Goal: Task Accomplishment & Management: Manage account settings

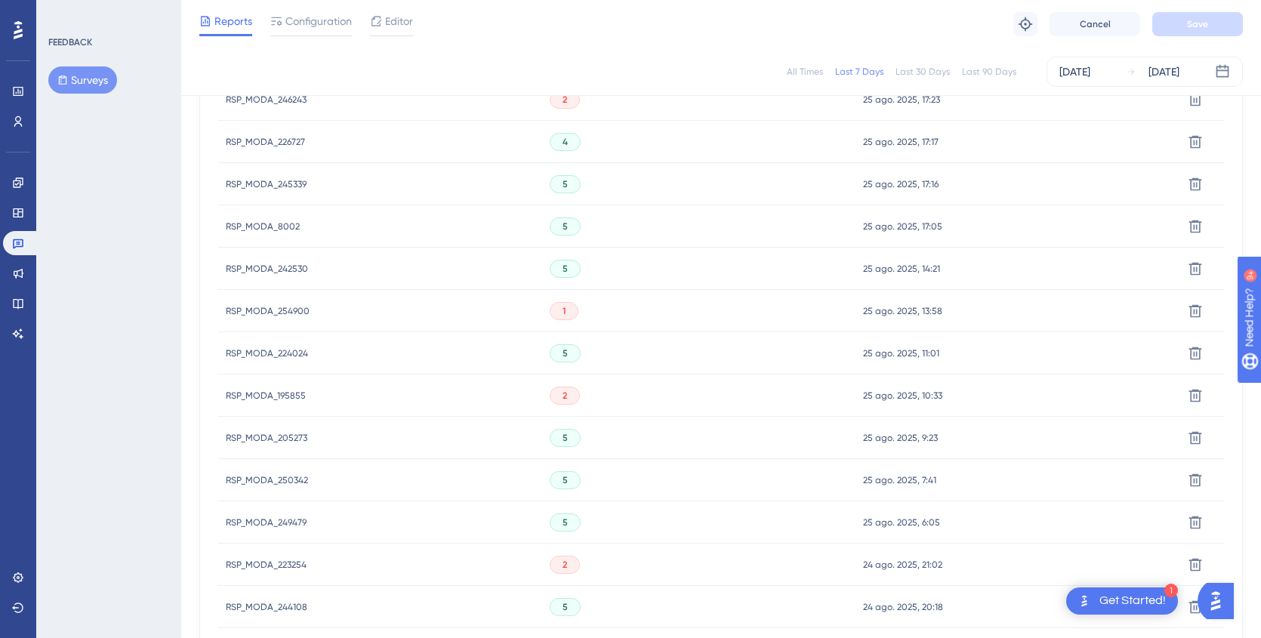
scroll to position [532, 0]
click at [288, 313] on span "RSP_MODA_254900" at bounding box center [268, 312] width 84 height 12
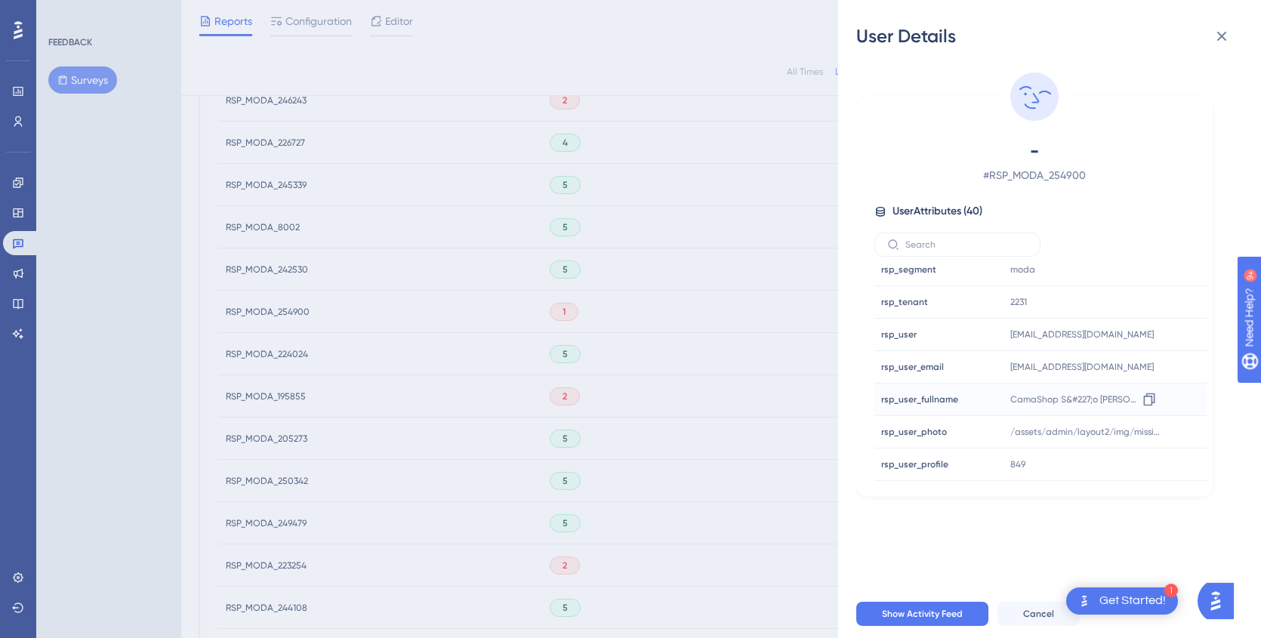
scroll to position [1077, 0]
click at [1220, 40] on icon at bounding box center [1222, 36] width 18 height 18
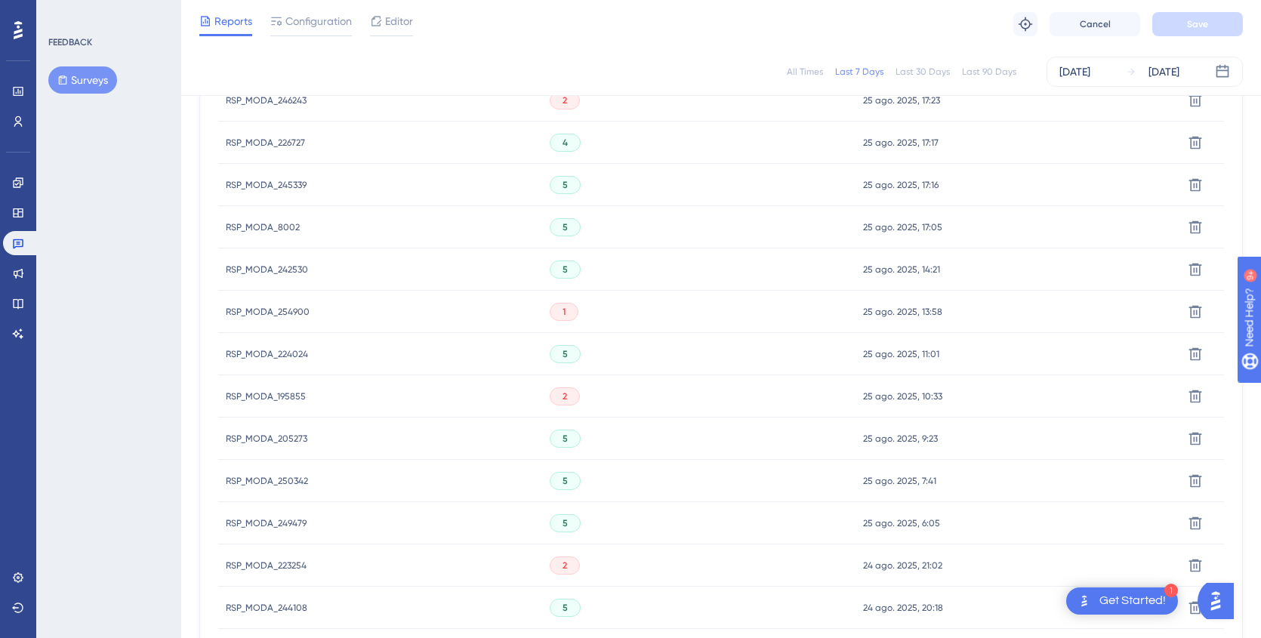
click at [273, 396] on span "RSP_MODA_195855" at bounding box center [266, 396] width 80 height 12
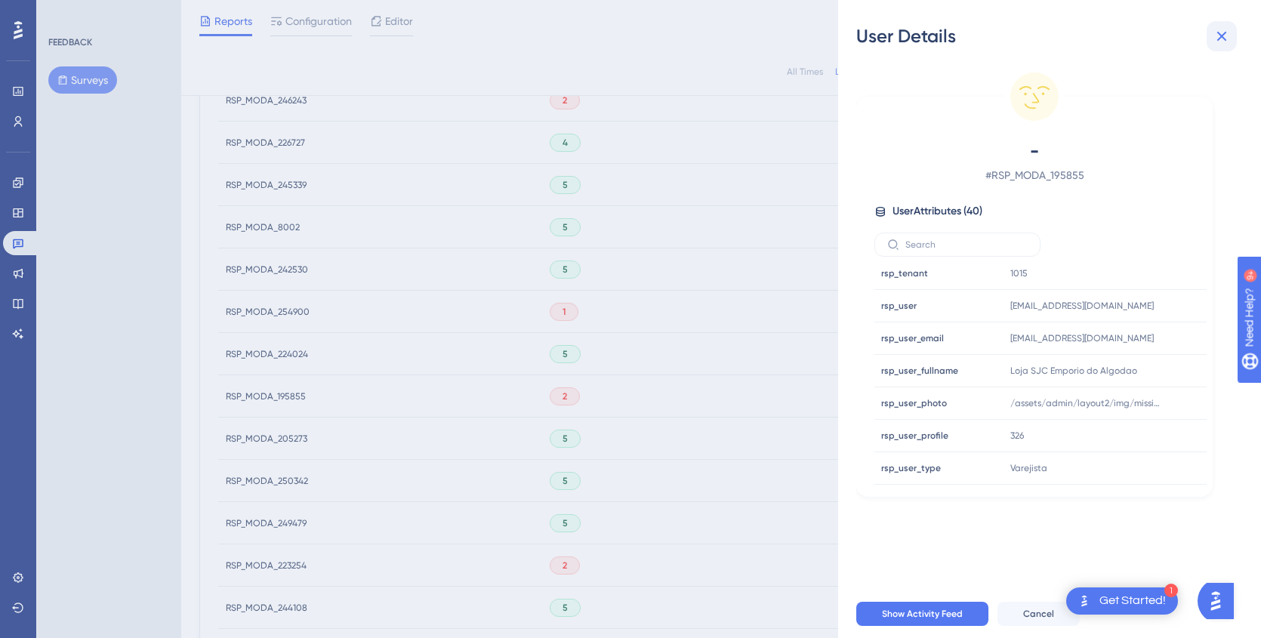
click at [1223, 34] on icon at bounding box center [1222, 37] width 10 height 10
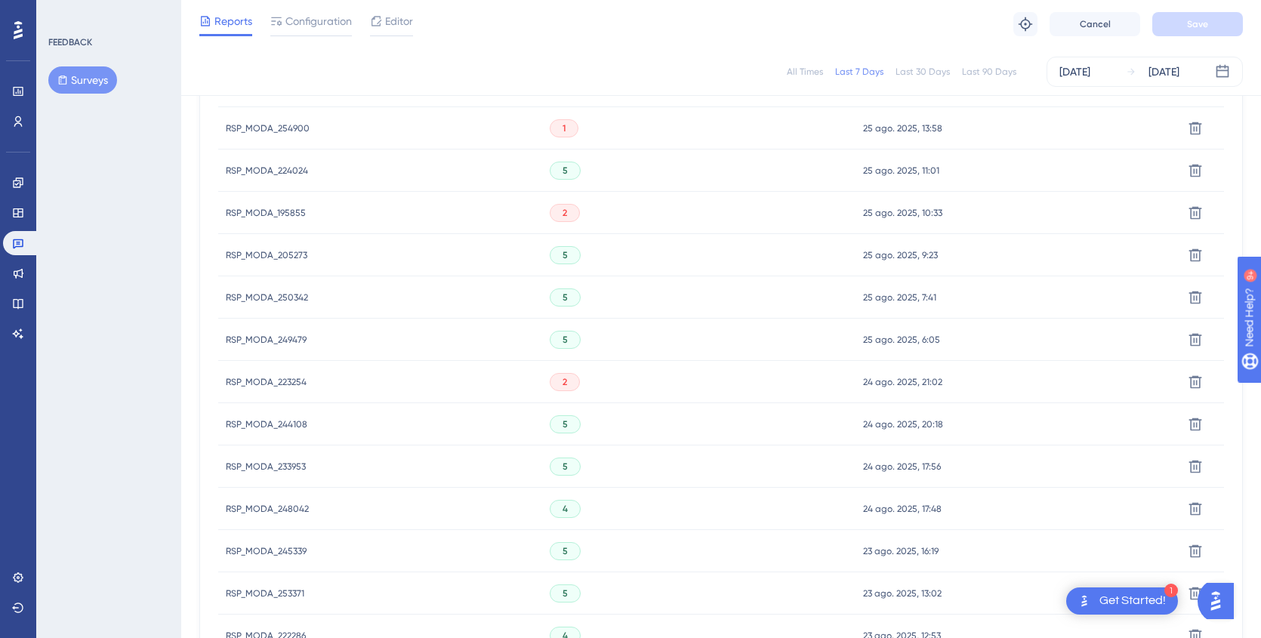
scroll to position [718, 0]
click at [255, 377] on span "RSP_MODA_223254" at bounding box center [266, 379] width 81 height 12
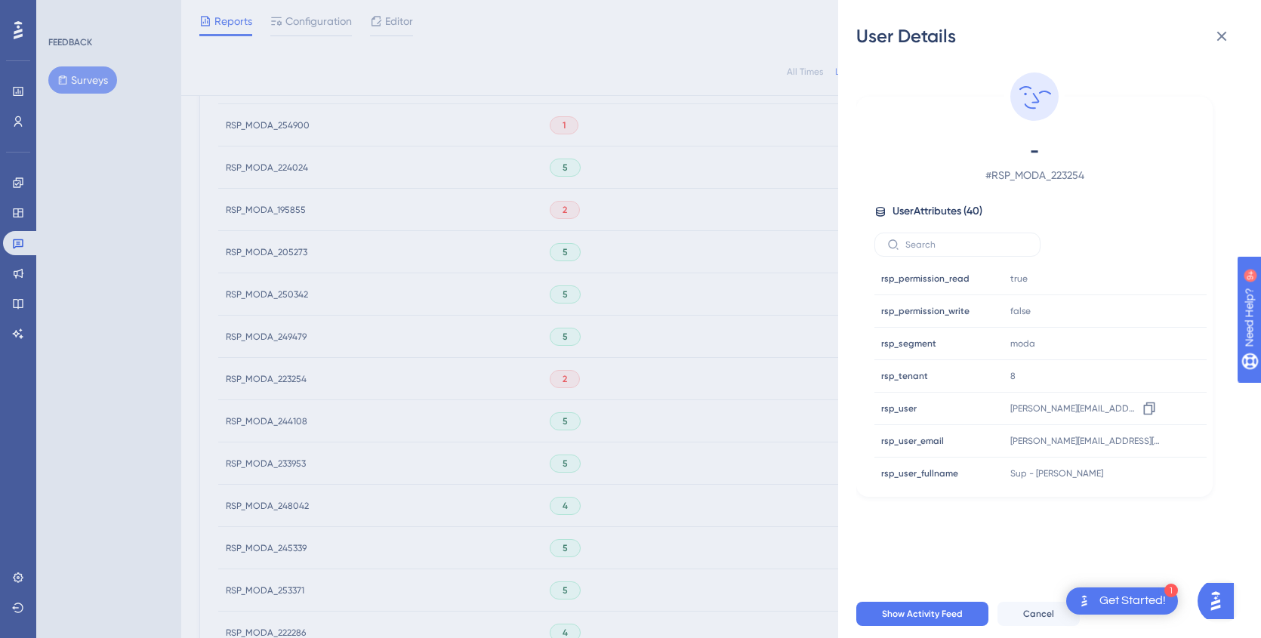
scroll to position [979, 0]
click at [1223, 40] on icon at bounding box center [1222, 36] width 18 height 18
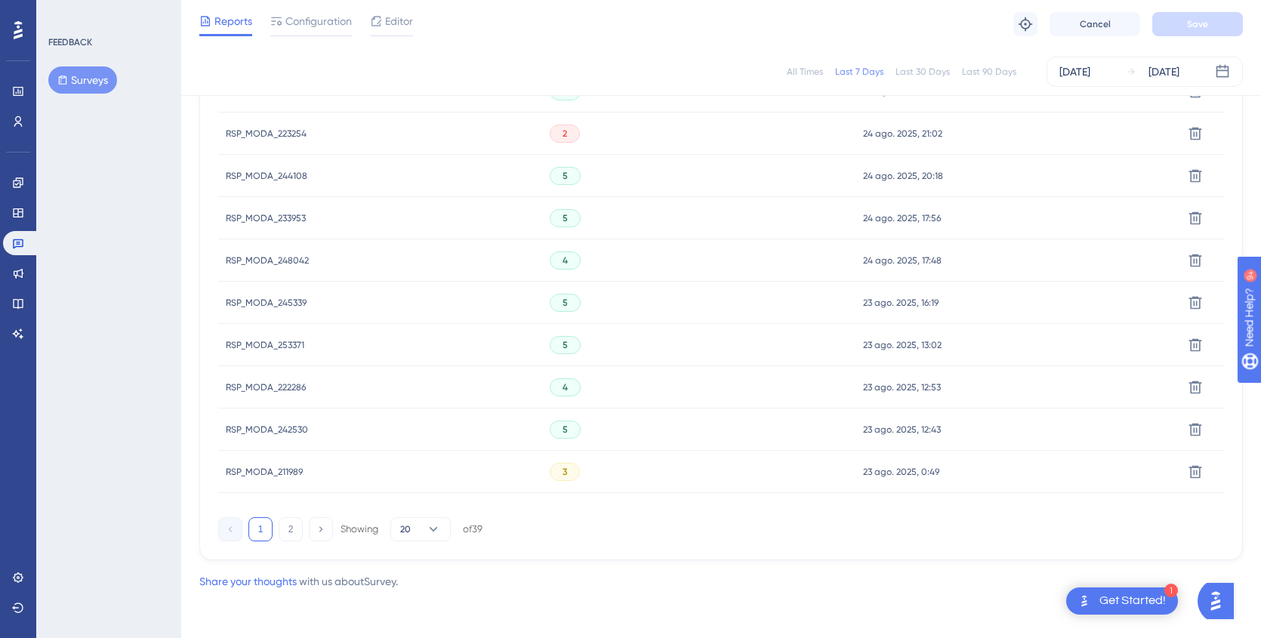
scroll to position [964, 0]
click at [259, 466] on span "RSP_MODA_211989" at bounding box center [264, 471] width 77 height 12
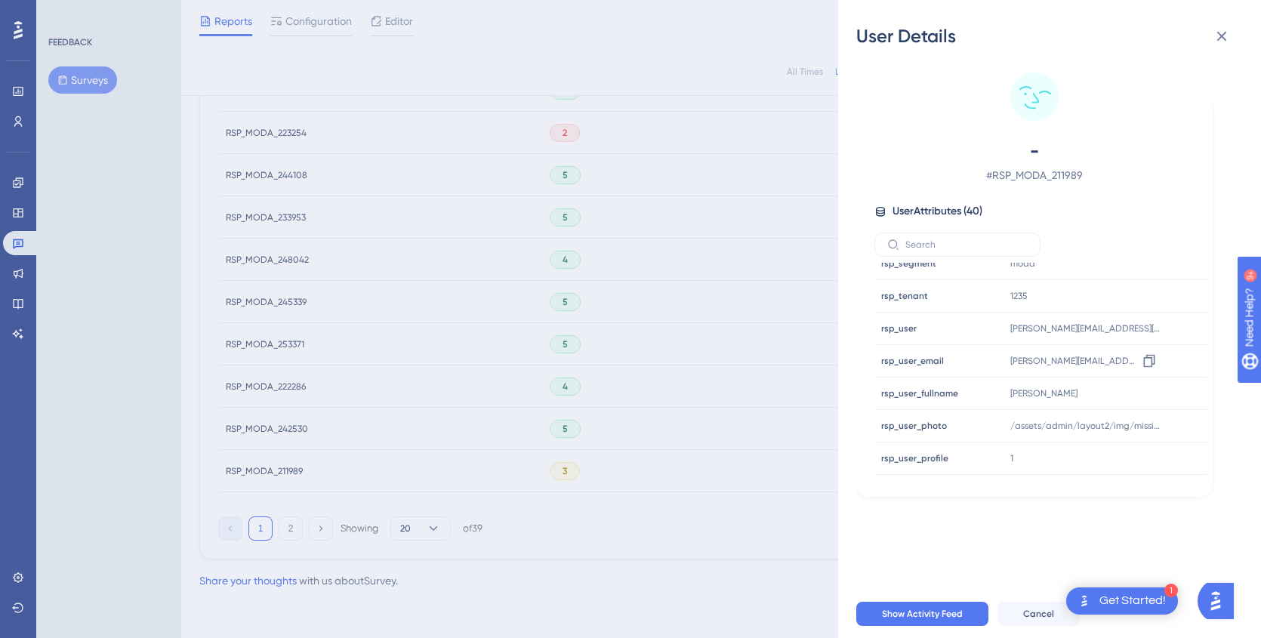
scroll to position [1055, 0]
click at [1220, 44] on icon at bounding box center [1222, 36] width 18 height 18
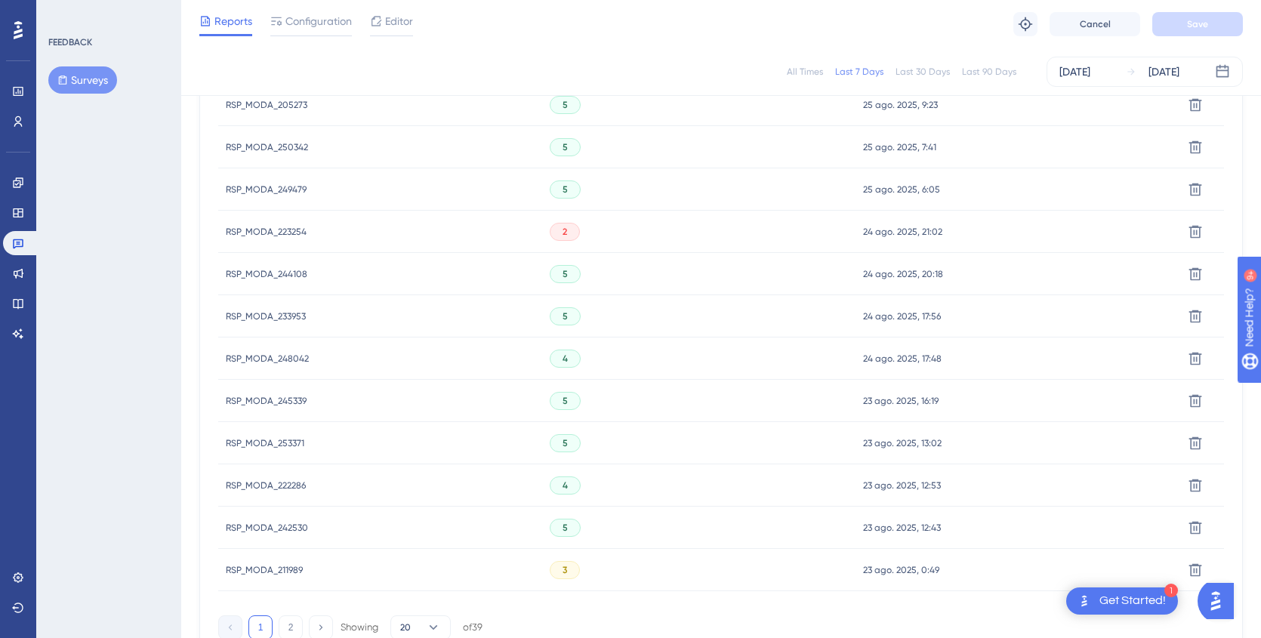
scroll to position [964, 0]
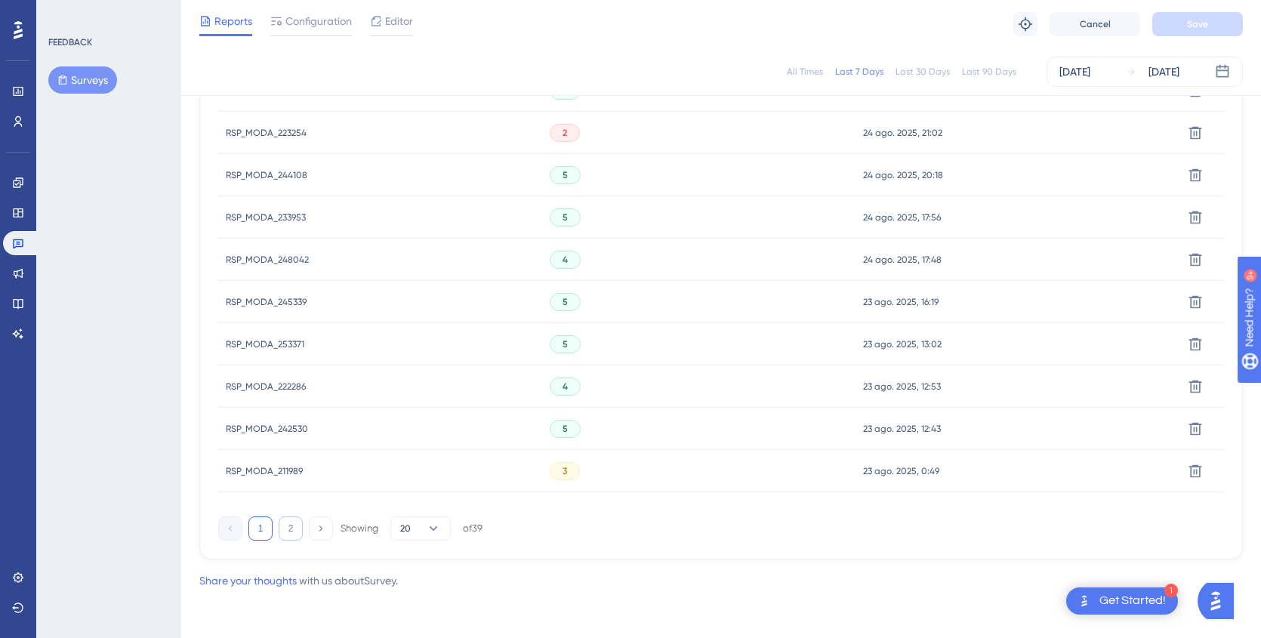
click at [288, 532] on button "2" at bounding box center [291, 529] width 24 height 24
click at [427, 530] on icon at bounding box center [433, 528] width 15 height 15
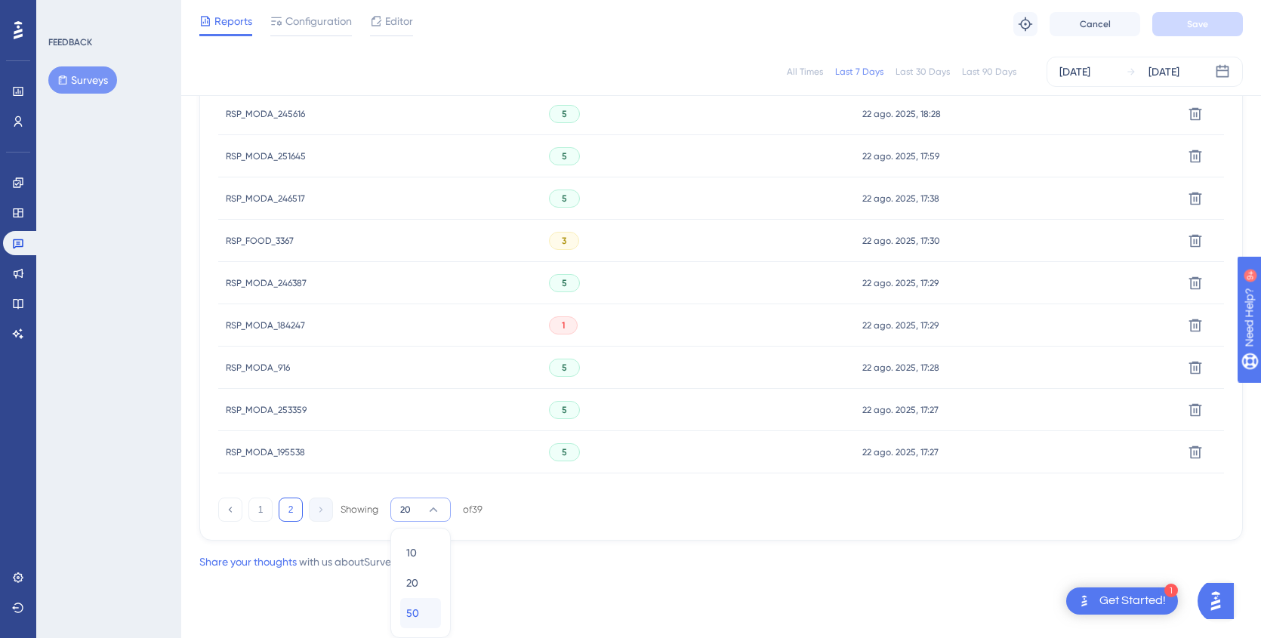
click at [410, 609] on span "50" at bounding box center [412, 613] width 13 height 18
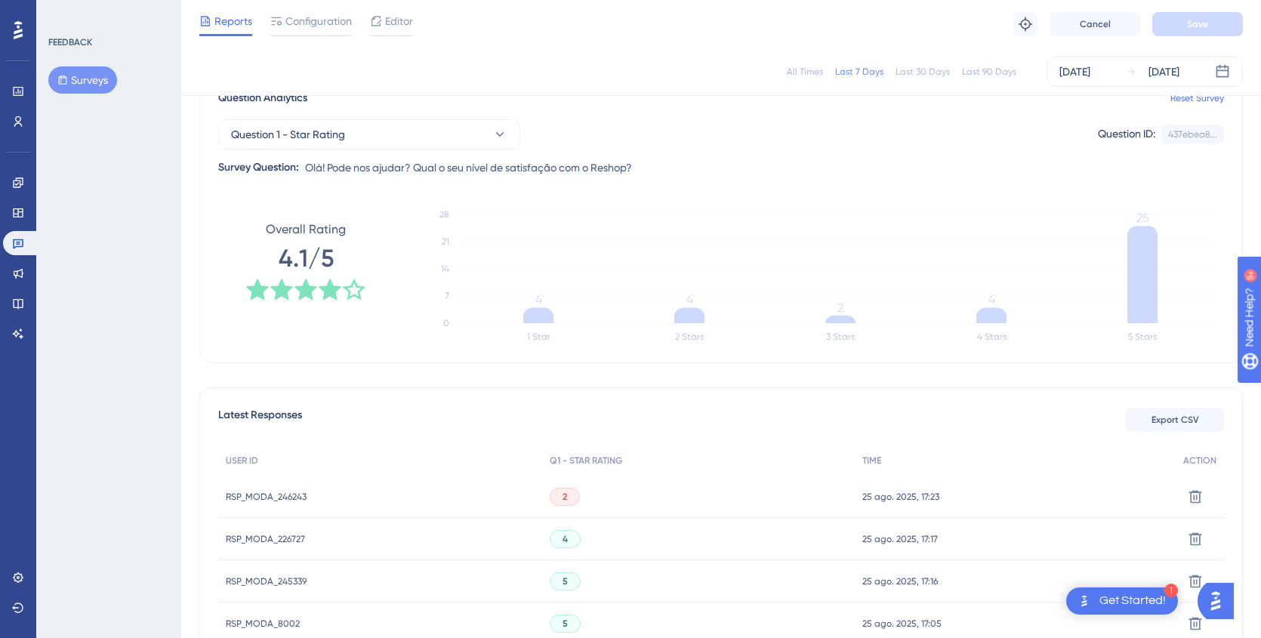
scroll to position [134, 0]
click at [1162, 76] on div "[DATE]" at bounding box center [1164, 72] width 31 height 18
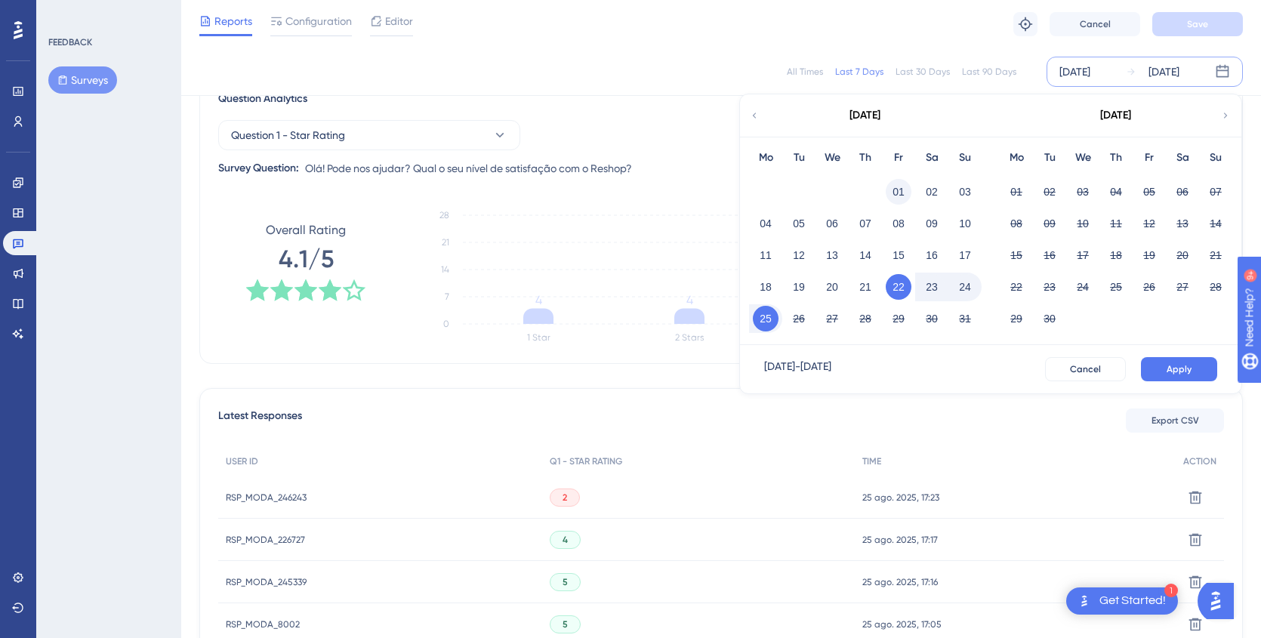
click at [899, 193] on button "01" at bounding box center [899, 192] width 26 height 26
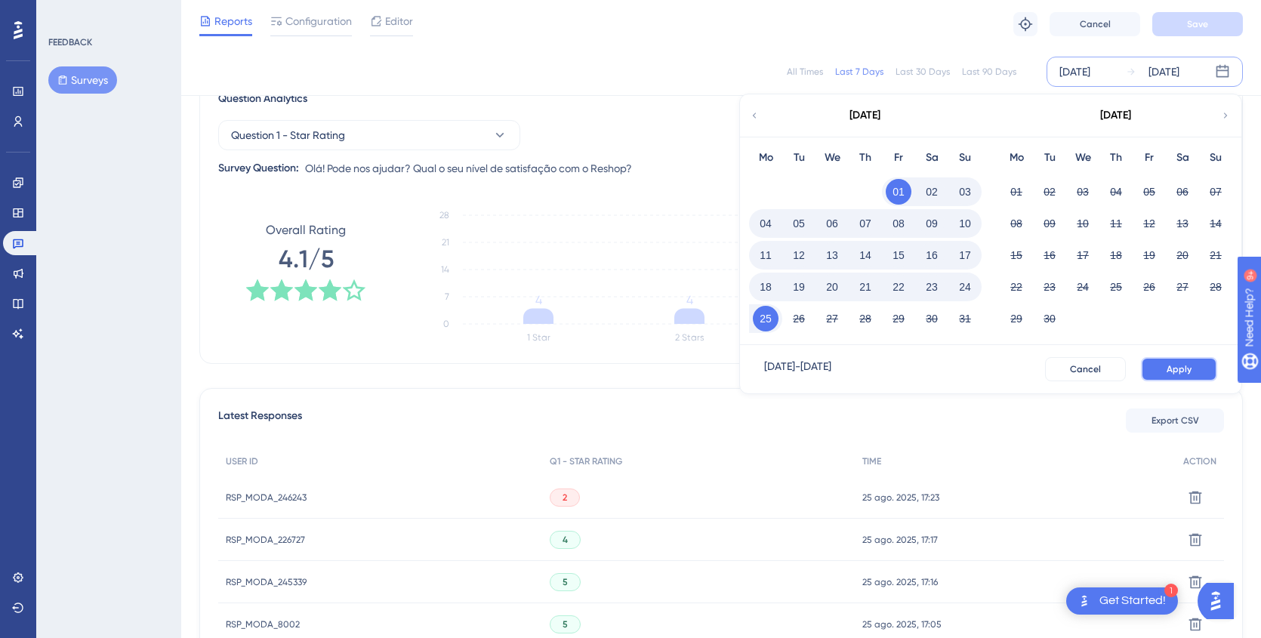
click at [1167, 366] on span "Apply" at bounding box center [1179, 369] width 25 height 12
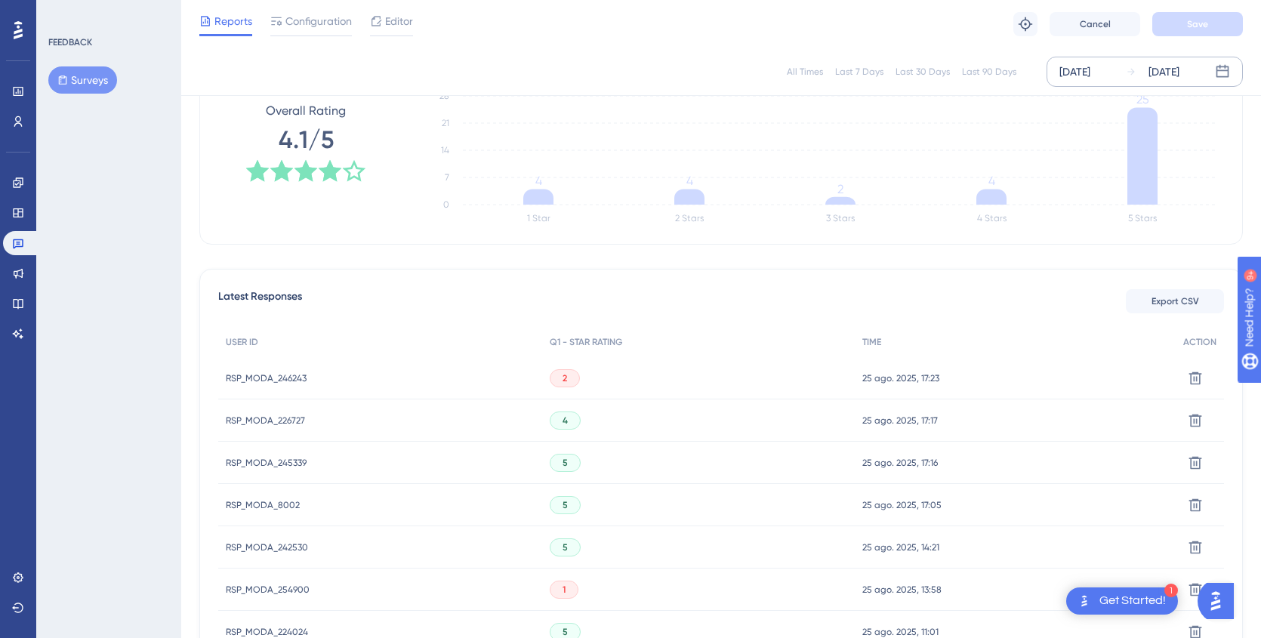
scroll to position [0, 0]
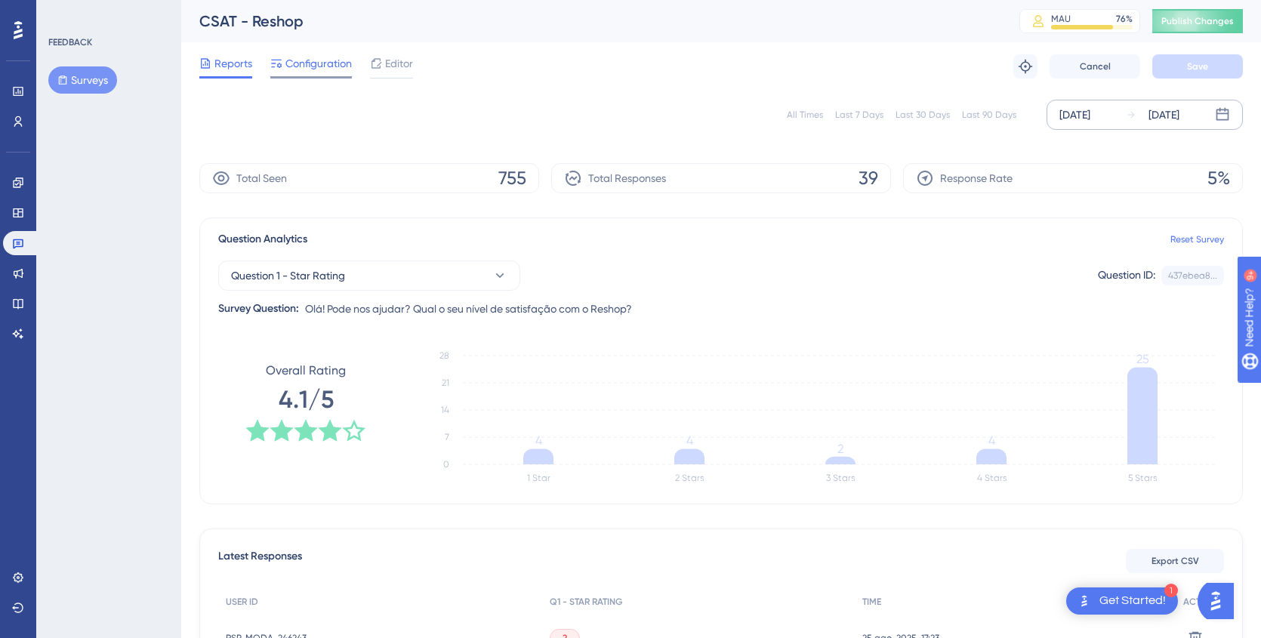
click at [306, 66] on span "Configuration" at bounding box center [318, 63] width 66 height 18
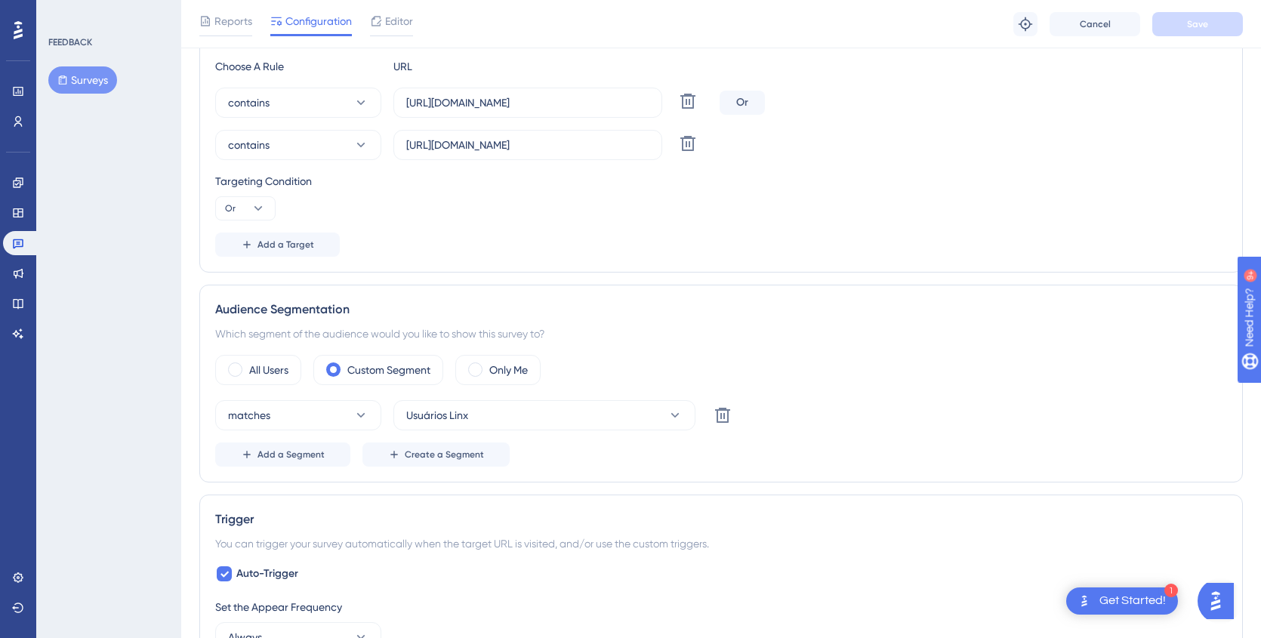
scroll to position [335, 0]
click at [241, 368] on span at bounding box center [235, 369] width 14 height 14
click at [247, 364] on input "radio" at bounding box center [247, 364] width 0 height 0
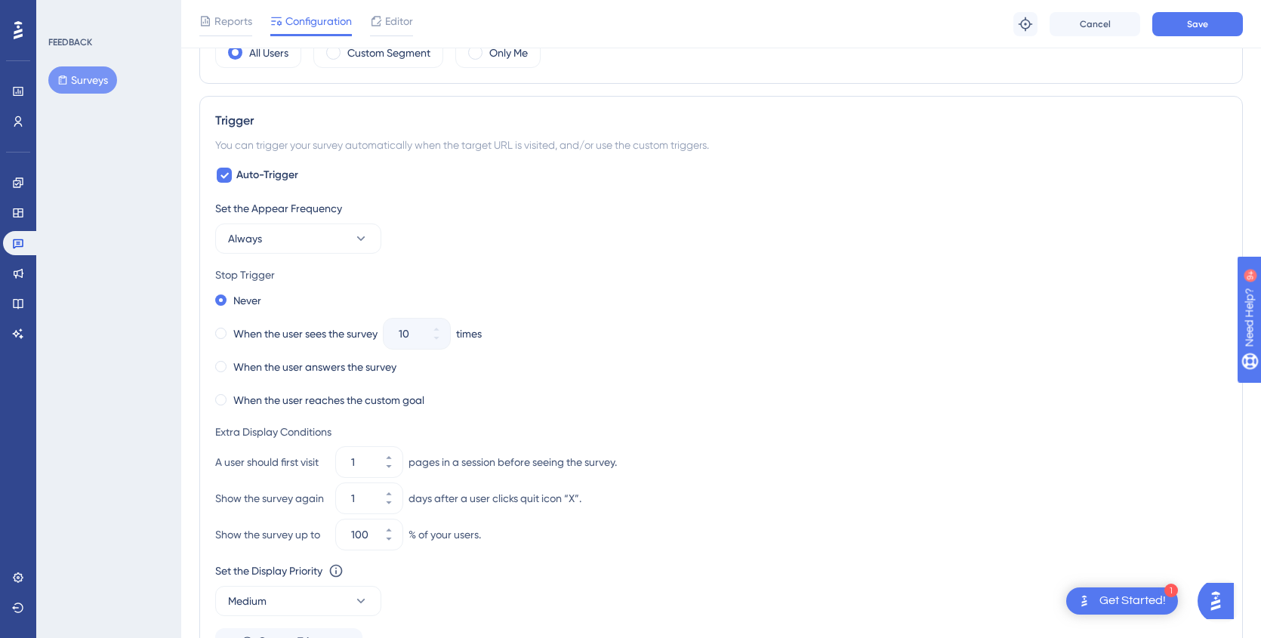
scroll to position [652, 0]
click at [233, 369] on label "When the user answers the survey" at bounding box center [314, 366] width 163 height 18
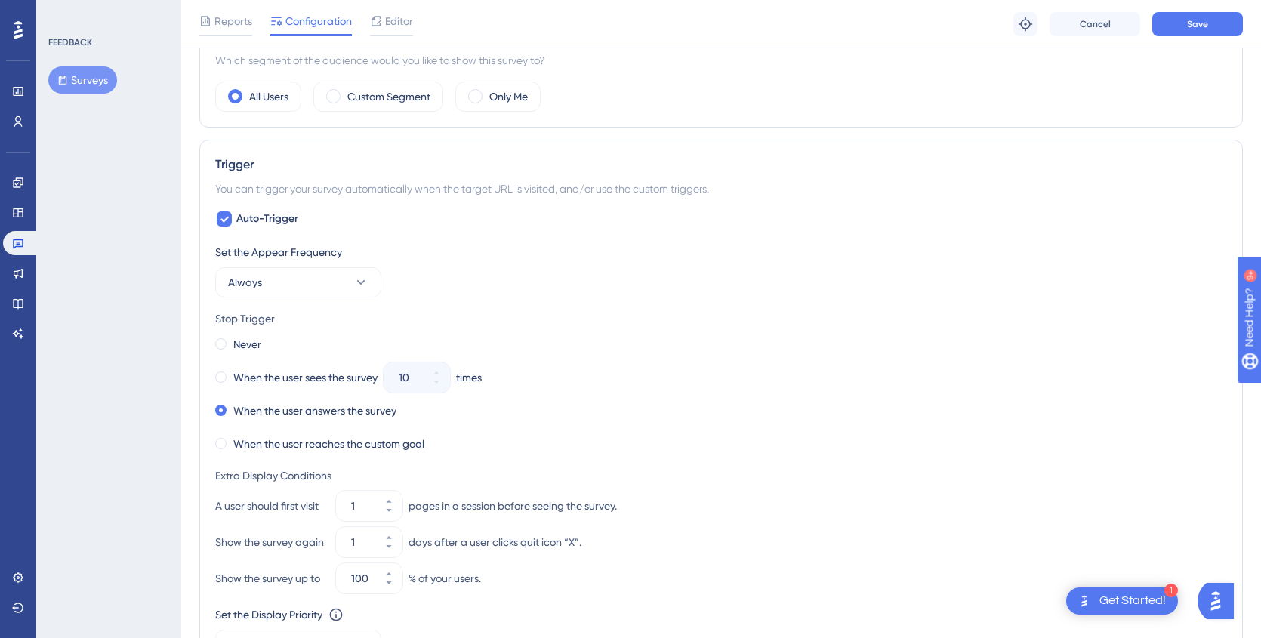
scroll to position [611, 0]
click at [232, 285] on span "Always" at bounding box center [245, 279] width 34 height 18
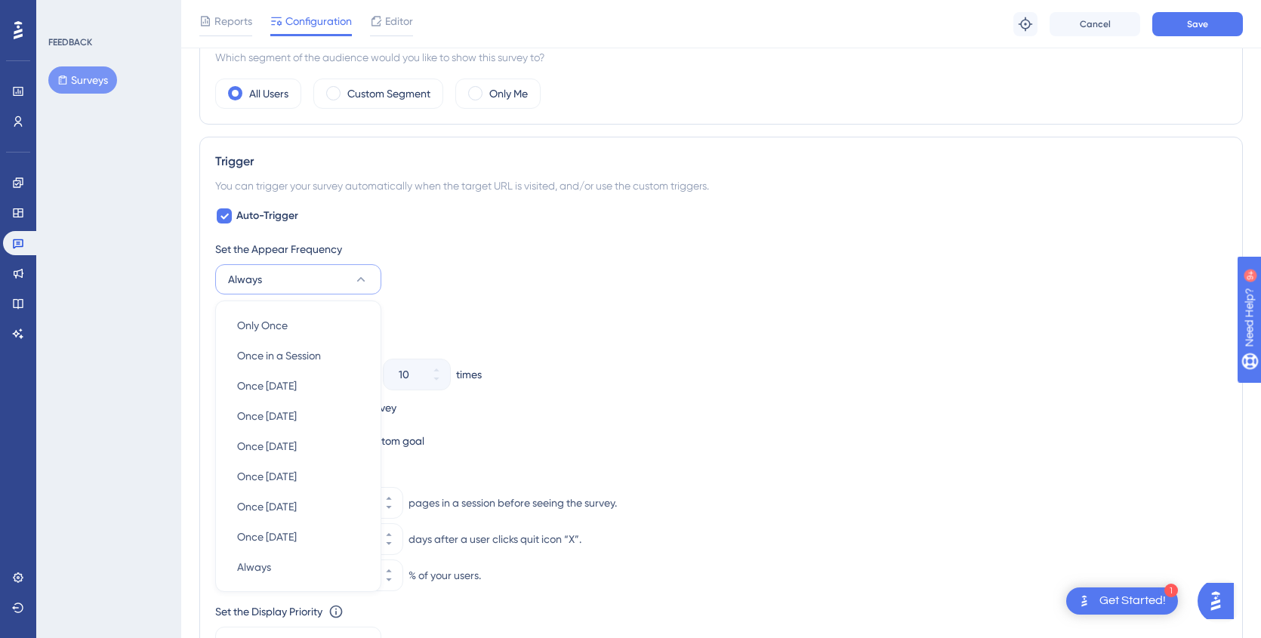
scroll to position [738, 0]
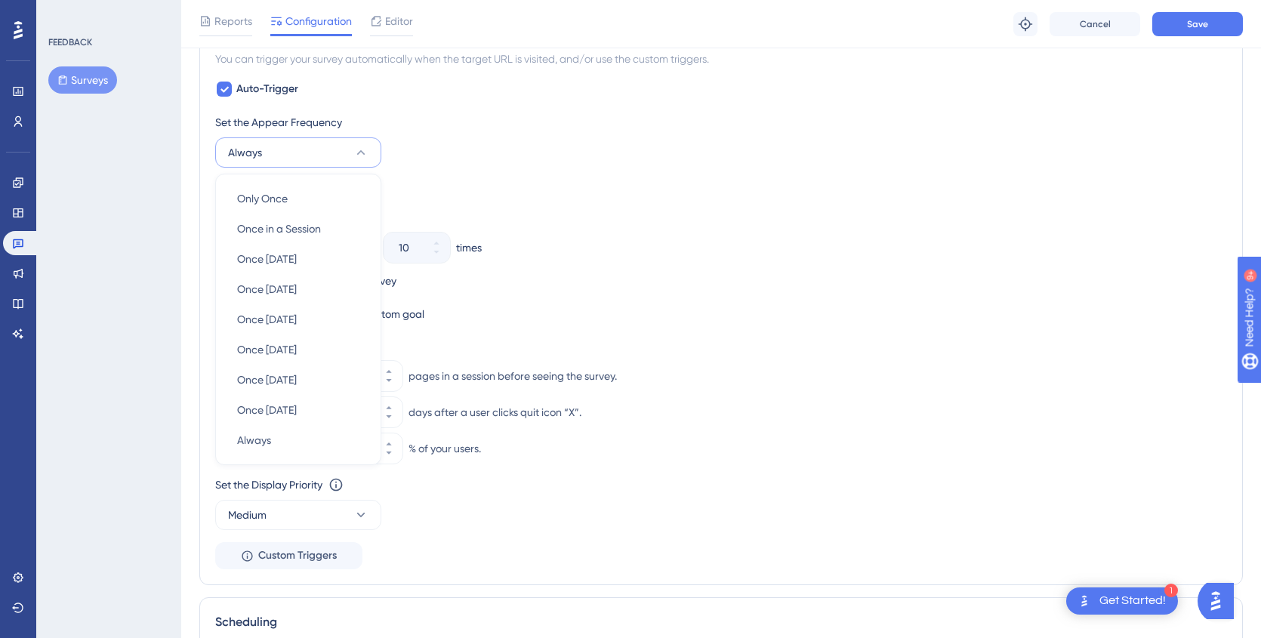
click at [153, 201] on div "FEEDBACK Surveys" at bounding box center [108, 319] width 145 height 638
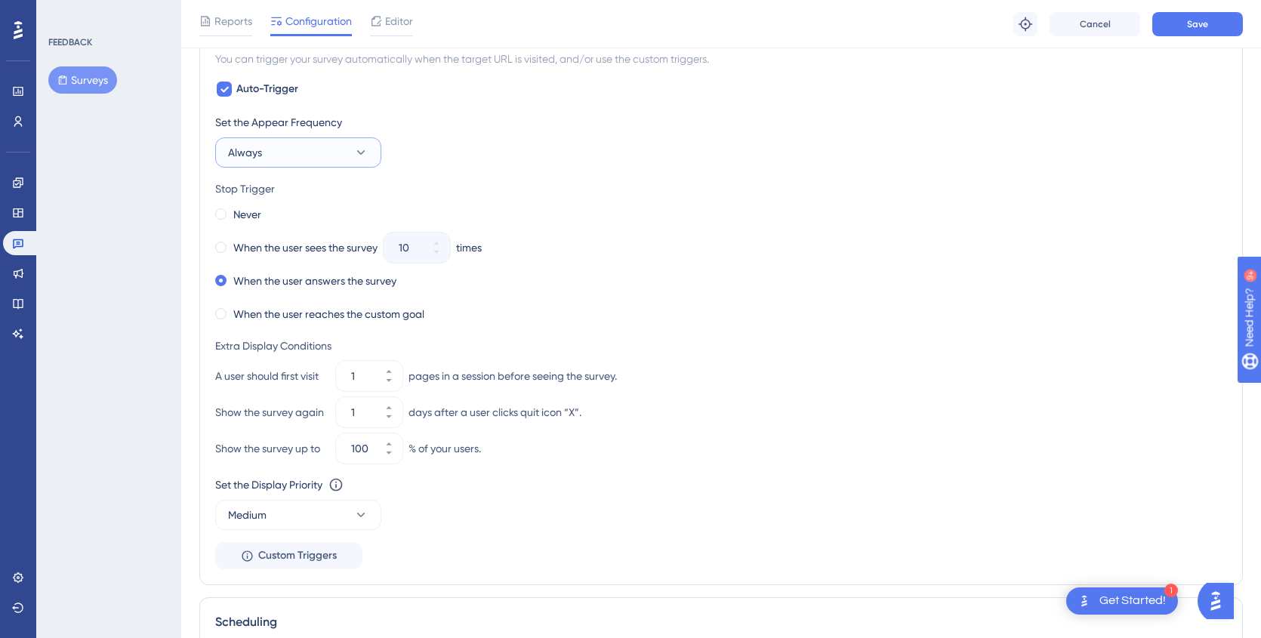
click at [291, 156] on button "Always" at bounding box center [298, 152] width 166 height 30
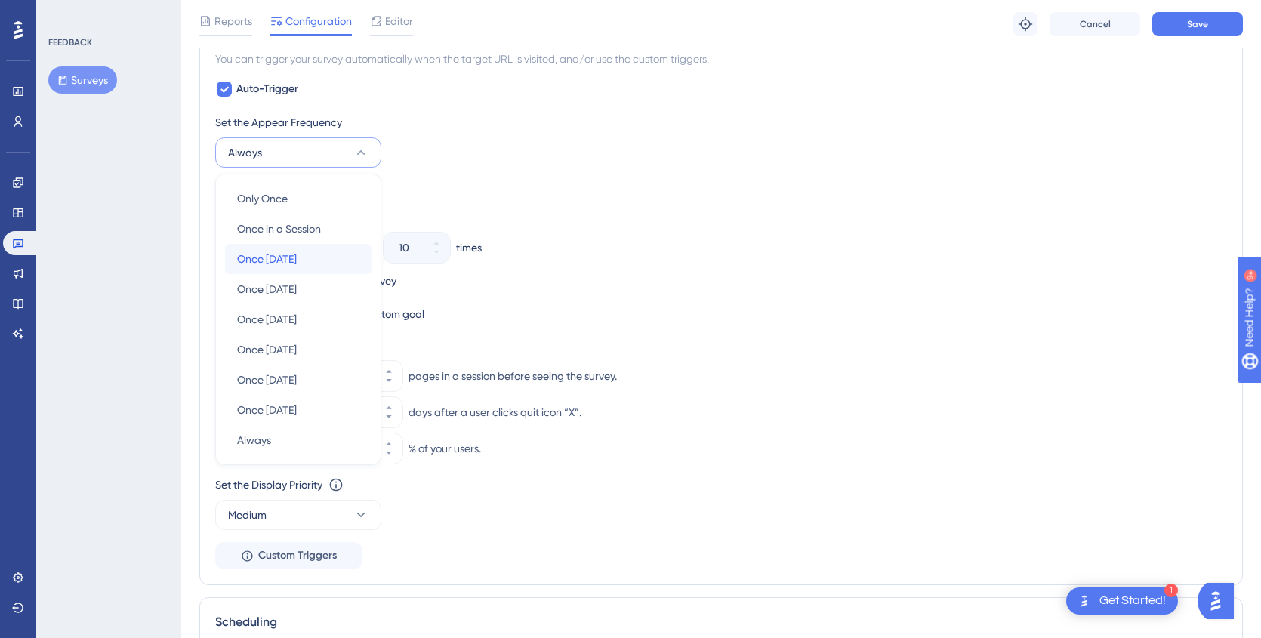
click at [278, 257] on span "Once in 1 day" at bounding box center [267, 259] width 60 height 18
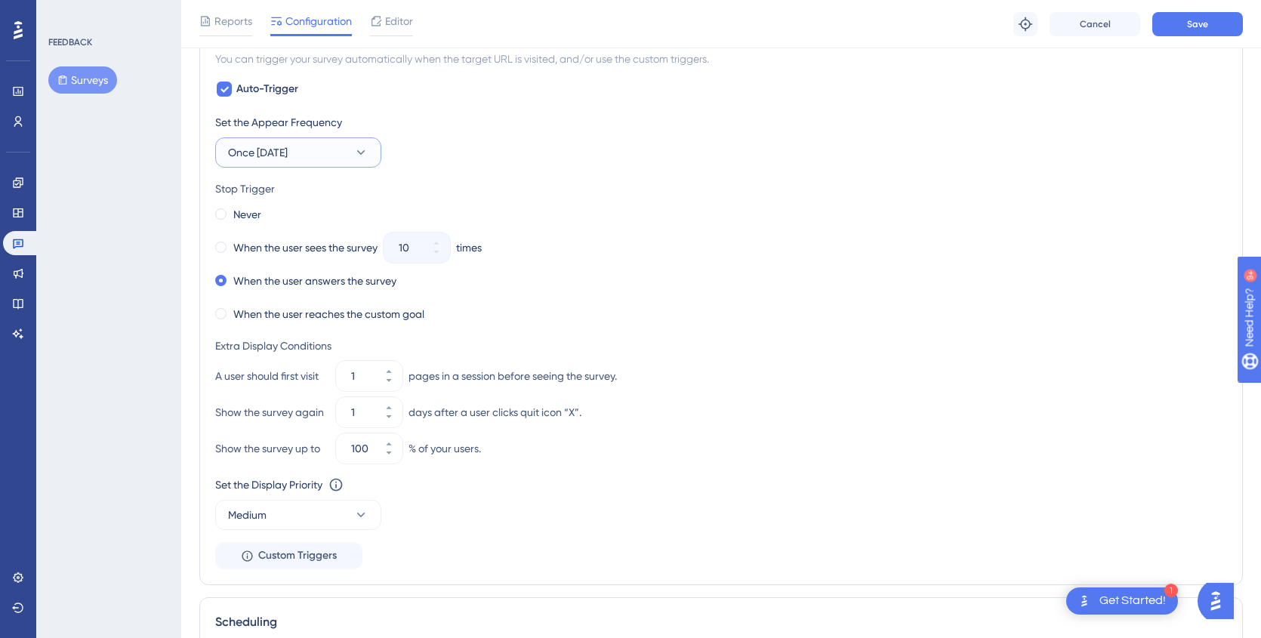
click at [262, 162] on button "Once in 1 day" at bounding box center [298, 152] width 166 height 30
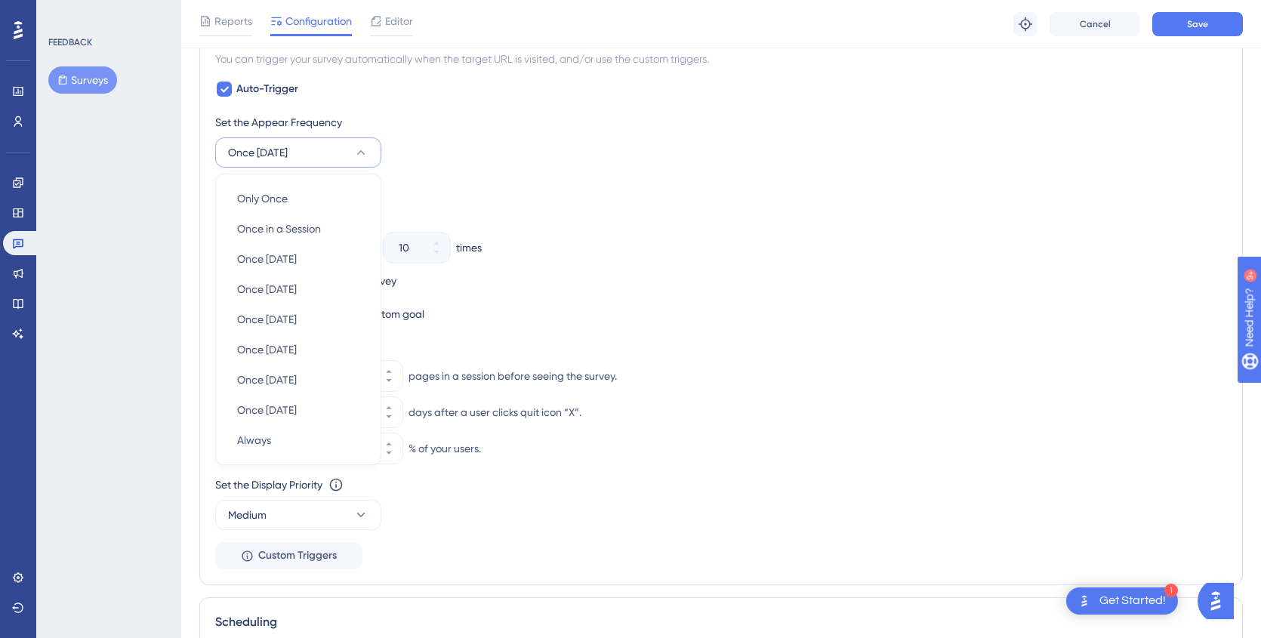
scroll to position [736, 0]
click at [264, 445] on span "Always" at bounding box center [254, 442] width 34 height 18
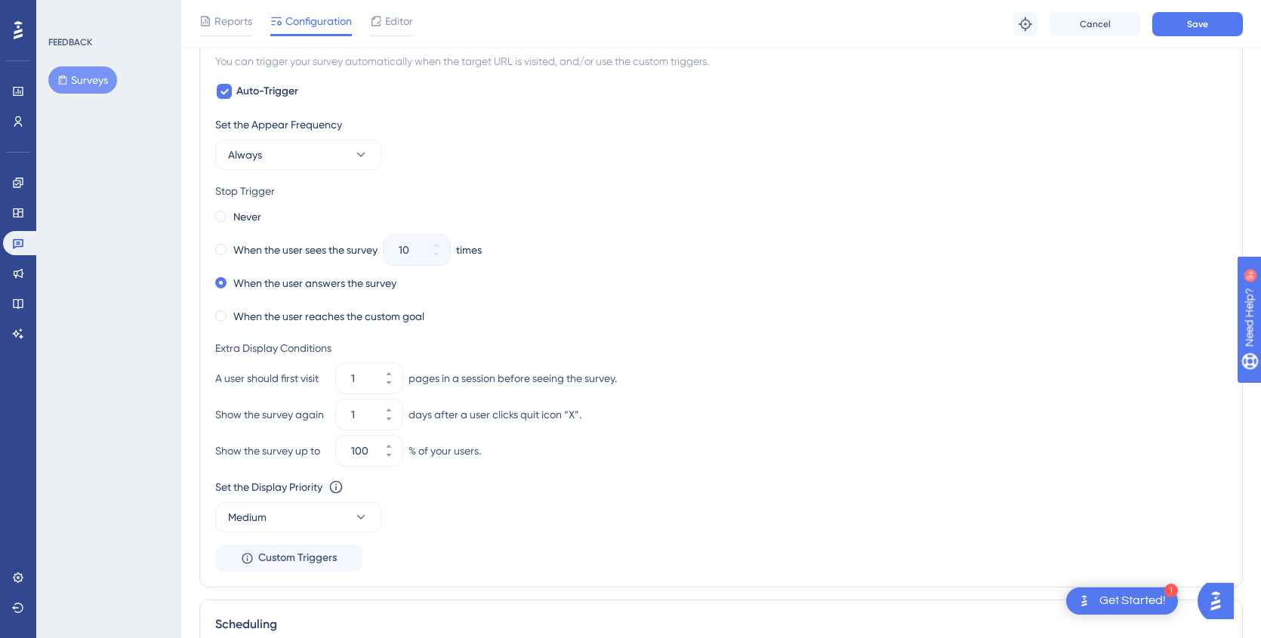
click at [127, 317] on div "FEEDBACK Surveys" at bounding box center [108, 319] width 145 height 638
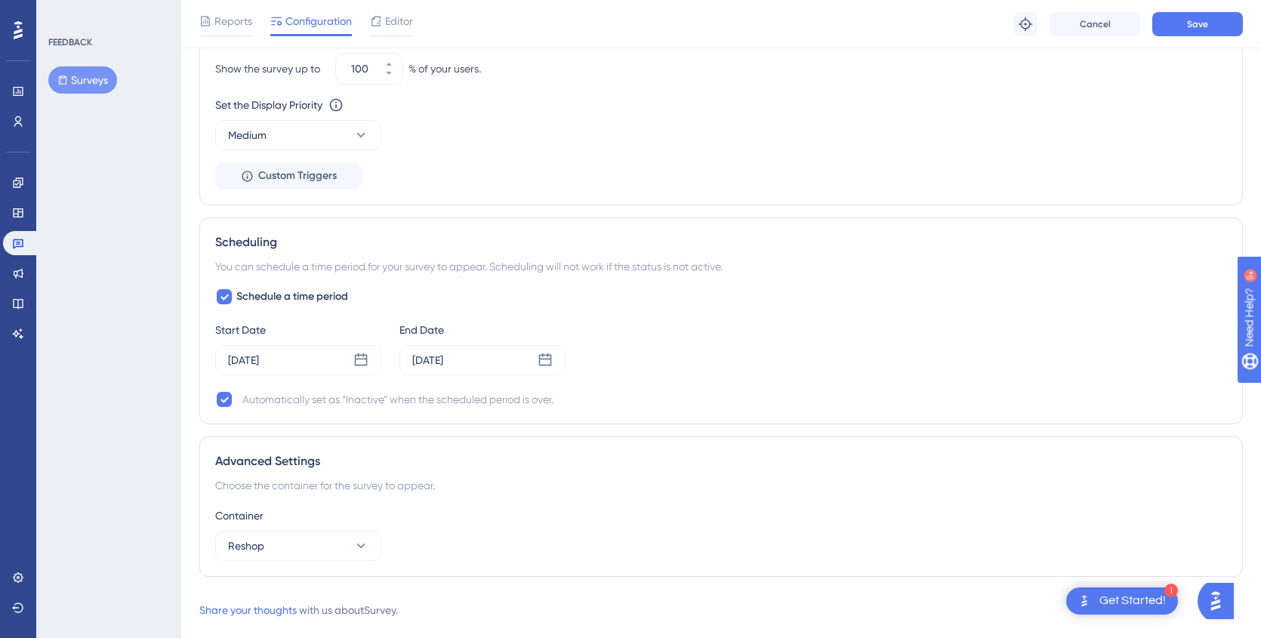
scroll to position [1147, 0]
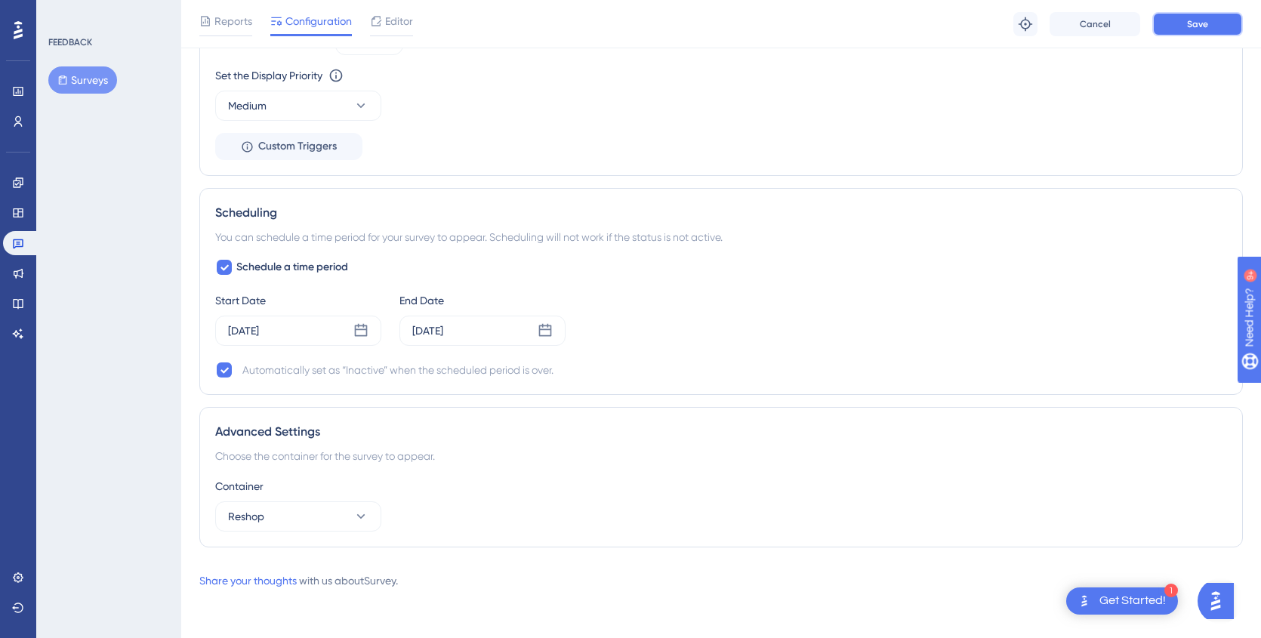
click at [1184, 29] on button "Save" at bounding box center [1197, 24] width 91 height 24
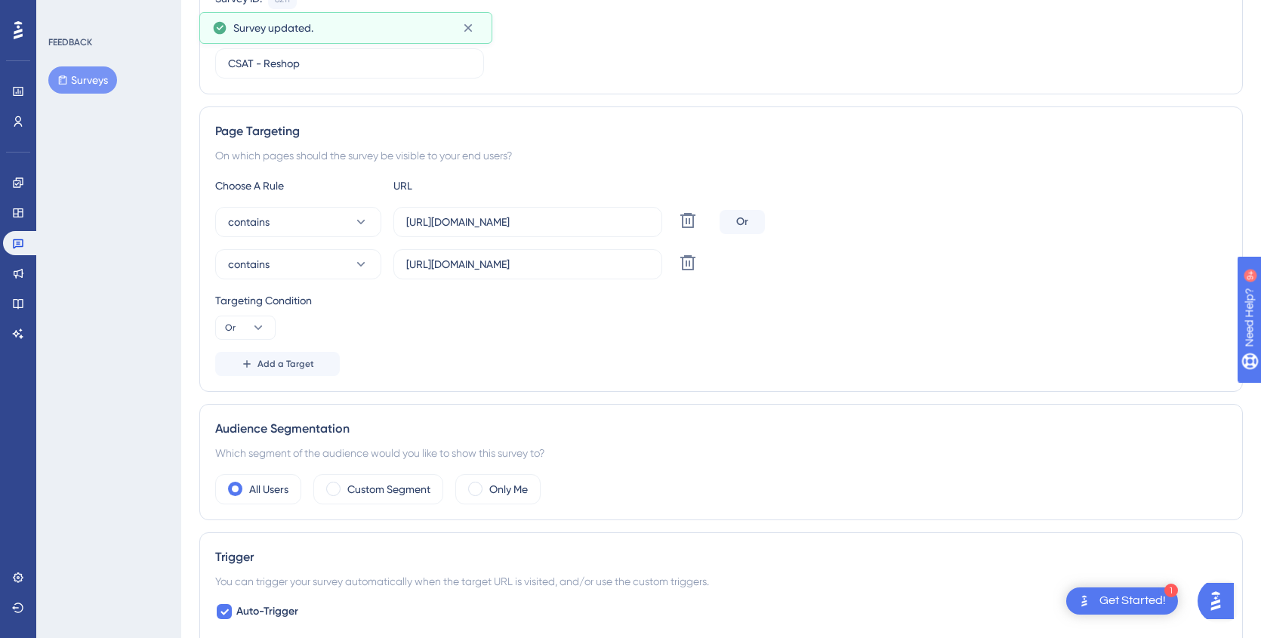
scroll to position [0, 0]
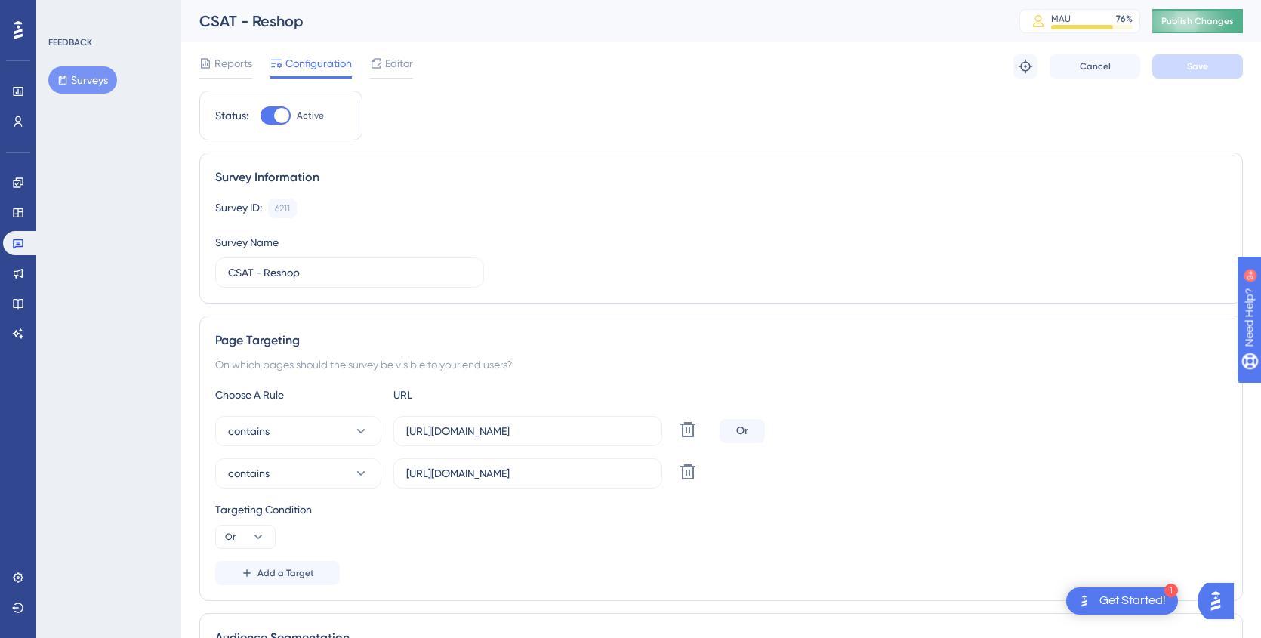
click at [1192, 20] on button "Publish Changes" at bounding box center [1197, 21] width 91 height 24
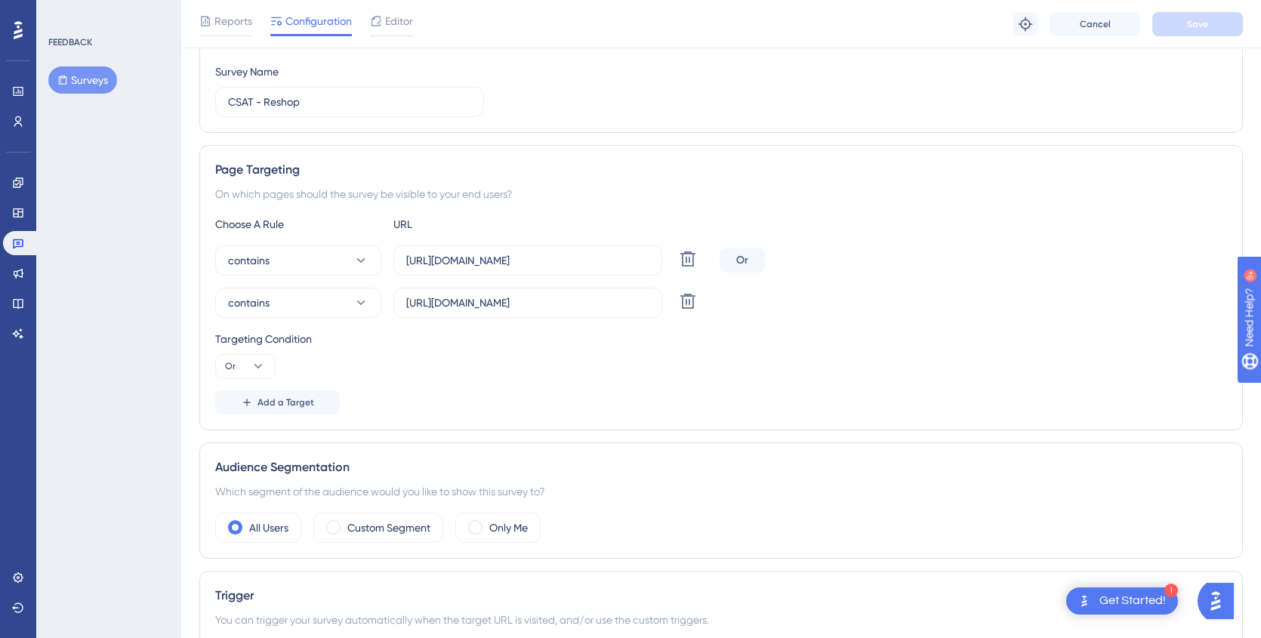
scroll to position [321, 0]
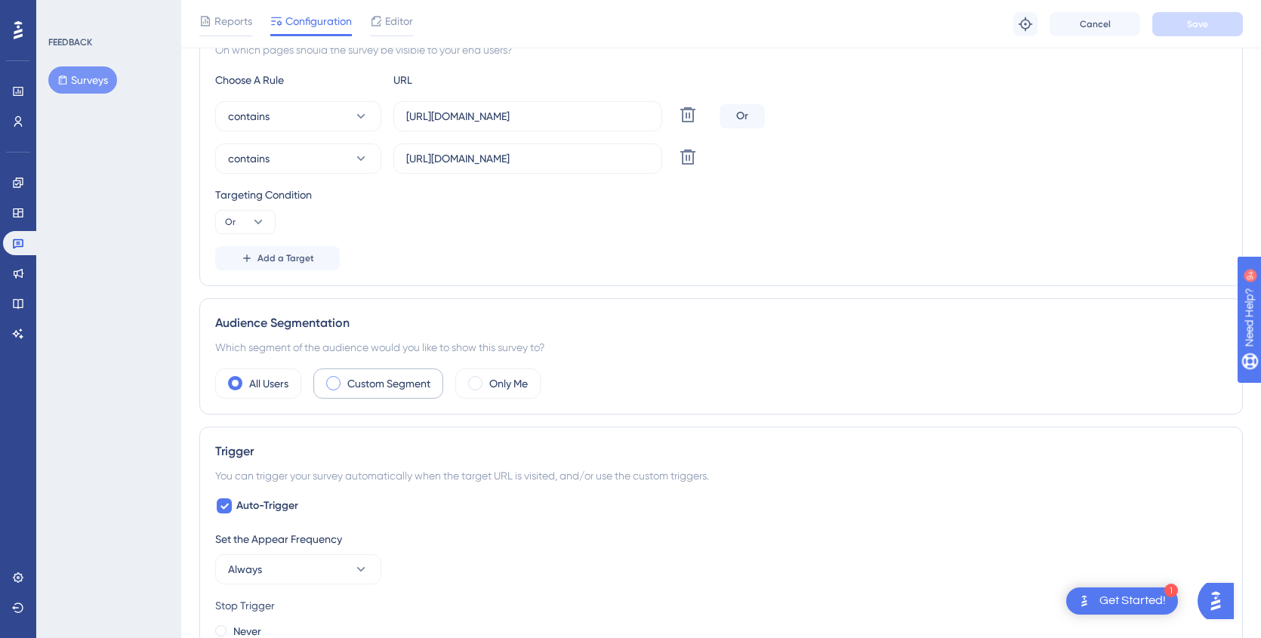
click at [366, 384] on label "Custom Segment" at bounding box center [388, 384] width 83 height 18
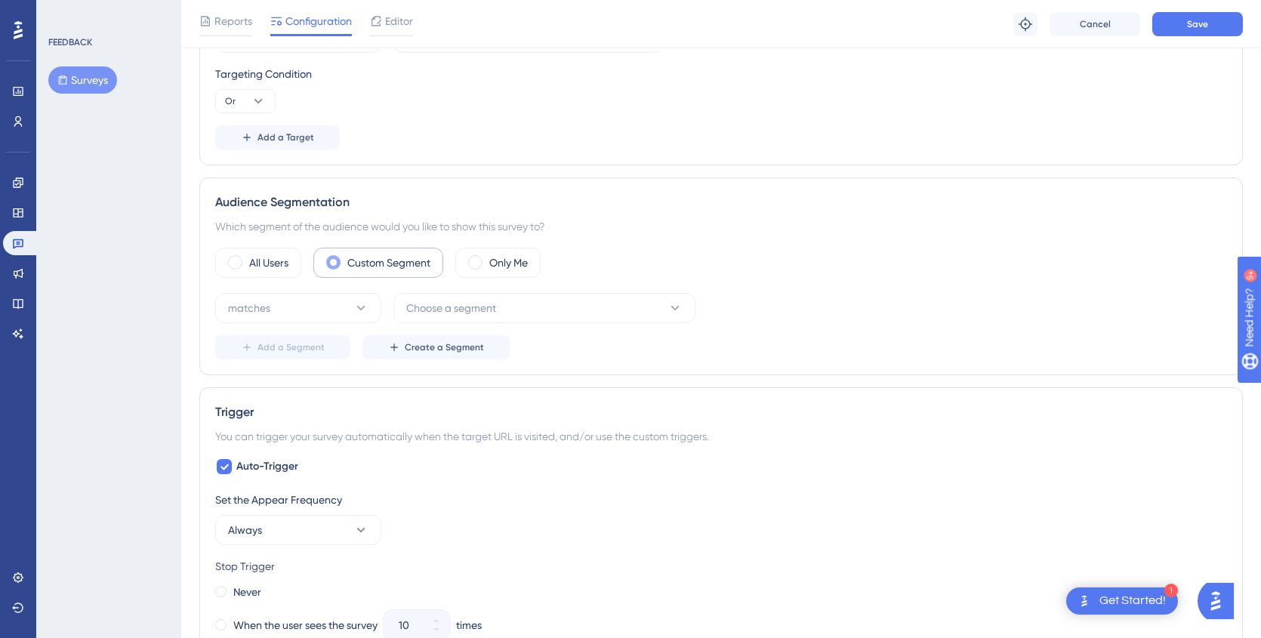
scroll to position [443, 0]
click at [291, 320] on button "matches" at bounding box center [298, 307] width 166 height 30
click at [448, 316] on span "Choose a segment" at bounding box center [451, 307] width 90 height 18
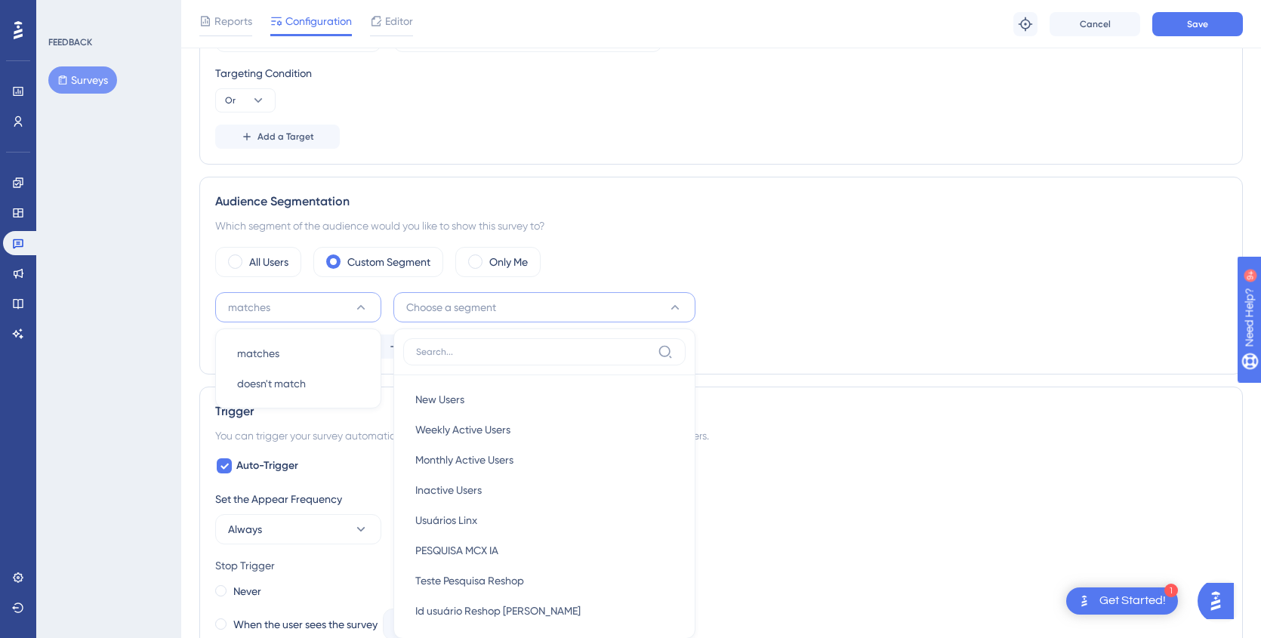
scroll to position [605, 0]
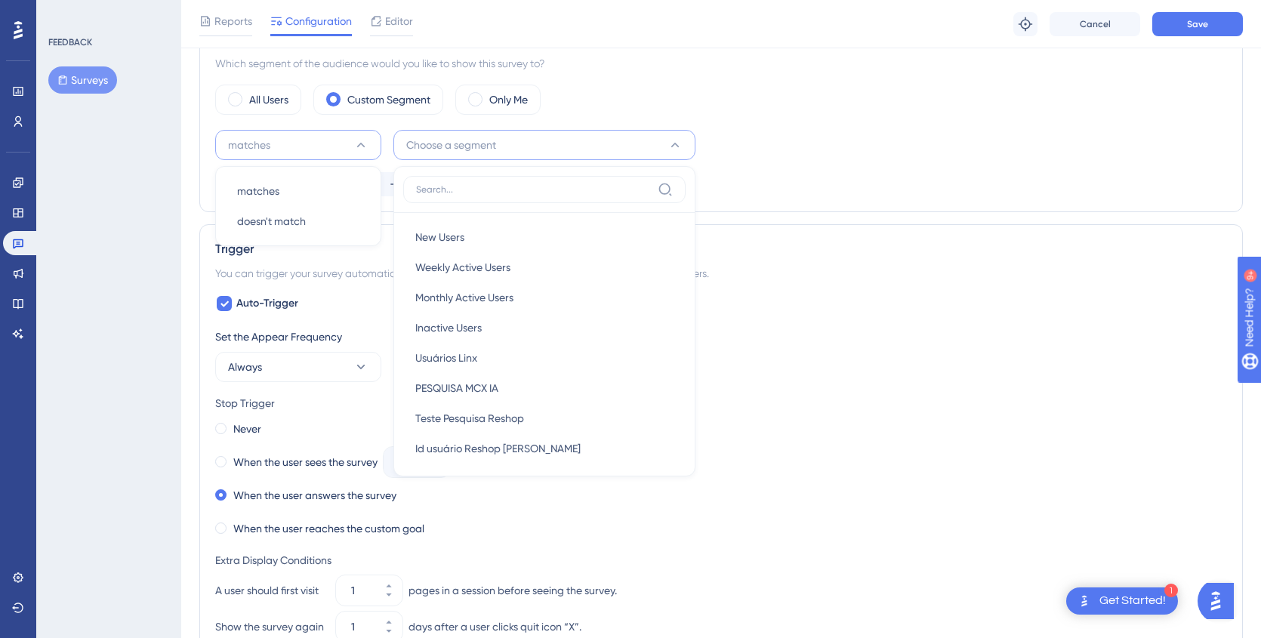
click at [807, 377] on div "Set the Appear Frequency Always" at bounding box center [721, 355] width 1012 height 54
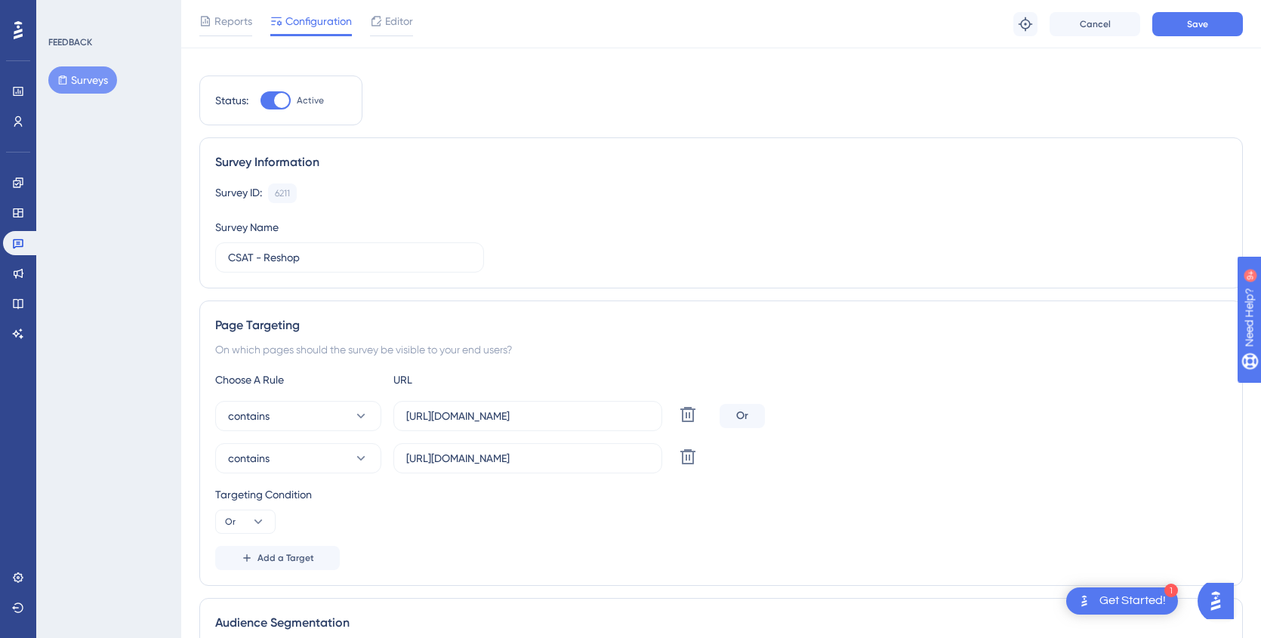
scroll to position [0, 0]
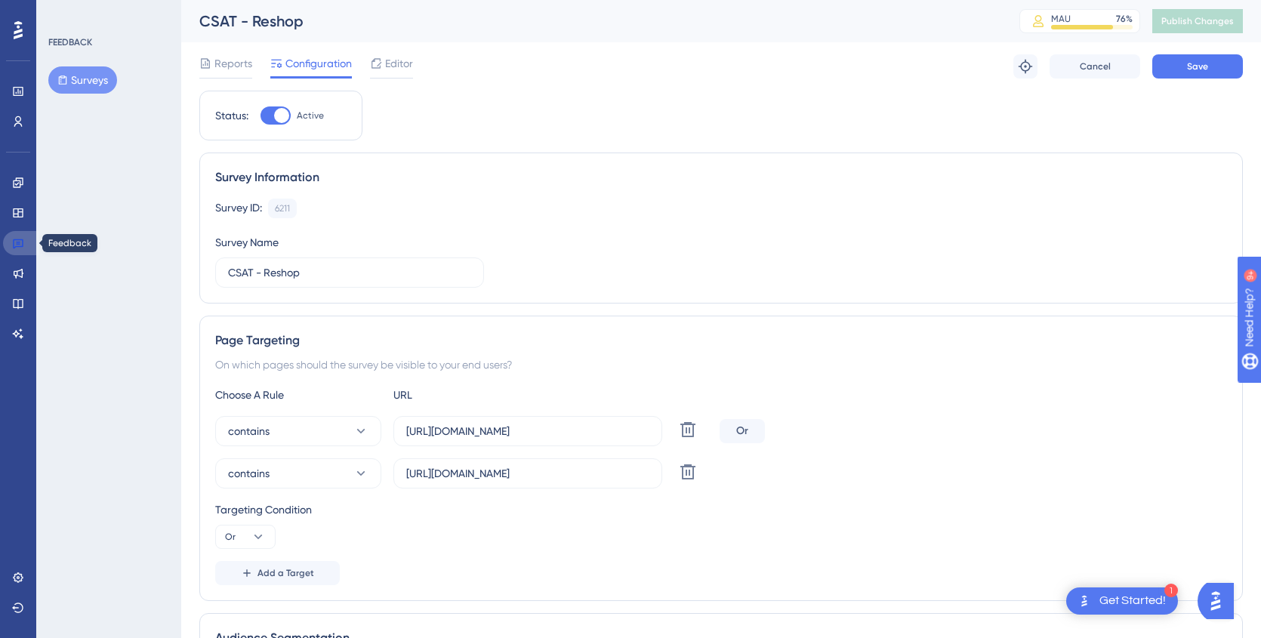
click at [17, 239] on icon at bounding box center [18, 244] width 11 height 10
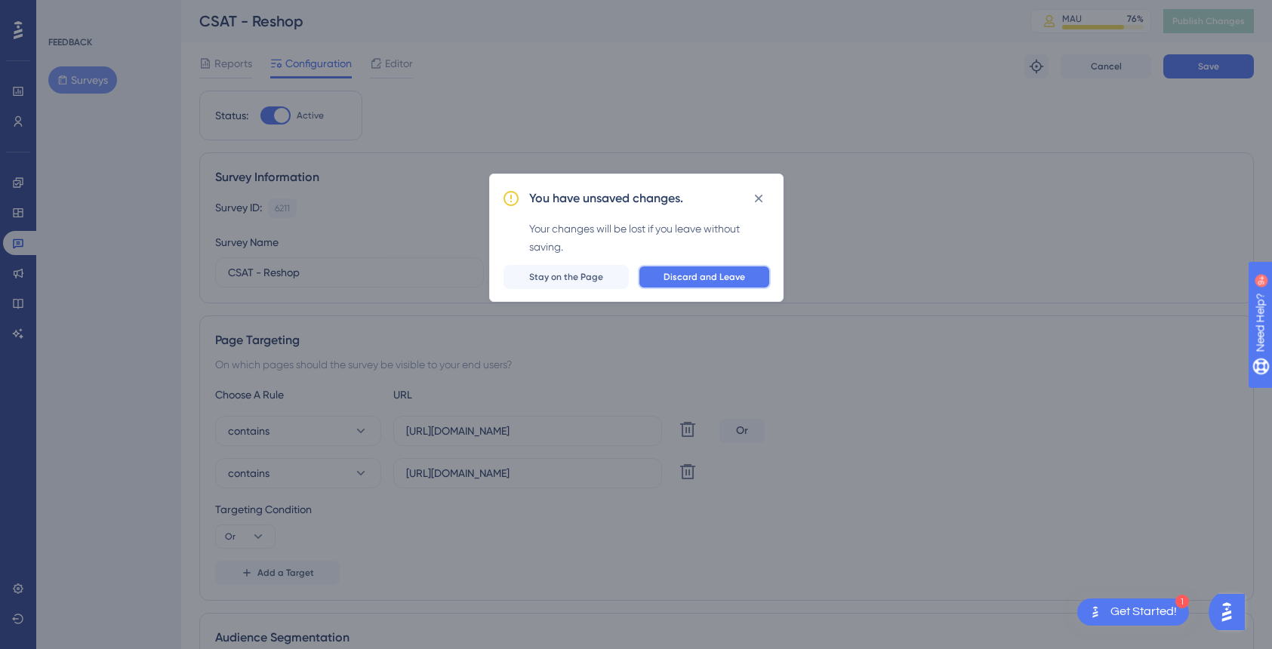
click at [694, 281] on span "Discard and Leave" at bounding box center [705, 277] width 82 height 12
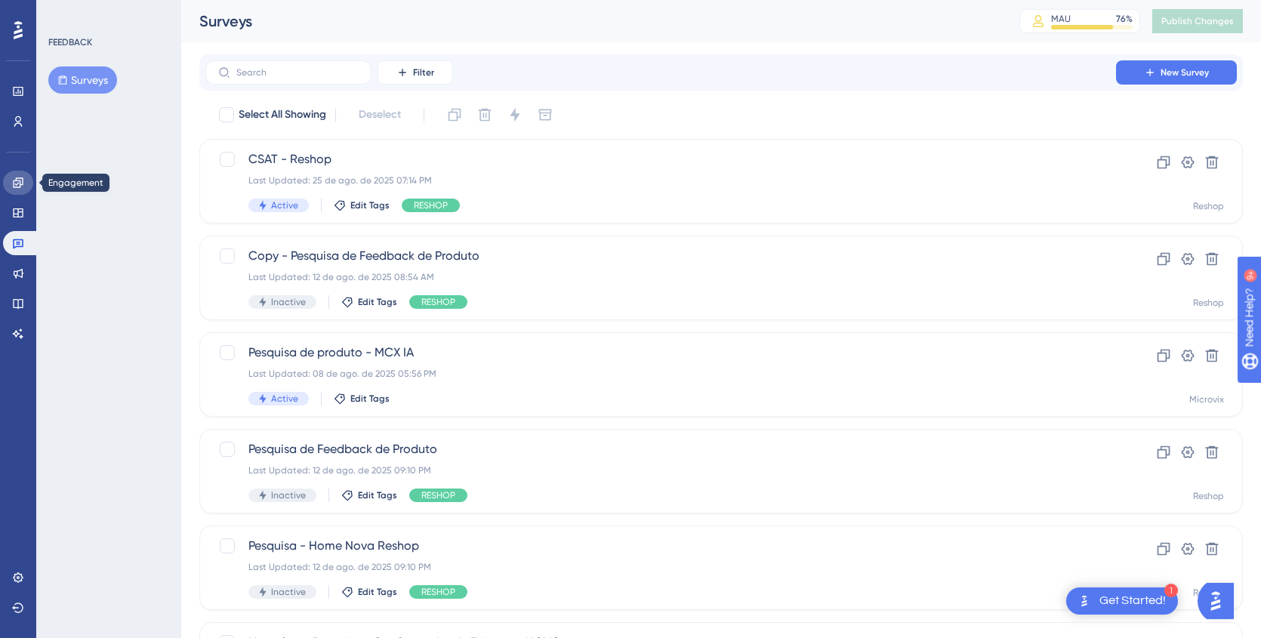
click at [11, 185] on link at bounding box center [18, 183] width 30 height 24
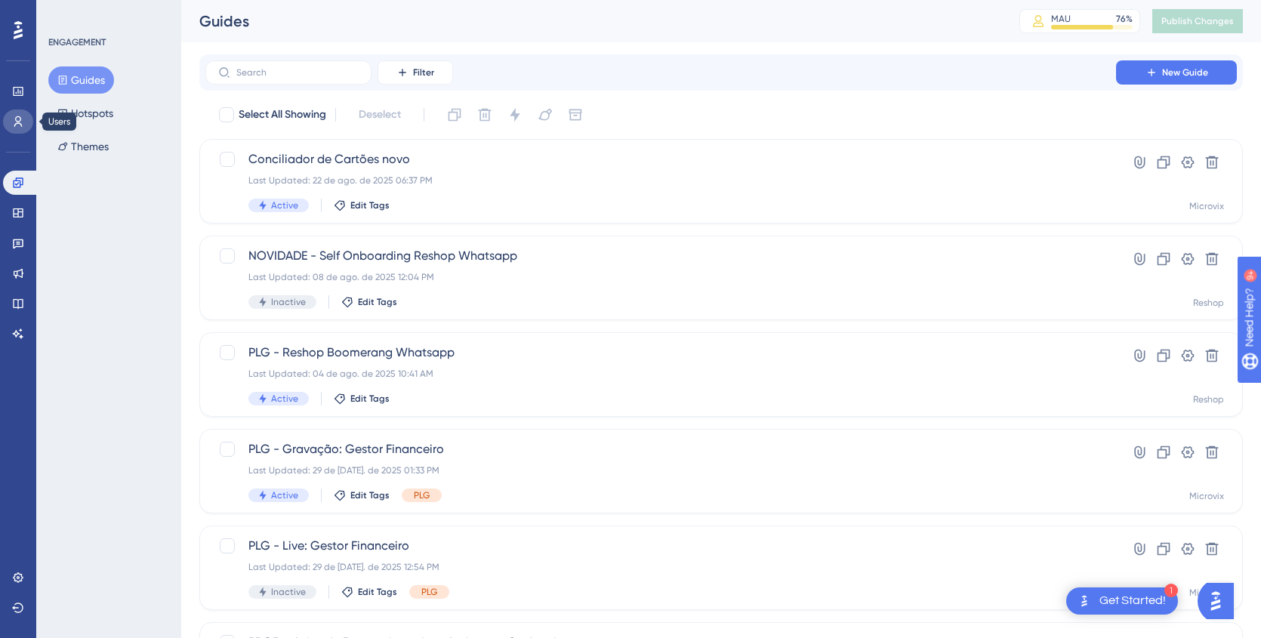
click at [15, 125] on icon at bounding box center [18, 121] width 8 height 11
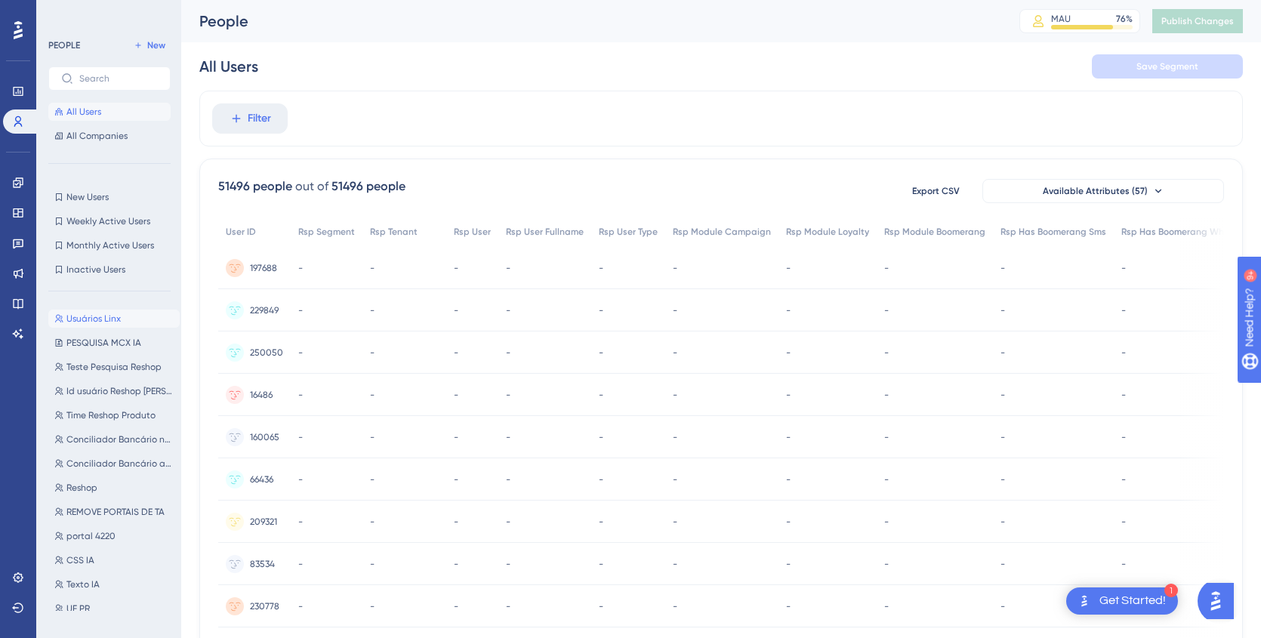
click at [92, 318] on span "Usuários Linx" at bounding box center [93, 319] width 54 height 12
click at [331, 113] on span "does not contain" at bounding box center [300, 119] width 72 height 12
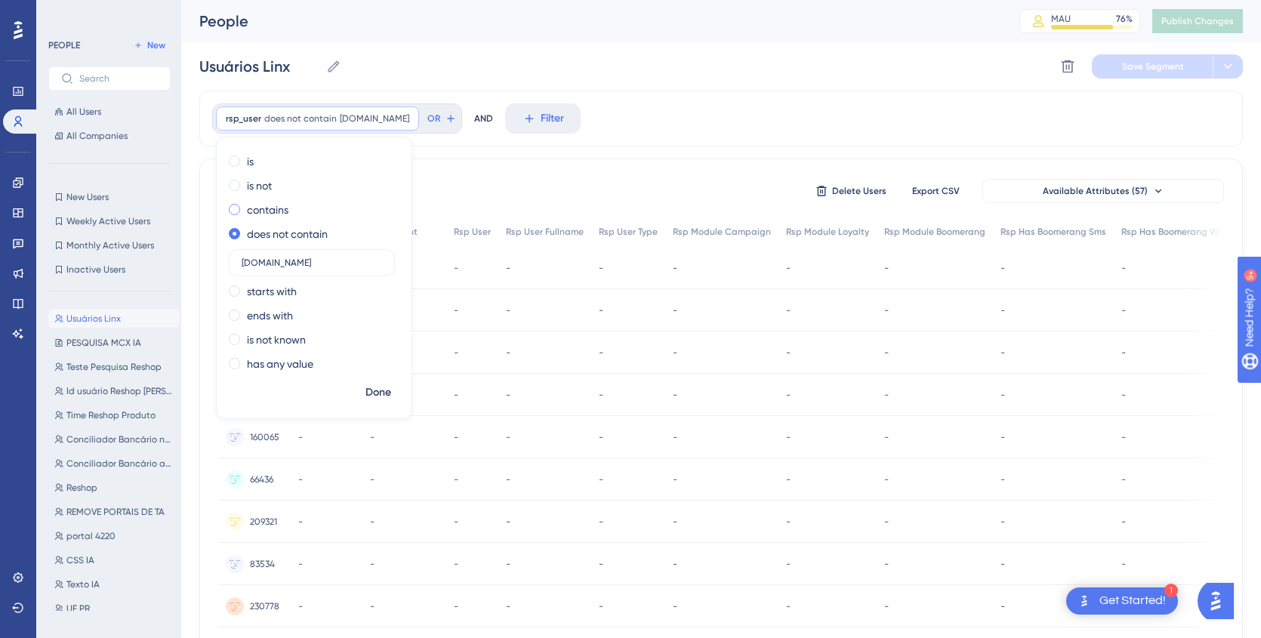
click at [234, 211] on span at bounding box center [234, 209] width 11 height 11
click at [245, 206] on input "radio" at bounding box center [245, 206] width 0 height 0
click at [376, 395] on span "Done" at bounding box center [379, 393] width 26 height 18
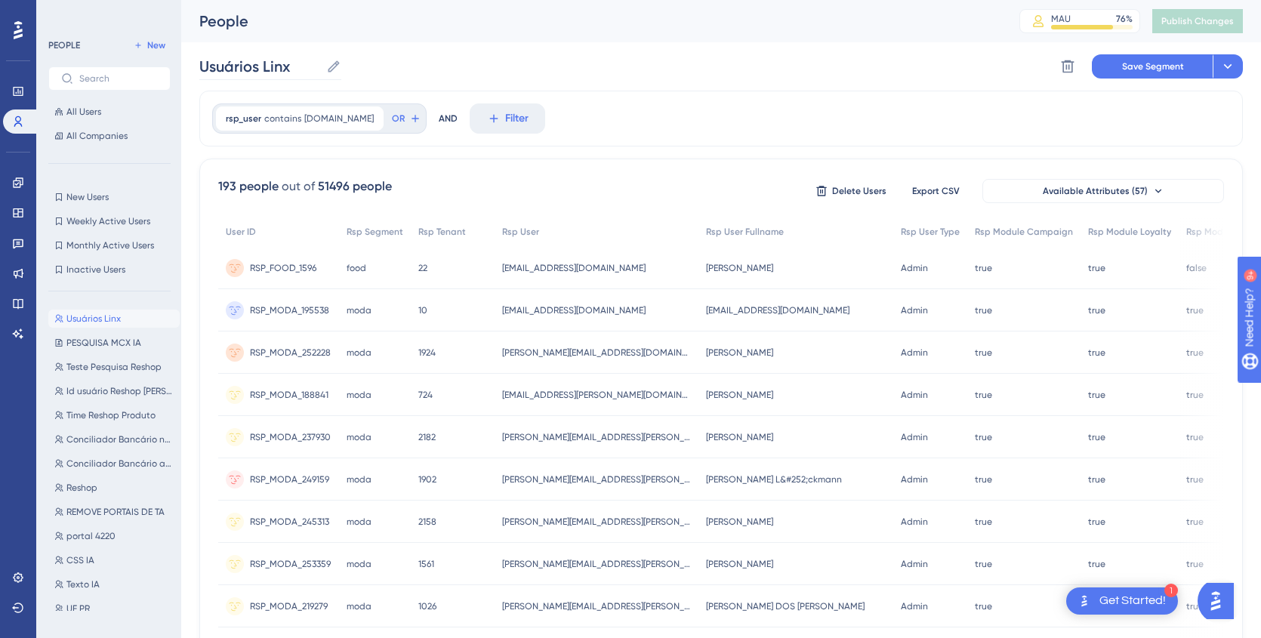
click at [334, 69] on icon at bounding box center [333, 66] width 15 height 15
click at [320, 69] on input "Usuários Linx" at bounding box center [259, 66] width 121 height 21
type input "Reshop - Usuários Linx - exceto Produto"
click at [620, 70] on div "Reshop - Usuários Linx - exceto Produto Reshop - Usuários Linx - exceto Produto…" at bounding box center [721, 66] width 1044 height 48
click at [505, 117] on span "Filter" at bounding box center [516, 119] width 23 height 18
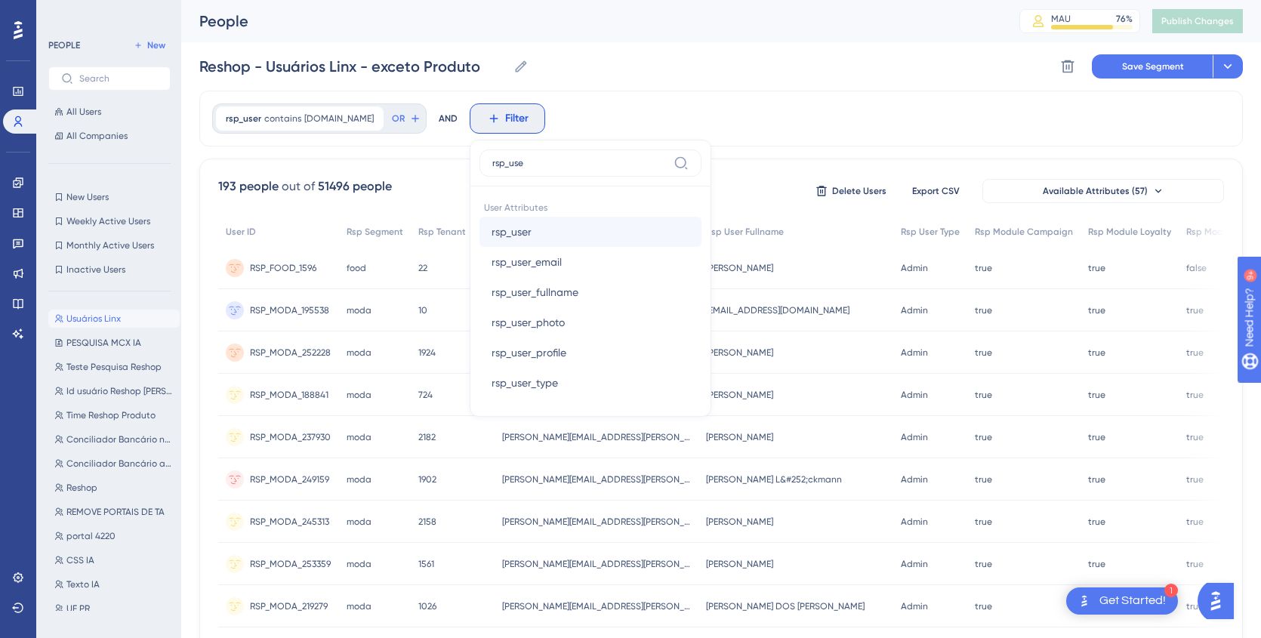
type input "rsp_use"
click at [492, 234] on span "rsp_user" at bounding box center [512, 232] width 40 height 18
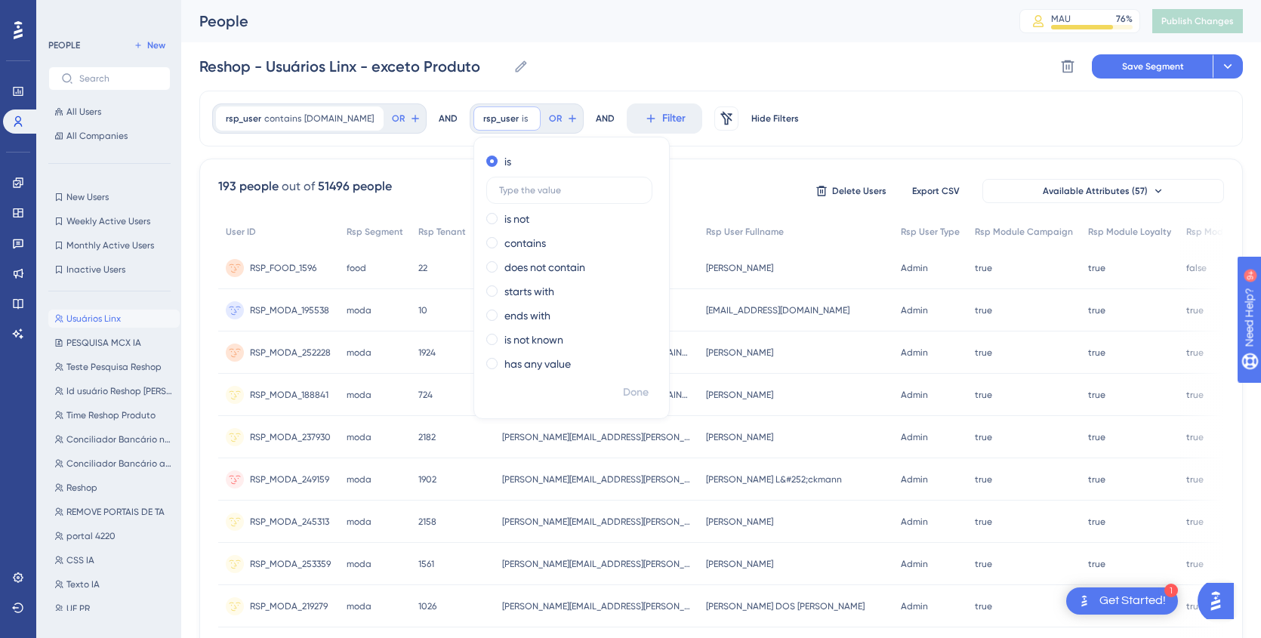
click at [593, 74] on div "Reshop - Usuários Linx - exceto Produto Reshop - Usuários Linx - exceto Produto…" at bounding box center [721, 66] width 1044 height 48
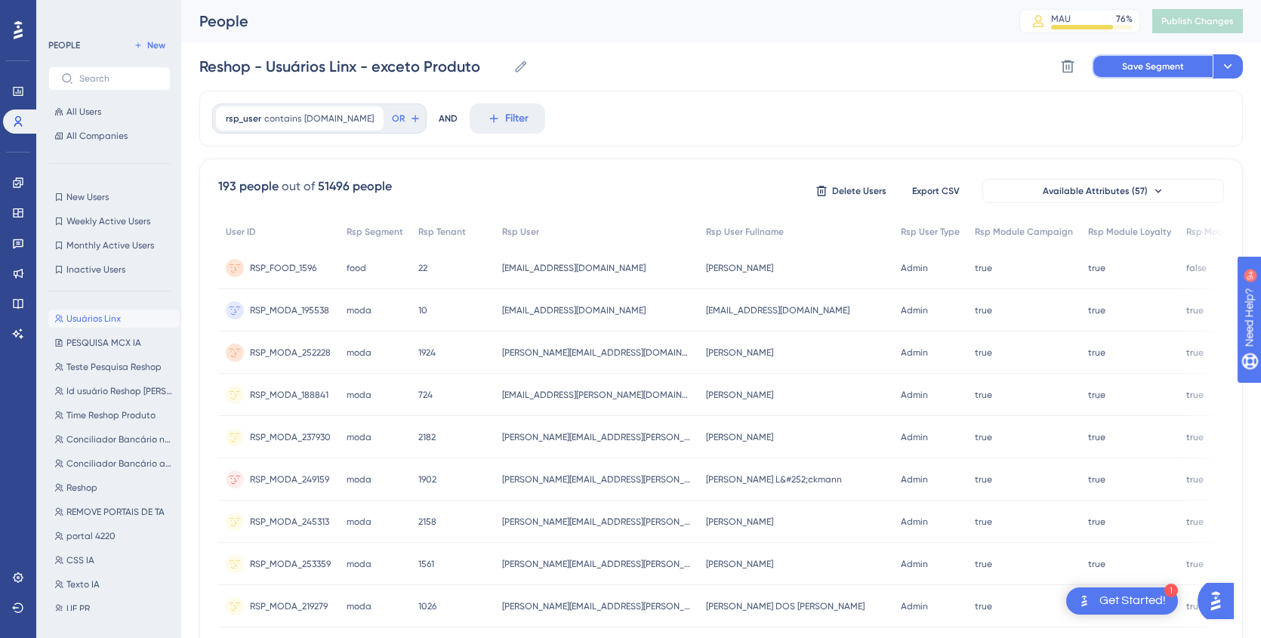
click at [1128, 63] on span "Save Segment" at bounding box center [1153, 66] width 62 height 12
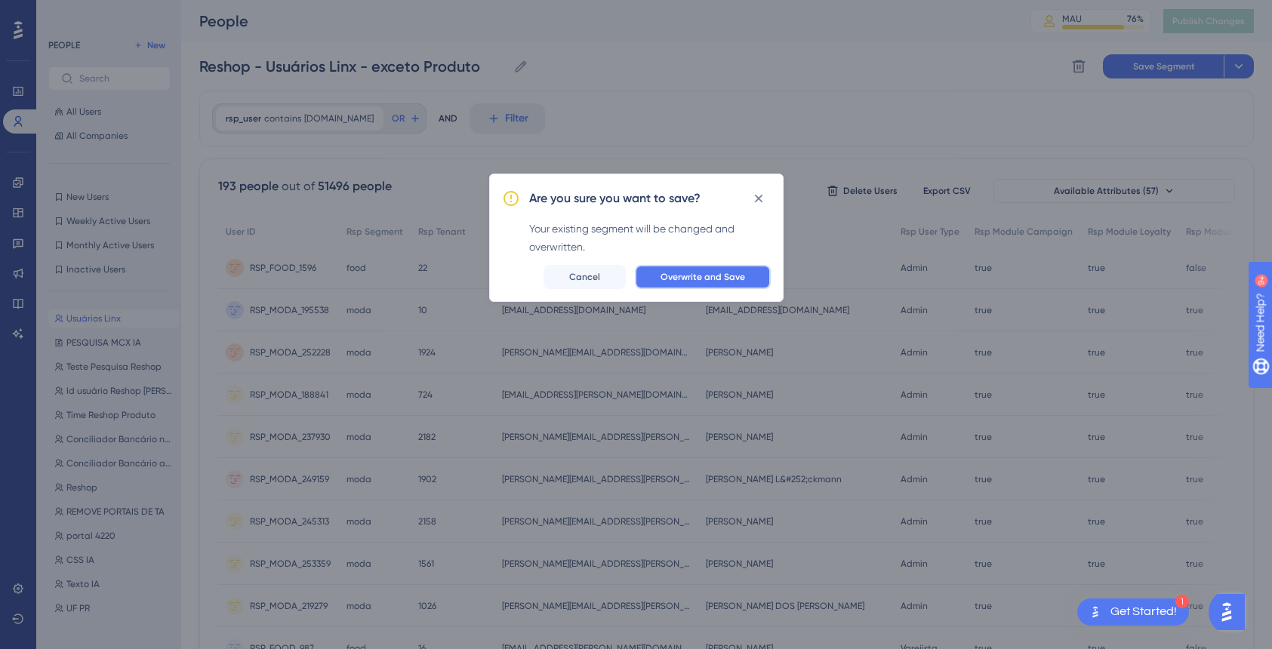
click at [671, 276] on span "Overwrite and Save" at bounding box center [703, 277] width 85 height 12
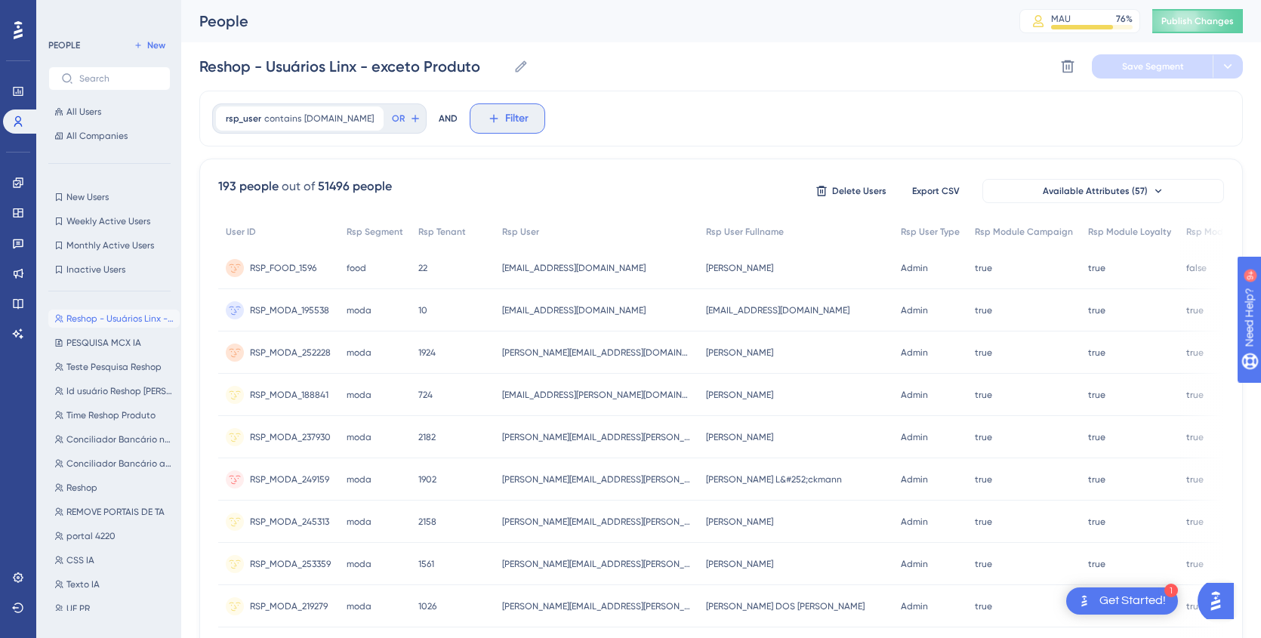
click at [505, 119] on span "Filter" at bounding box center [516, 119] width 23 height 18
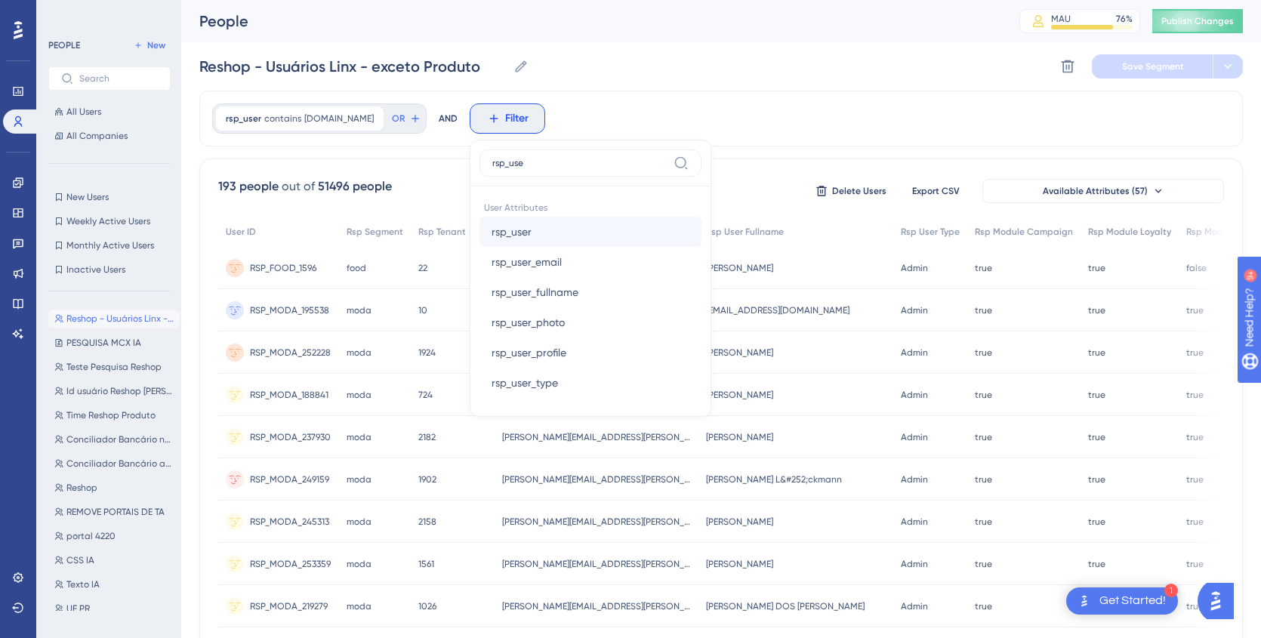
type input "rsp_use"
click at [493, 227] on span "rsp_user" at bounding box center [512, 232] width 40 height 18
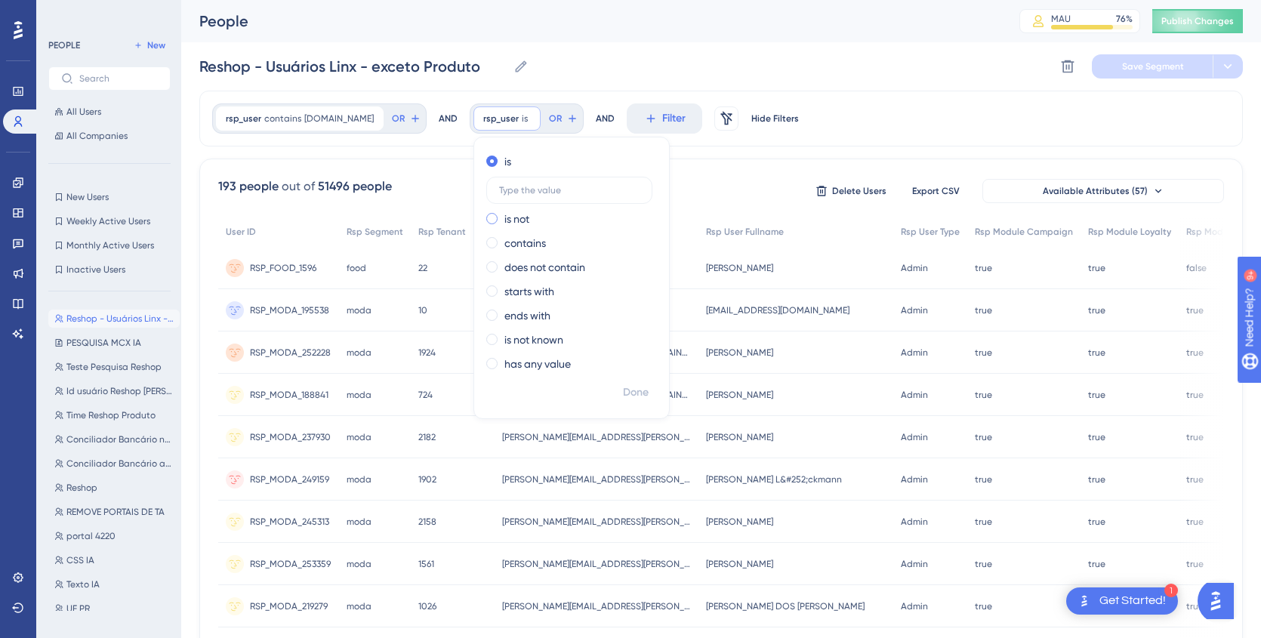
click at [486, 218] on span at bounding box center [491, 218] width 11 height 11
click at [502, 215] on input "radio" at bounding box center [502, 215] width 0 height 0
click at [499, 218] on input "text" at bounding box center [569, 214] width 140 height 11
type input "thiago.marcon@linx.com.br"
click at [623, 394] on span "Done" at bounding box center [636, 393] width 26 height 18
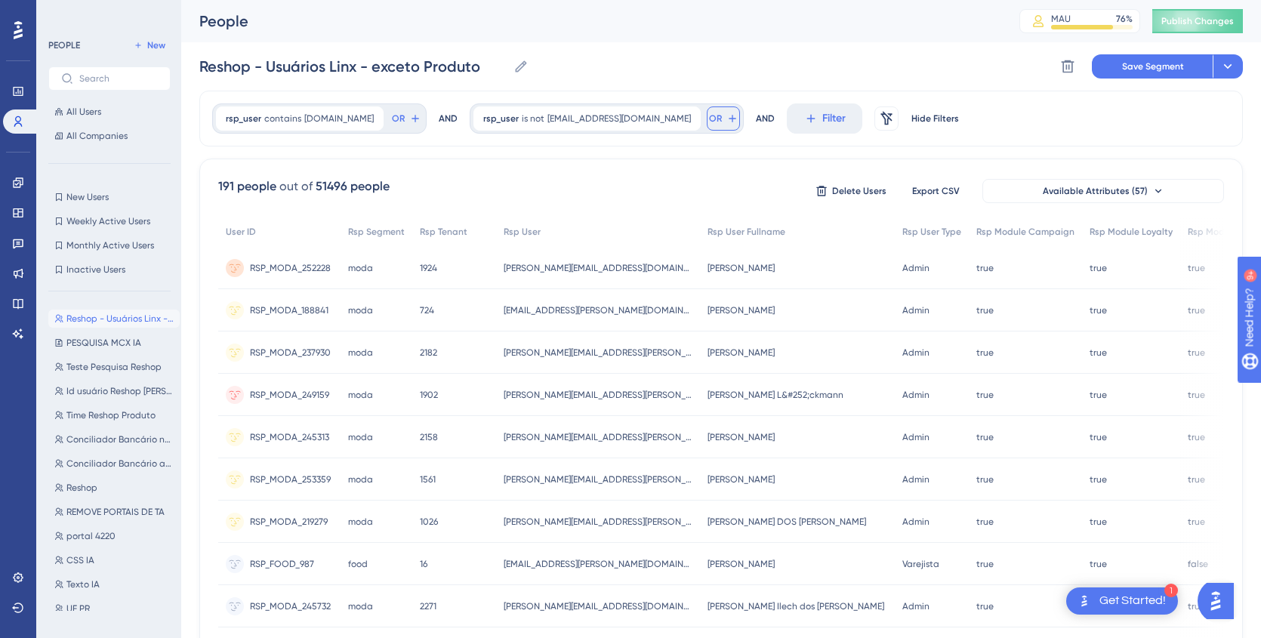
click at [709, 117] on span "OR" at bounding box center [715, 119] width 13 height 12
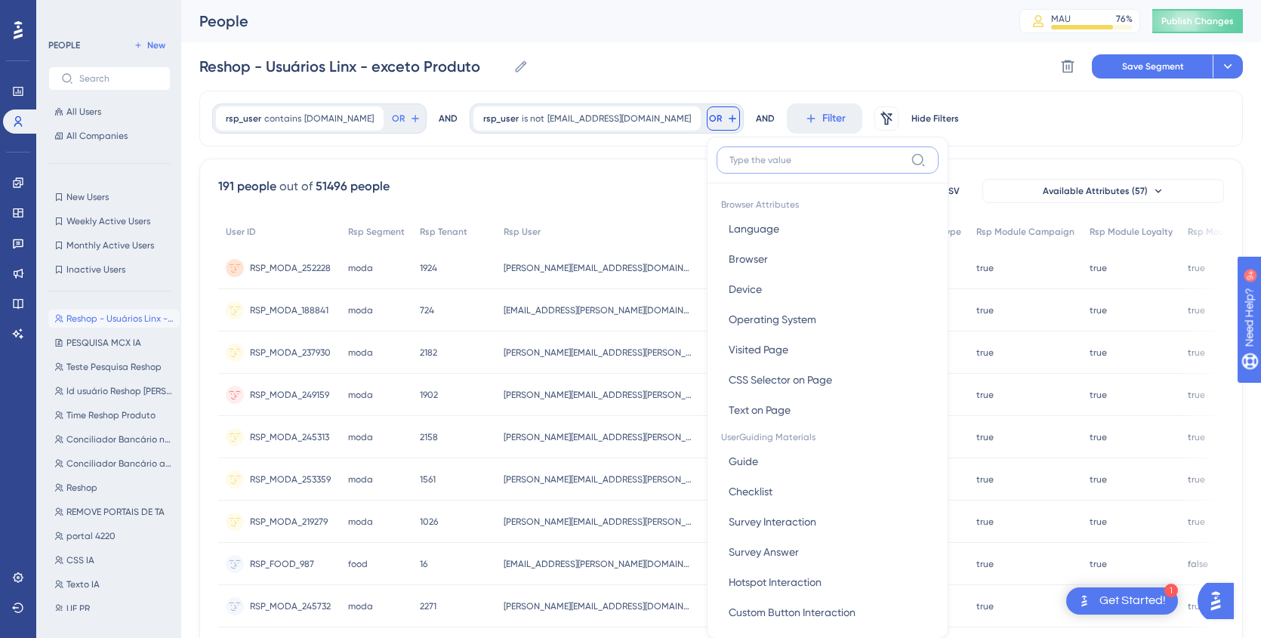
scroll to position [18, 0]
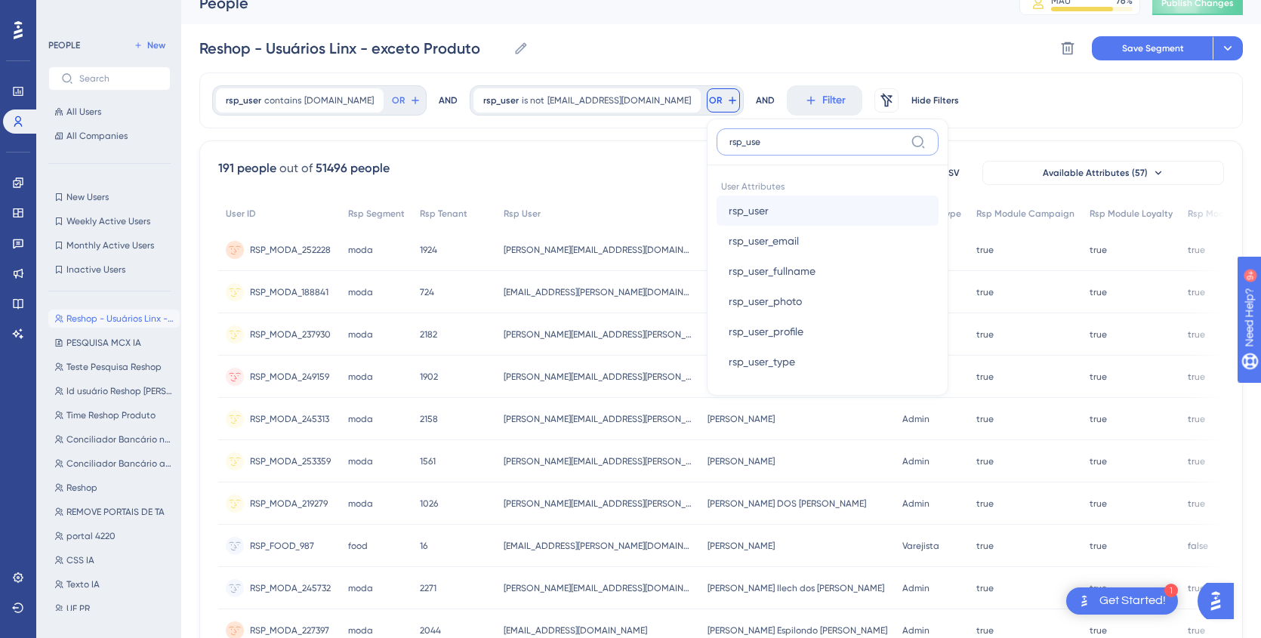
type input "rsp_use"
click at [729, 210] on span "rsp_user" at bounding box center [749, 211] width 40 height 18
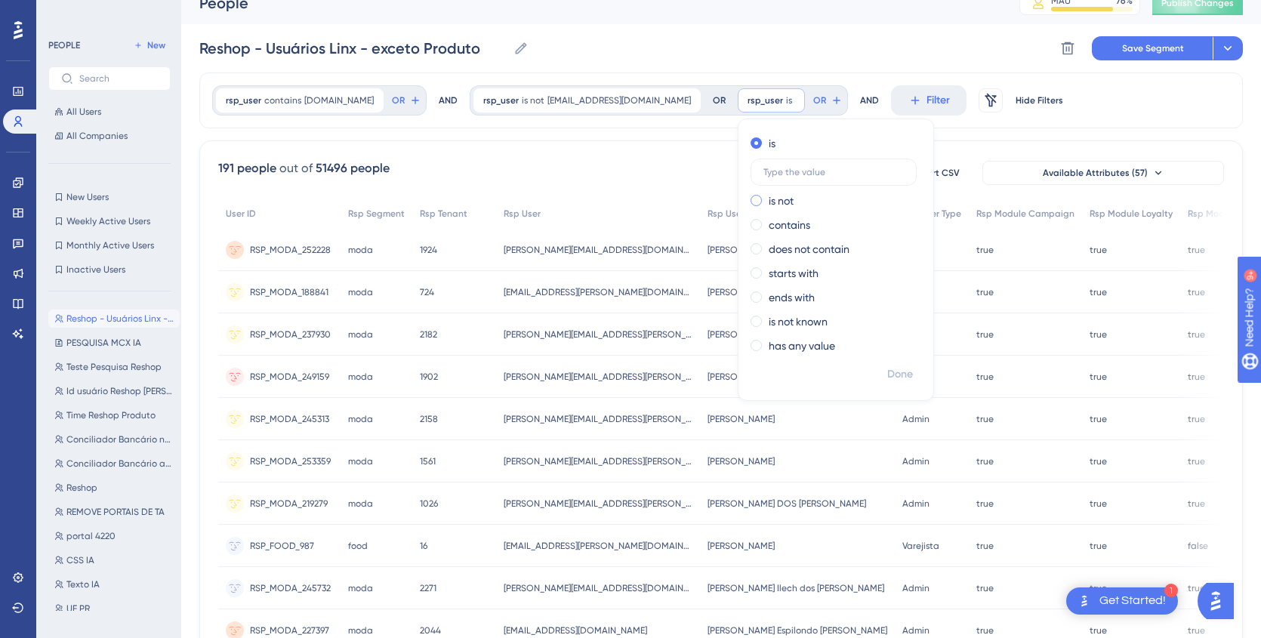
click at [751, 205] on div "is not" at bounding box center [833, 201] width 165 height 18
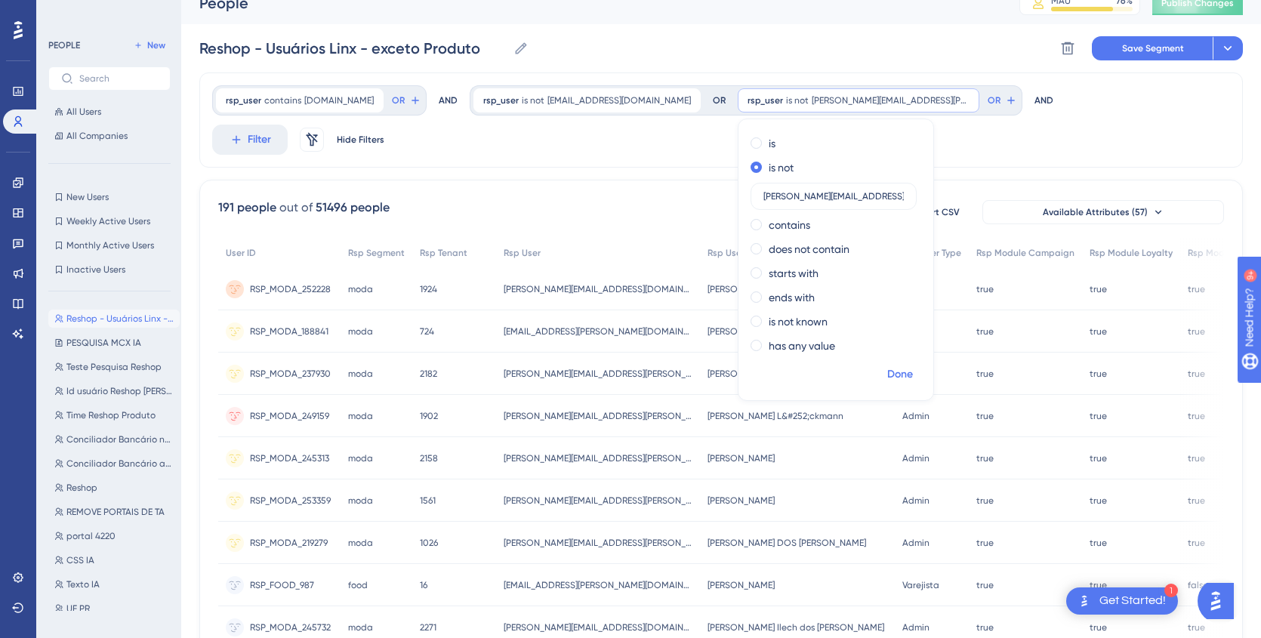
type input "pamela.rocha@linx.com.br"
click at [887, 381] on span "Done" at bounding box center [900, 375] width 26 height 18
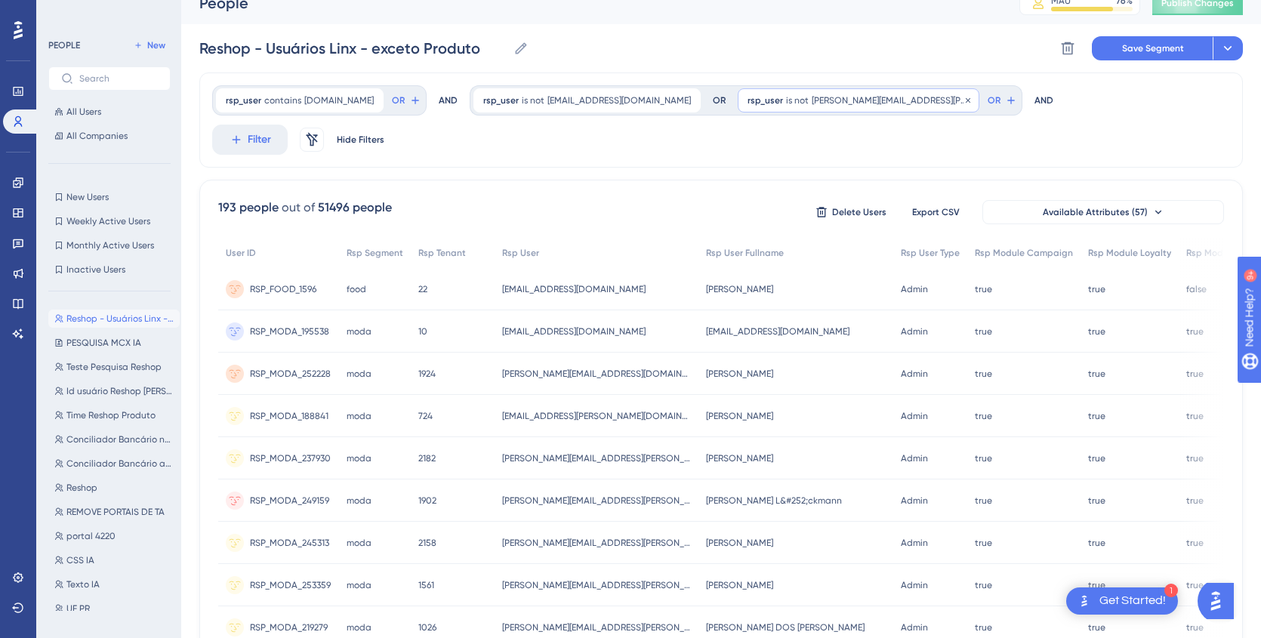
click at [786, 97] on span "is not" at bounding box center [797, 100] width 23 height 12
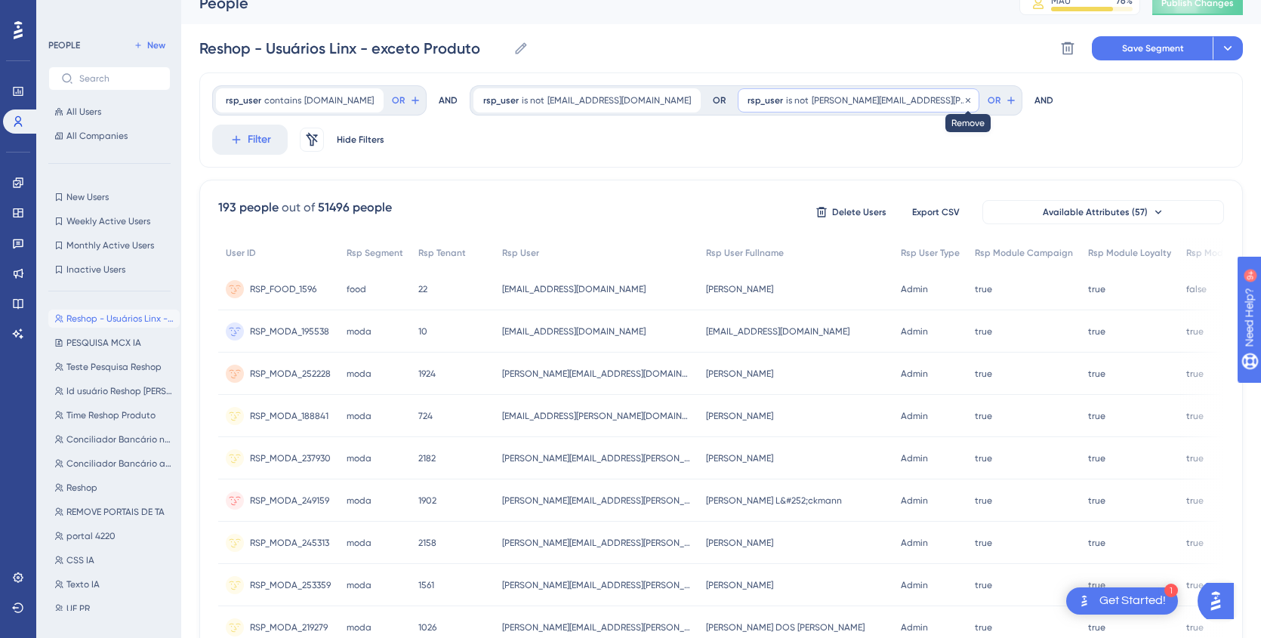
click at [964, 100] on icon at bounding box center [968, 100] width 9 height 9
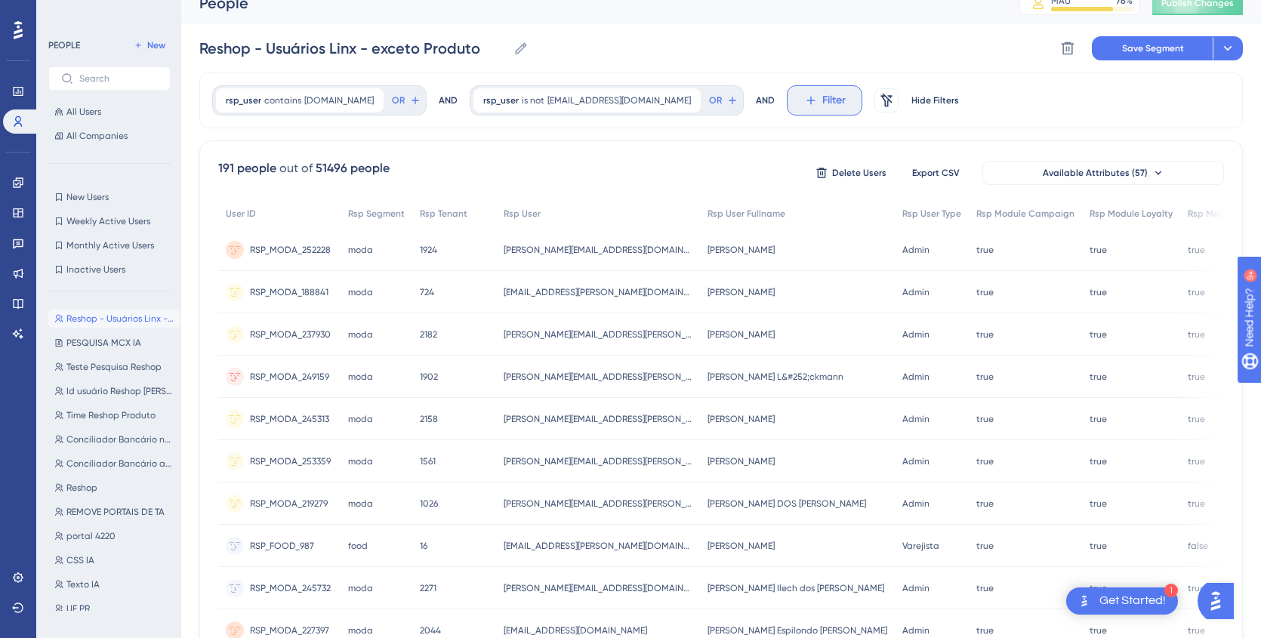
click at [787, 101] on button "Filter" at bounding box center [825, 100] width 76 height 30
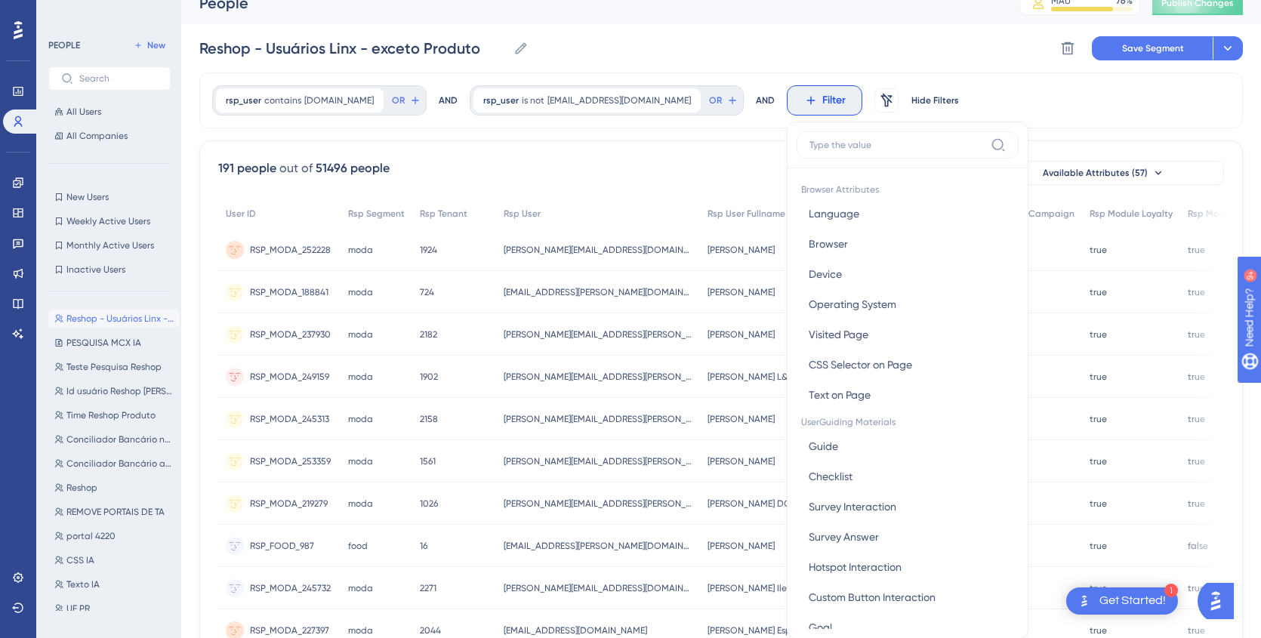
scroll to position [79, 0]
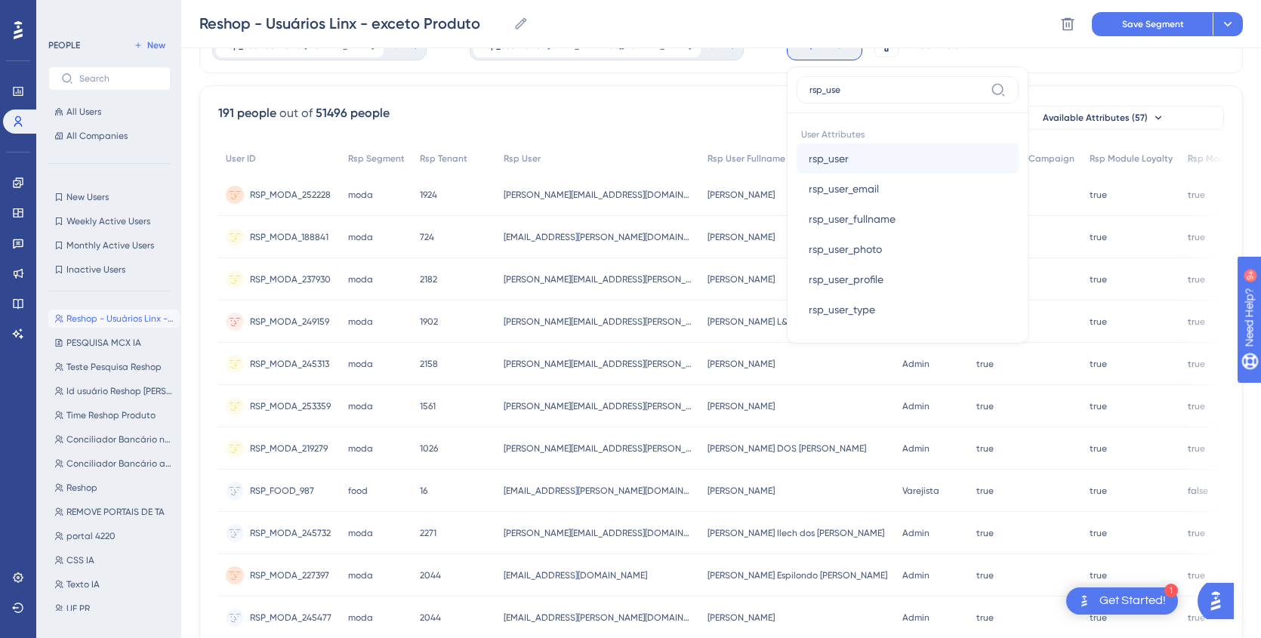
type input "rsp_use"
click at [809, 163] on span "rsp_user" at bounding box center [829, 159] width 40 height 18
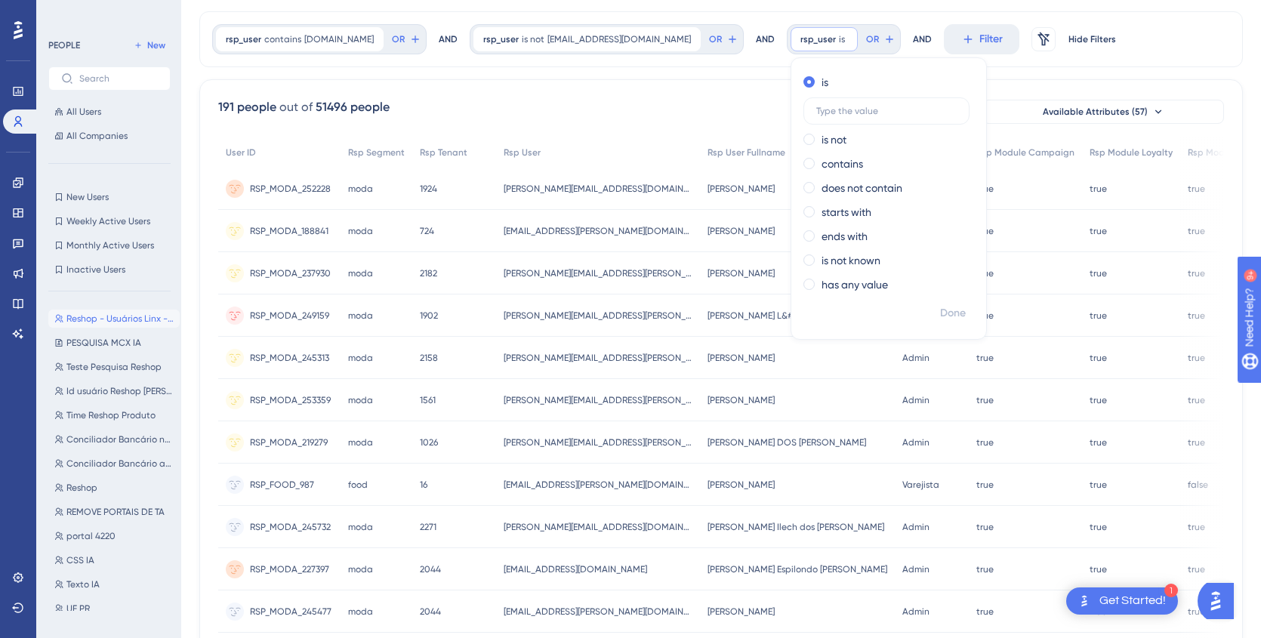
scroll to position [0, 0]
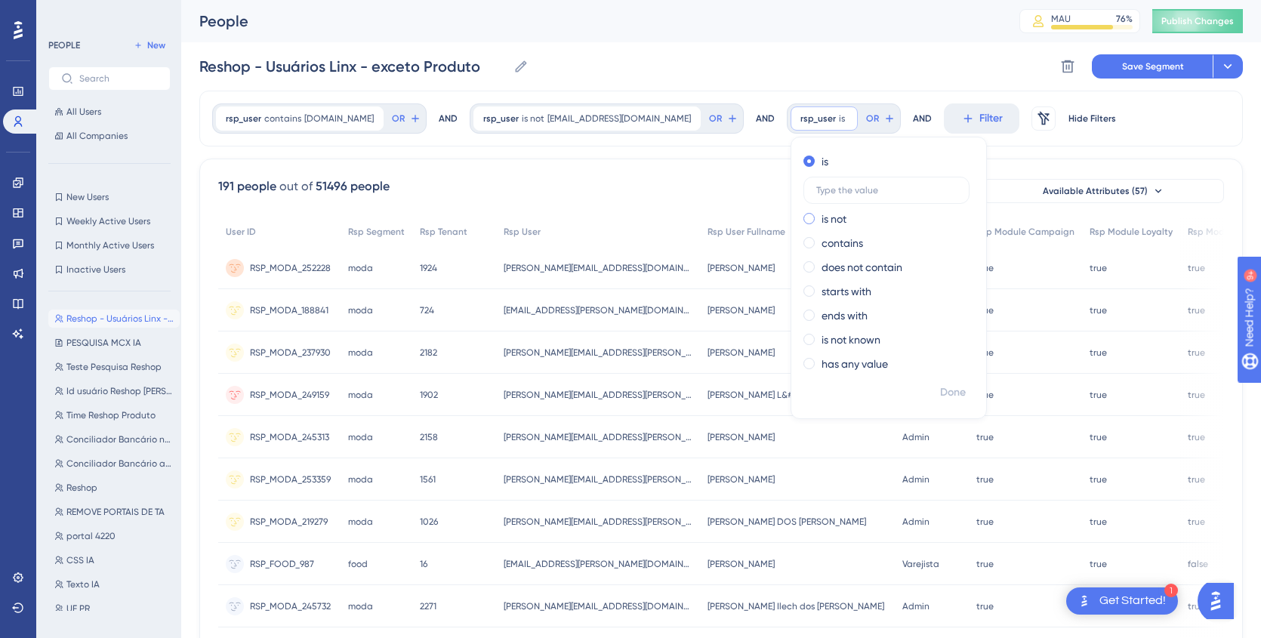
click at [804, 223] on span at bounding box center [809, 218] width 11 height 11
click at [819, 215] on input "radio" at bounding box center [819, 215] width 0 height 0
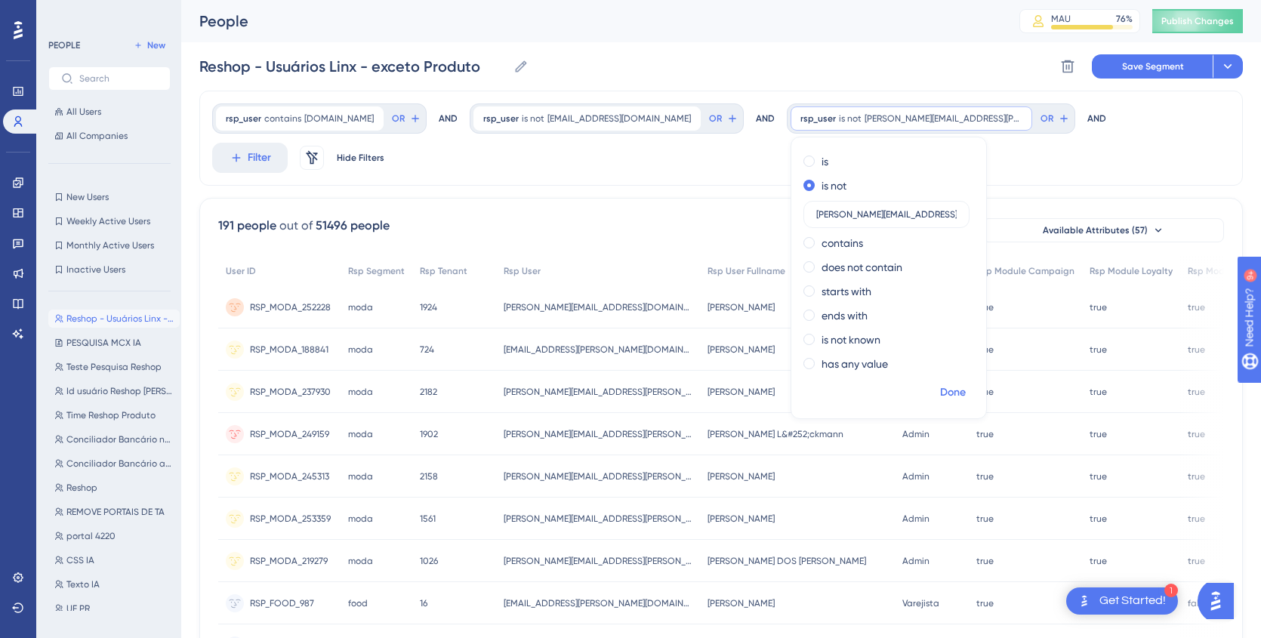
type input "pamela.rocha@linx.com.br"
click at [940, 396] on span "Done" at bounding box center [953, 393] width 26 height 18
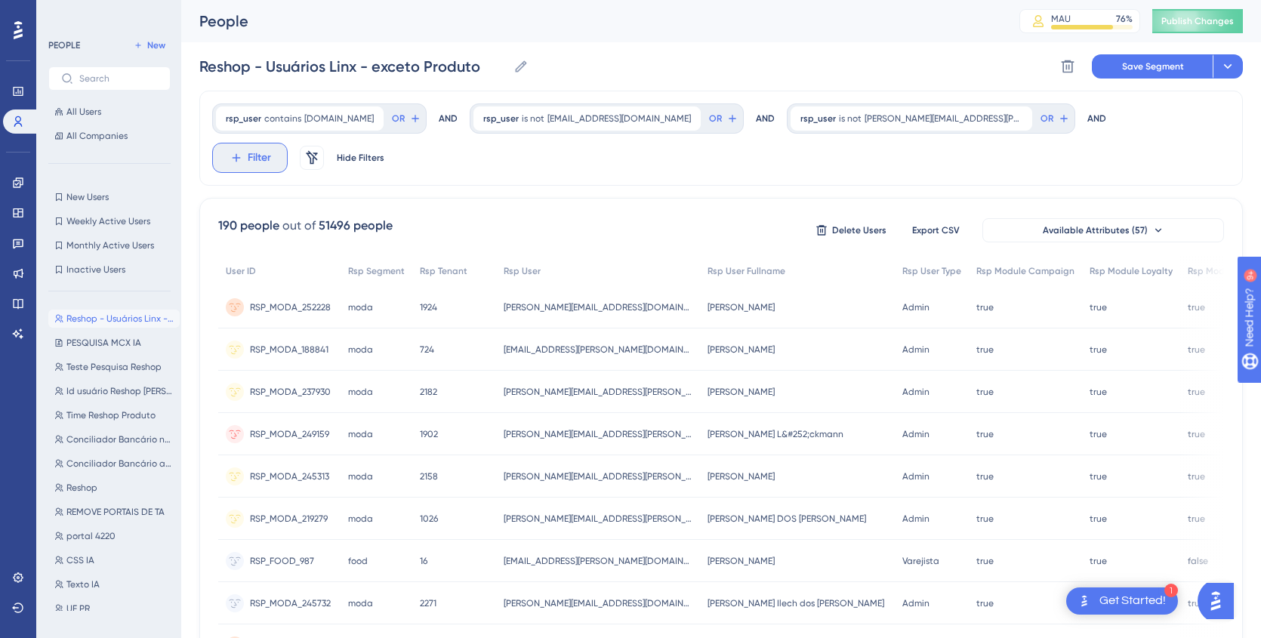
click at [288, 143] on button "Filter" at bounding box center [250, 158] width 76 height 30
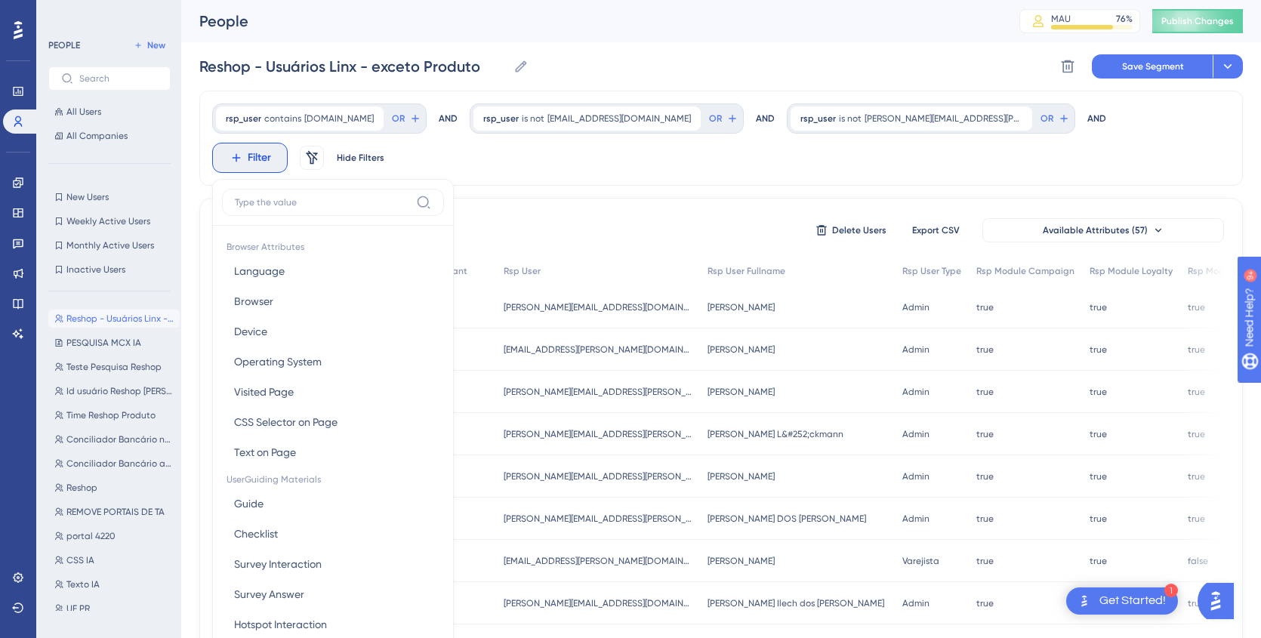
scroll to position [70, 0]
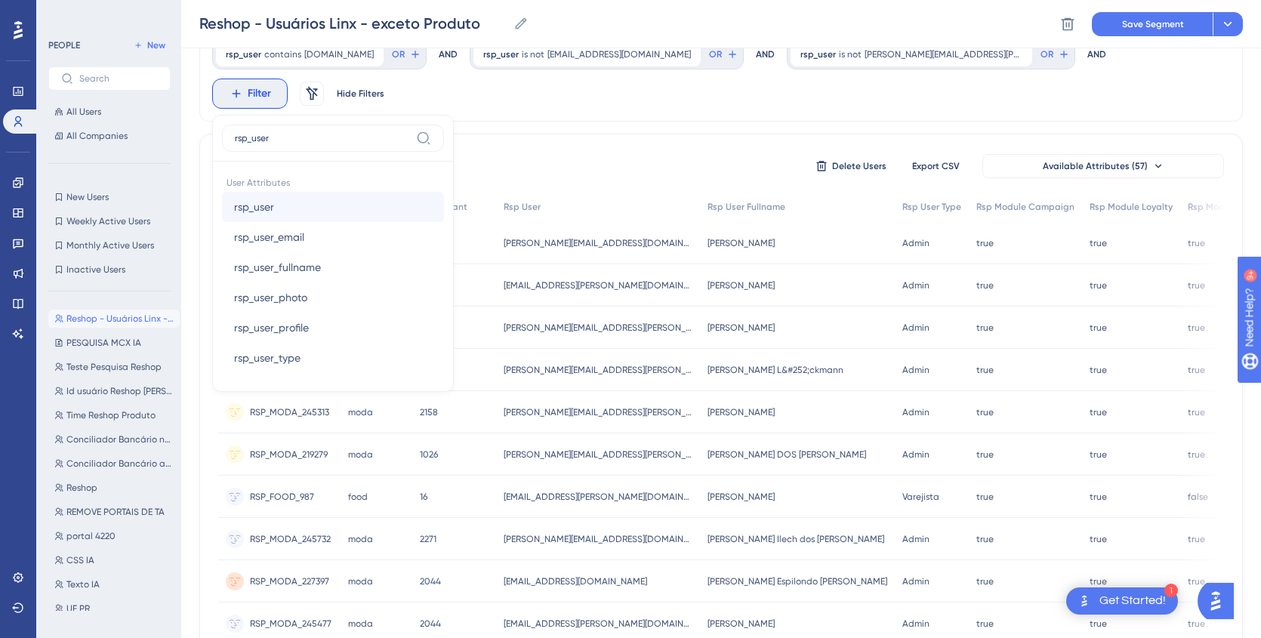
type input "rsp_user"
click at [274, 198] on span "rsp_user" at bounding box center [254, 207] width 40 height 18
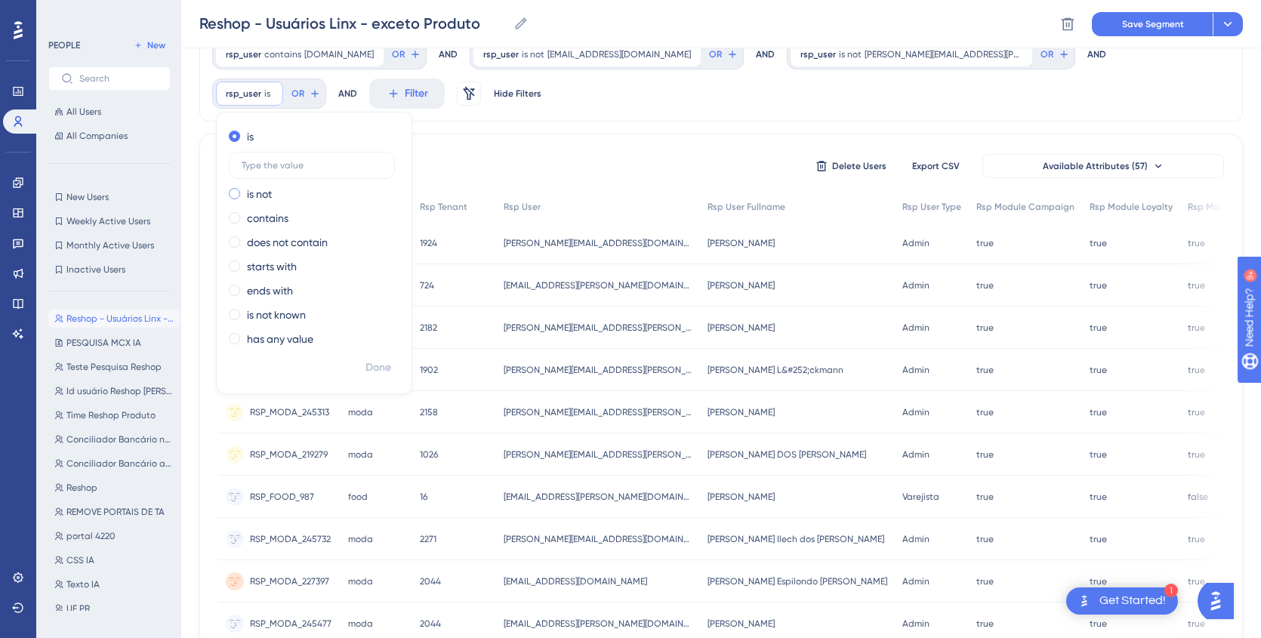
click at [240, 188] on span at bounding box center [234, 193] width 11 height 11
click at [245, 190] on input "radio" at bounding box center [245, 190] width 0 height 0
type input "juan"
click at [526, 134] on div "190 people out of 51496 people Delete Users Export CSV Available Attributes (57…" at bounding box center [721, 634] width 1044 height 1001
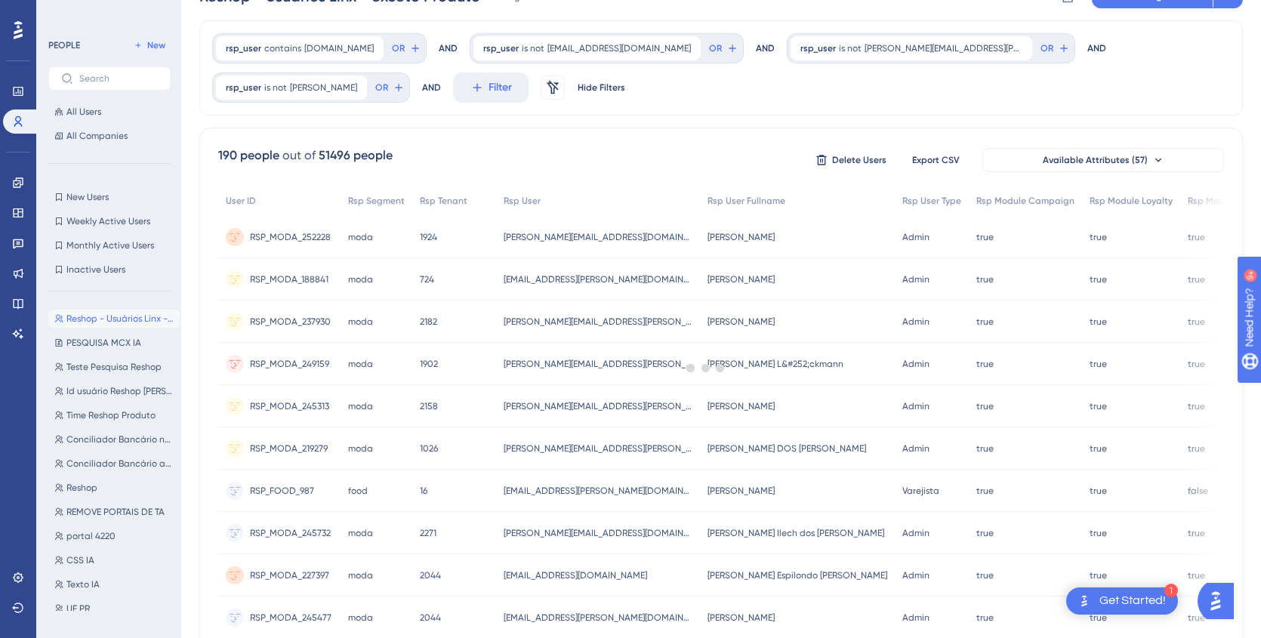
scroll to position [0, 0]
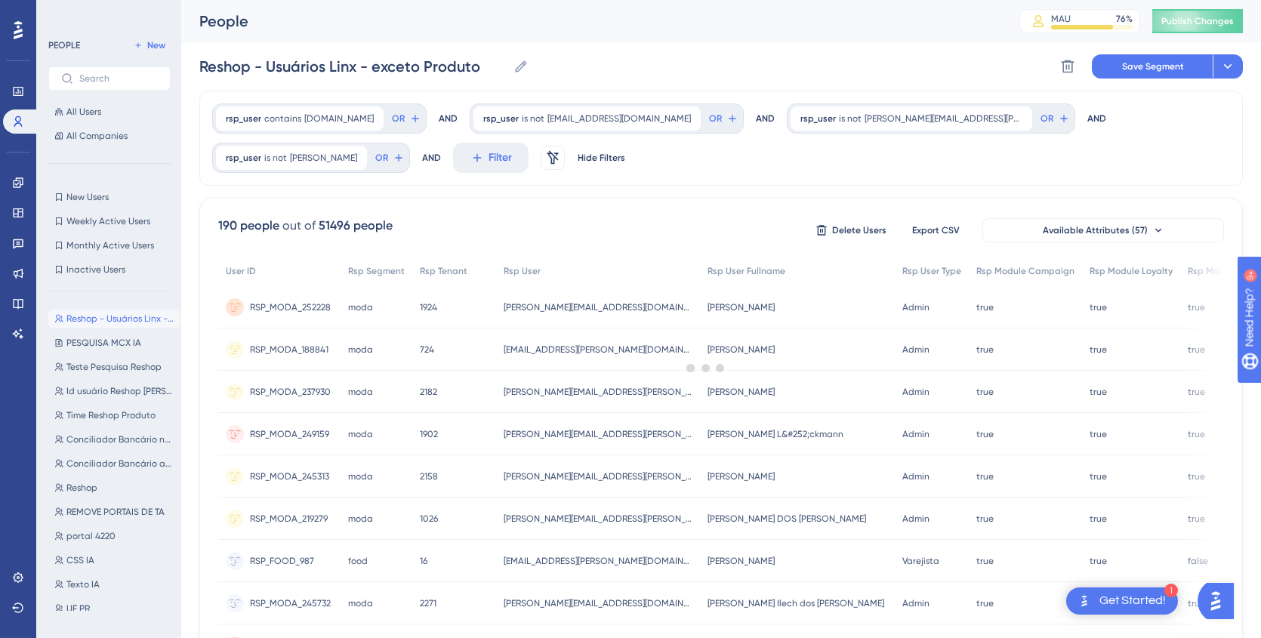
click at [1078, 119] on div at bounding box center [706, 367] width 1110 height 529
click at [358, 155] on icon at bounding box center [355, 157] width 5 height 5
click at [288, 143] on button "Filter" at bounding box center [250, 158] width 76 height 30
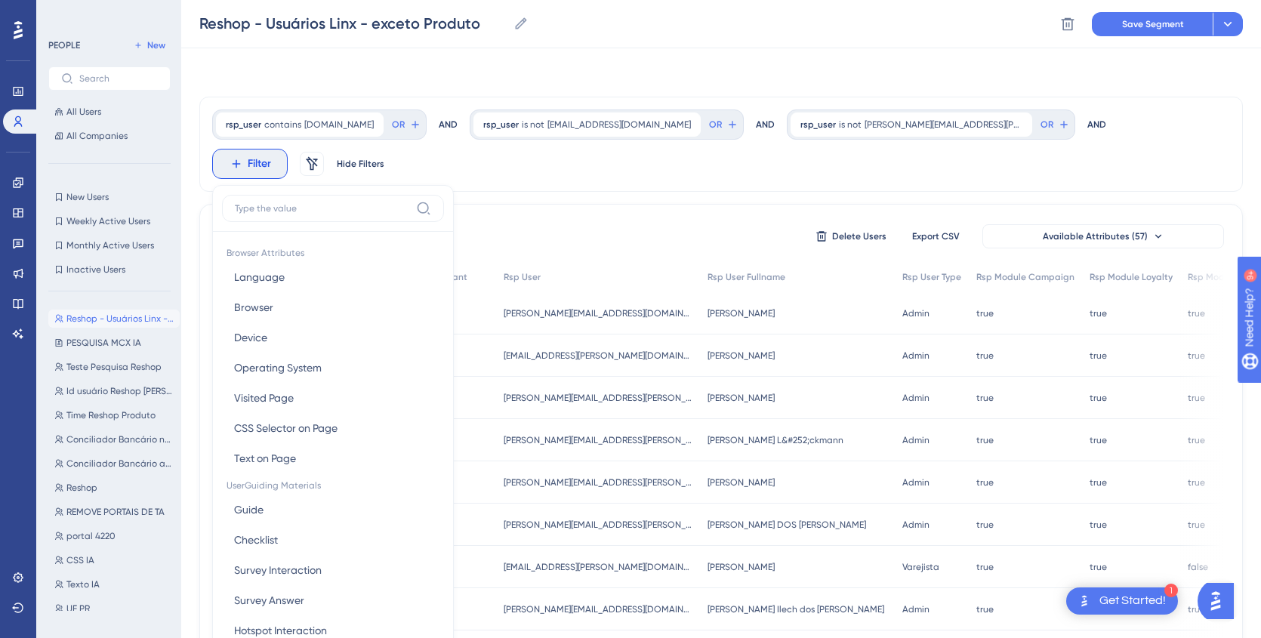
scroll to position [70, 0]
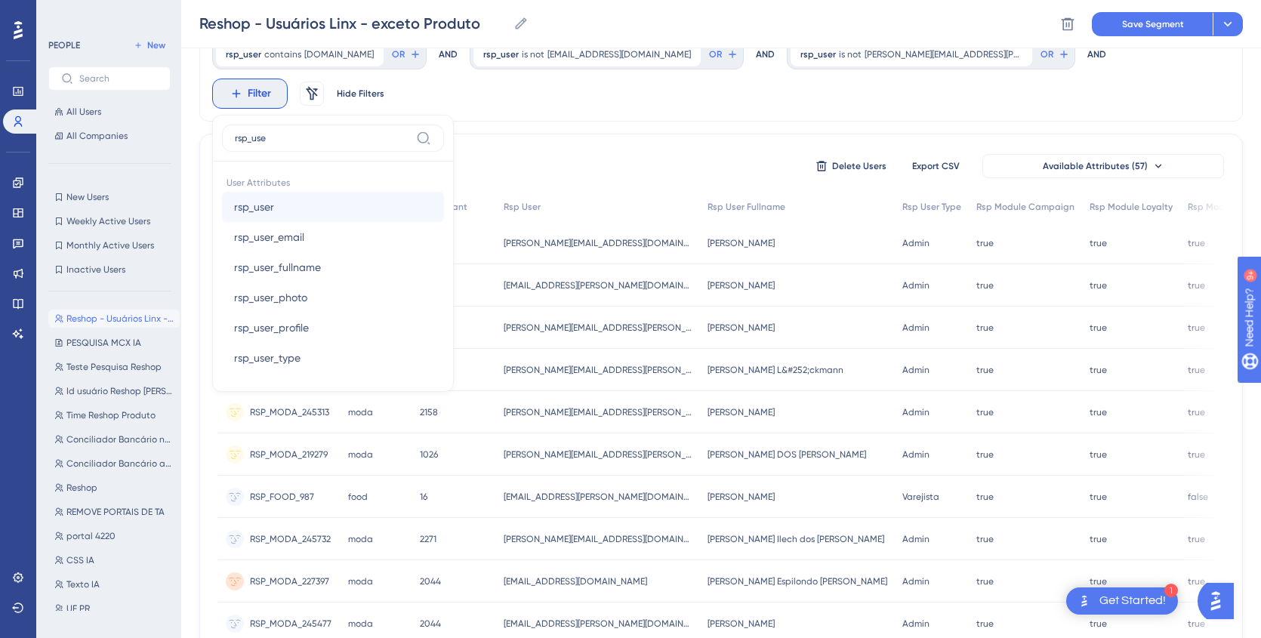
type input "rsp_use"
click at [274, 198] on span "rsp_user" at bounding box center [254, 207] width 40 height 18
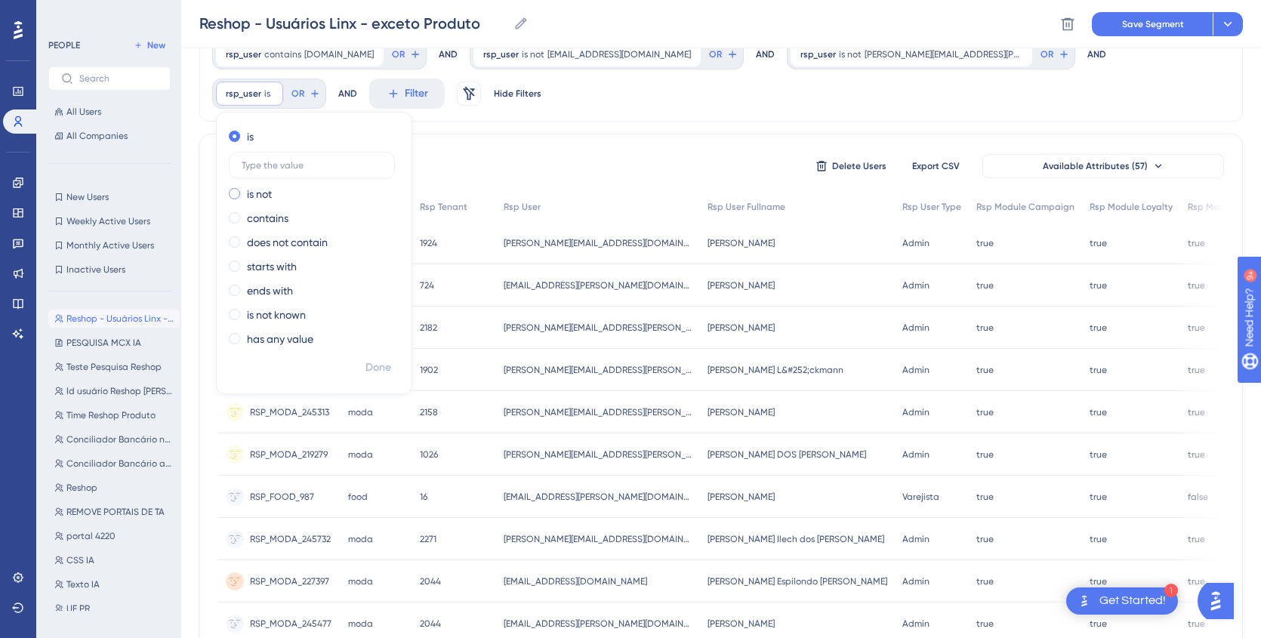
click at [240, 188] on span at bounding box center [234, 193] width 11 height 11
click at [245, 190] on input "radio" at bounding box center [245, 190] width 0 height 0
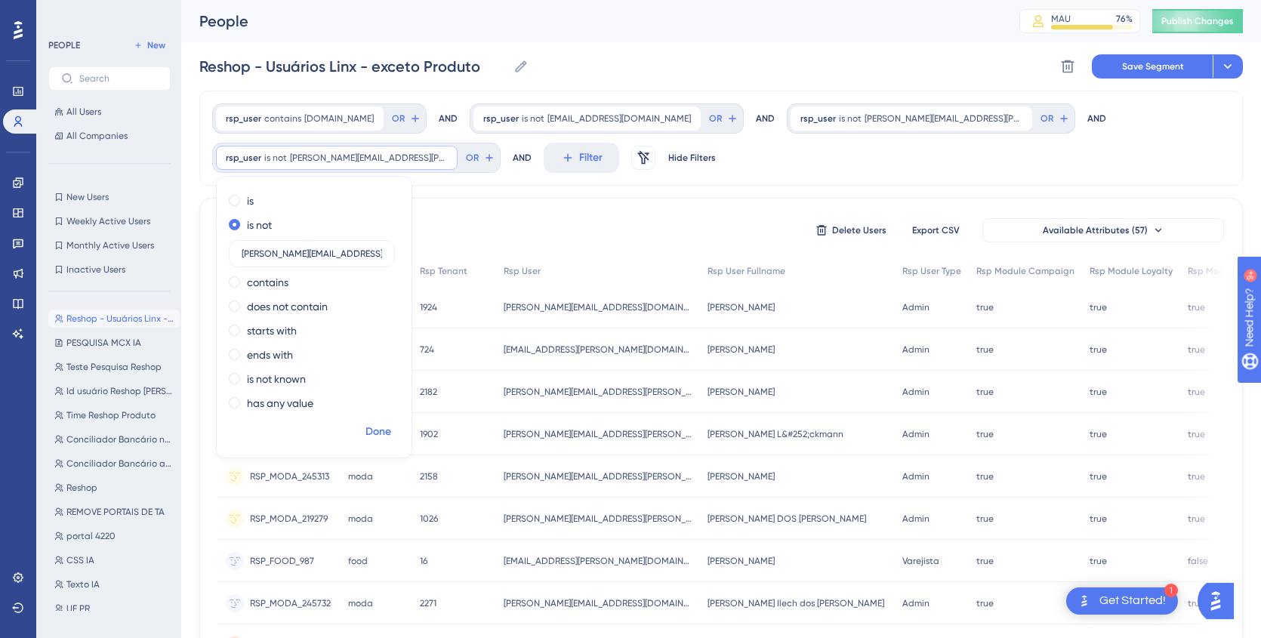
type input "juan.ricardo@linx.com.br"
click at [374, 433] on span "Done" at bounding box center [379, 432] width 26 height 18
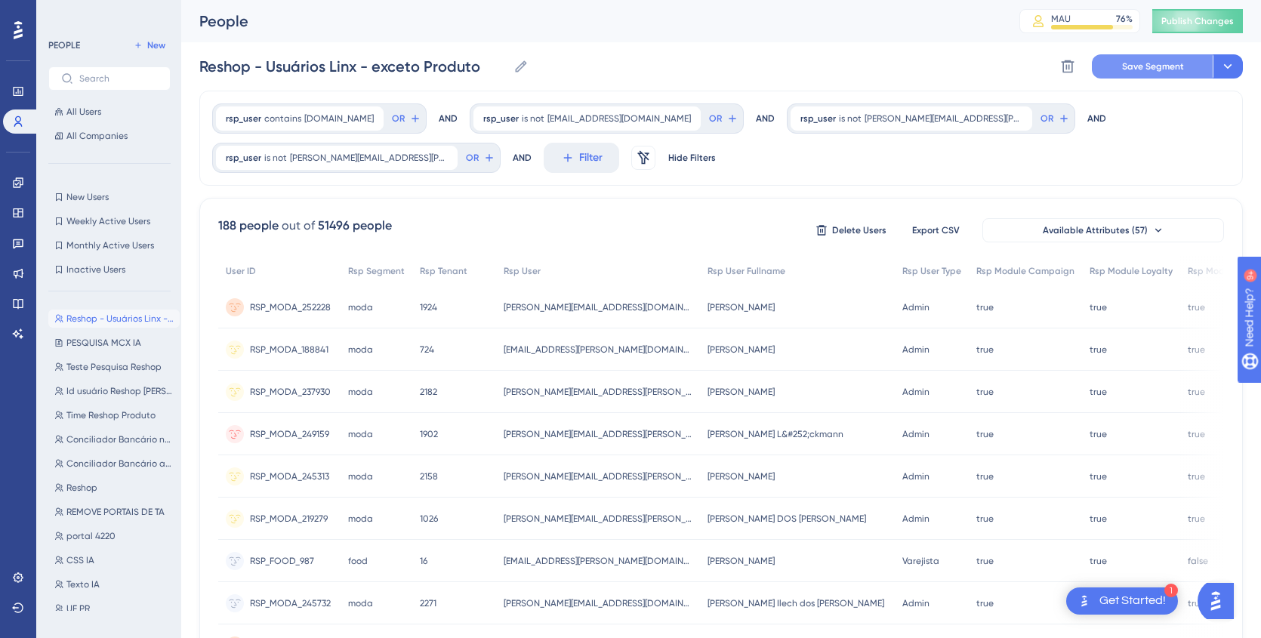
click at [1147, 61] on span "Save Segment" at bounding box center [1153, 66] width 62 height 12
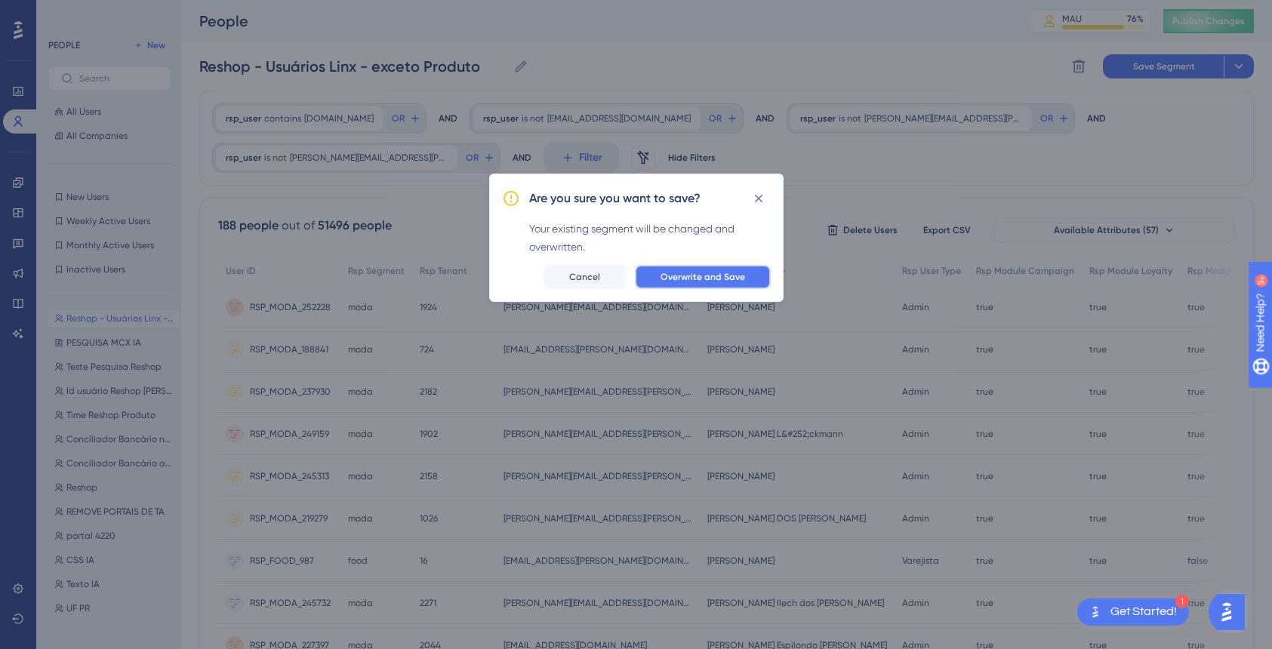
click at [709, 279] on span "Overwrite and Save" at bounding box center [703, 277] width 85 height 12
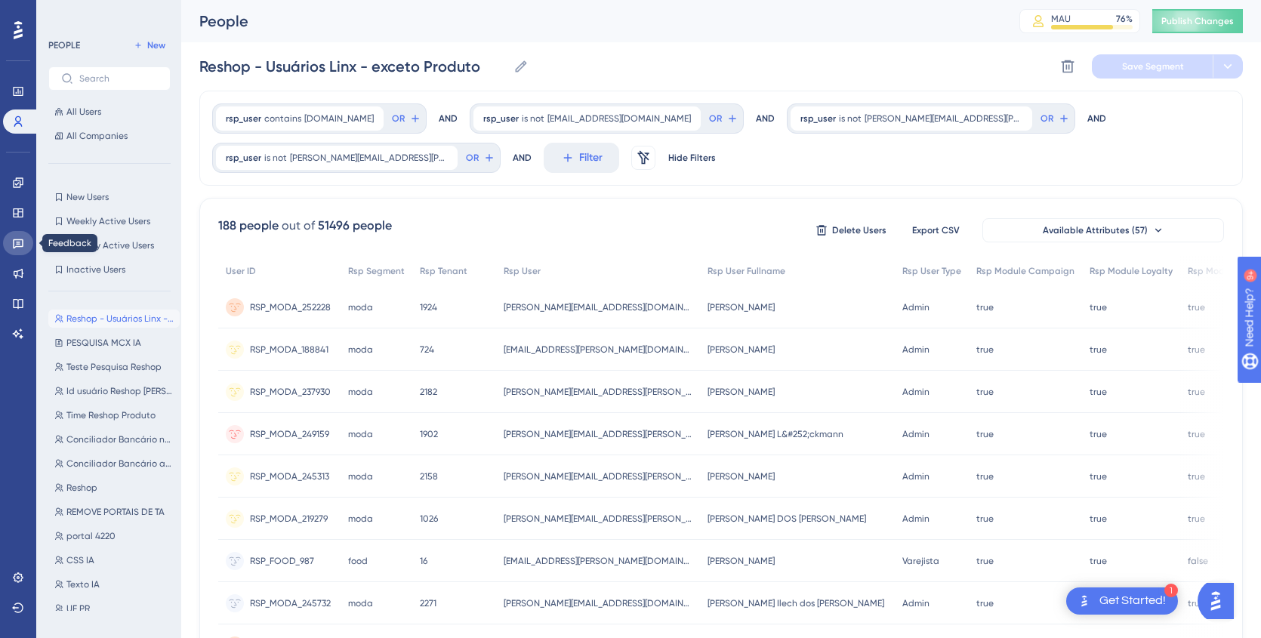
click at [19, 247] on icon at bounding box center [18, 244] width 11 height 10
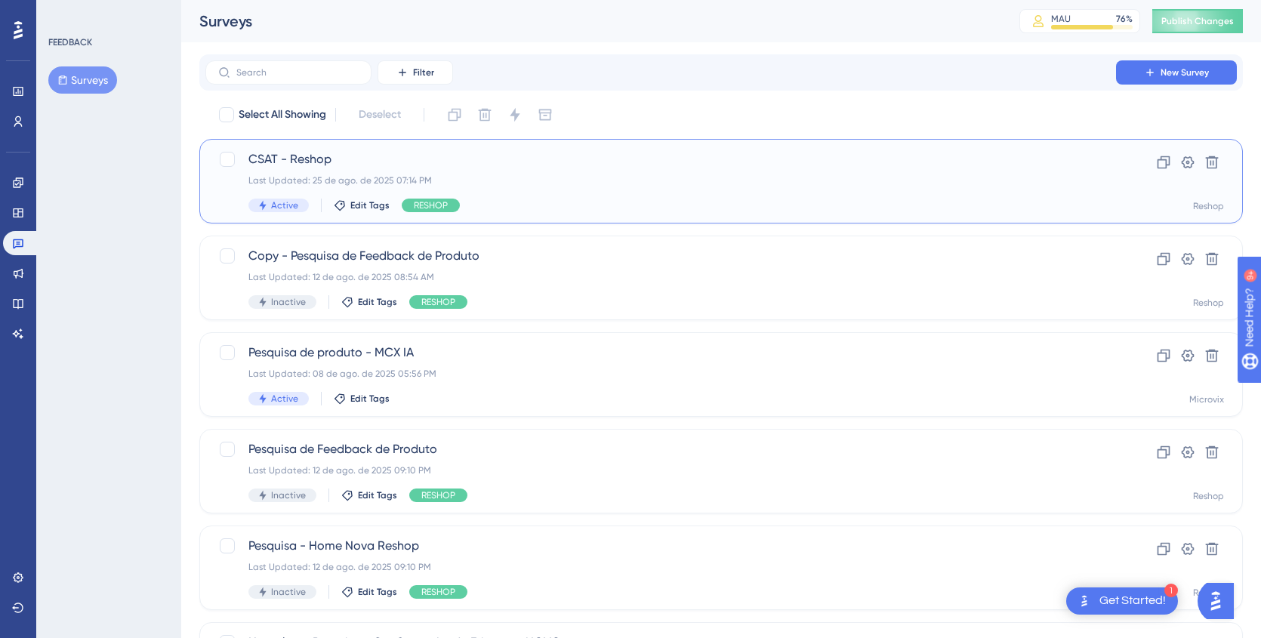
click at [530, 188] on div "CSAT - Reshop Last Updated: 25 de ago. de 2025 07:14 PM Active Edit Tags RESHOP" at bounding box center [660, 181] width 825 height 62
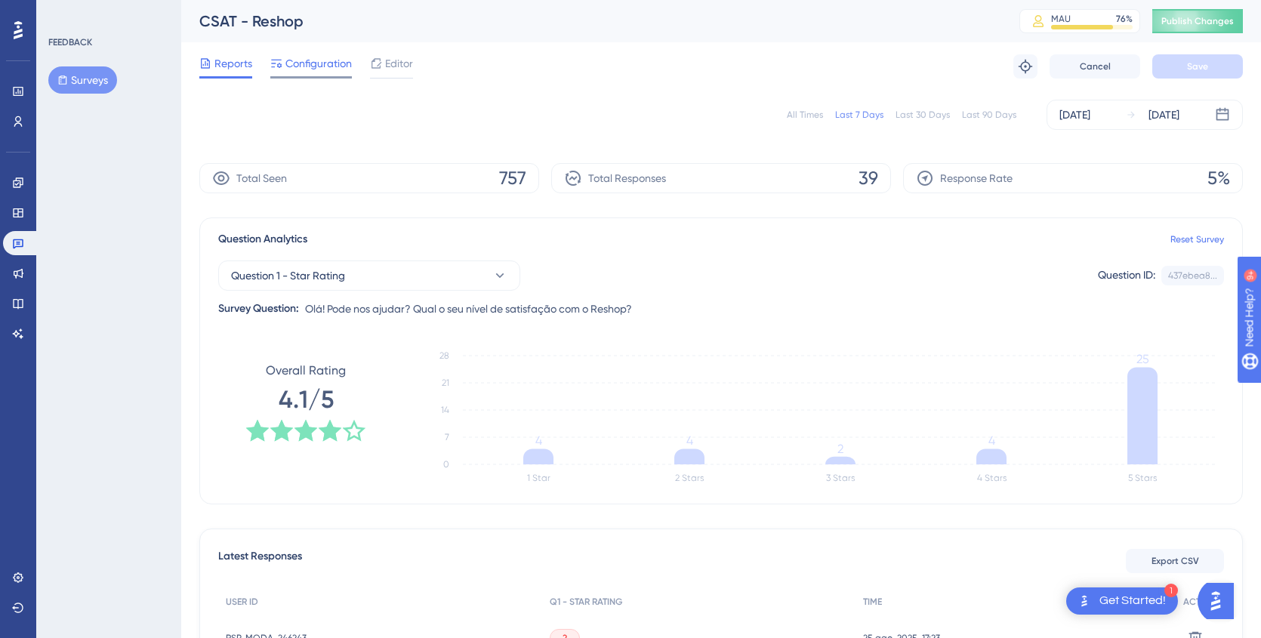
click at [308, 66] on span "Configuration" at bounding box center [318, 63] width 66 height 18
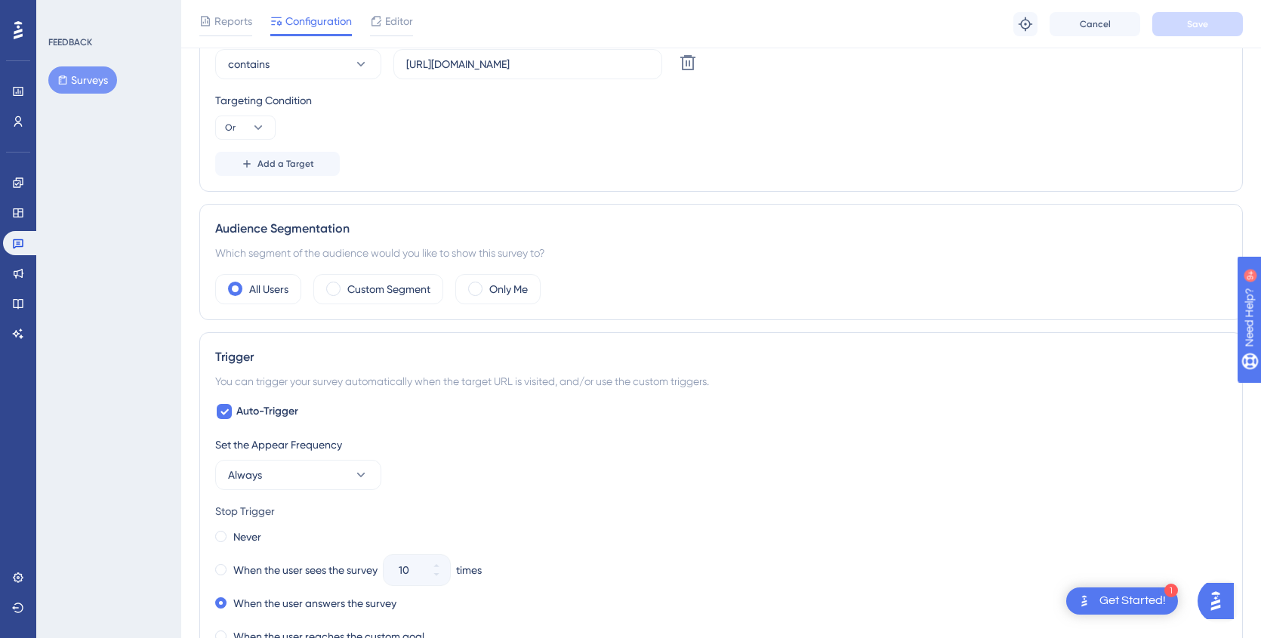
scroll to position [416, 0]
click at [387, 289] on label "Custom Segment" at bounding box center [388, 288] width 83 height 18
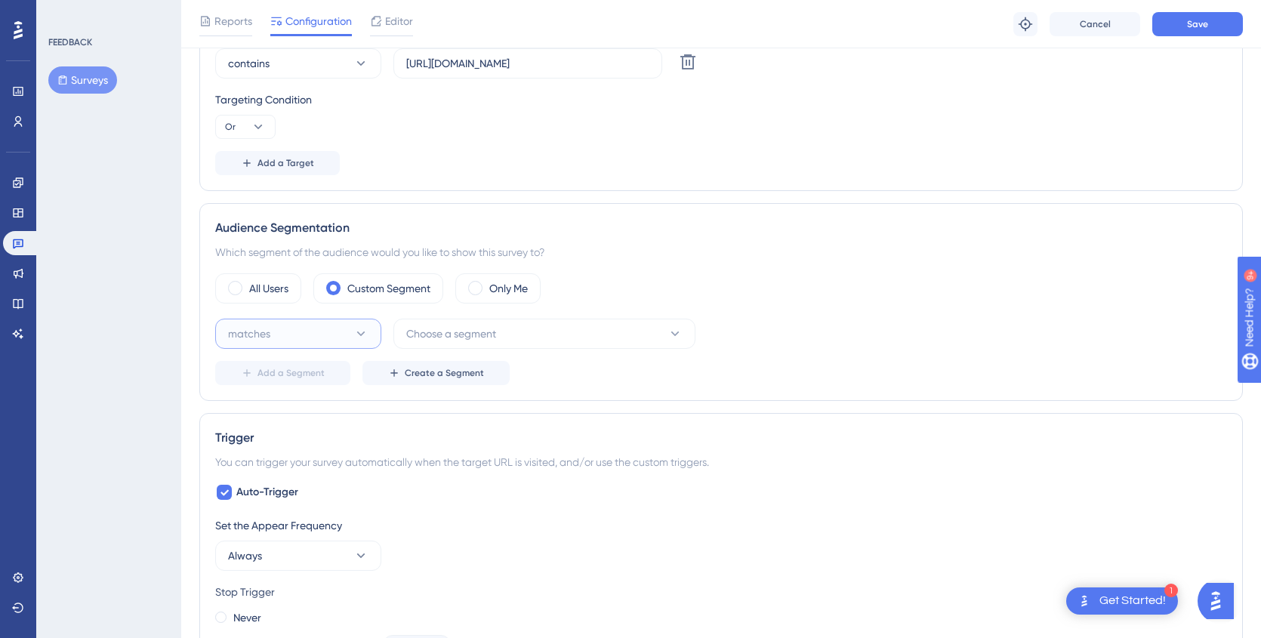
click at [326, 329] on button "matches" at bounding box center [298, 334] width 166 height 30
click at [291, 409] on span "doesn't match" at bounding box center [271, 410] width 69 height 18
click at [459, 338] on span "Choose a segment" at bounding box center [451, 334] width 90 height 18
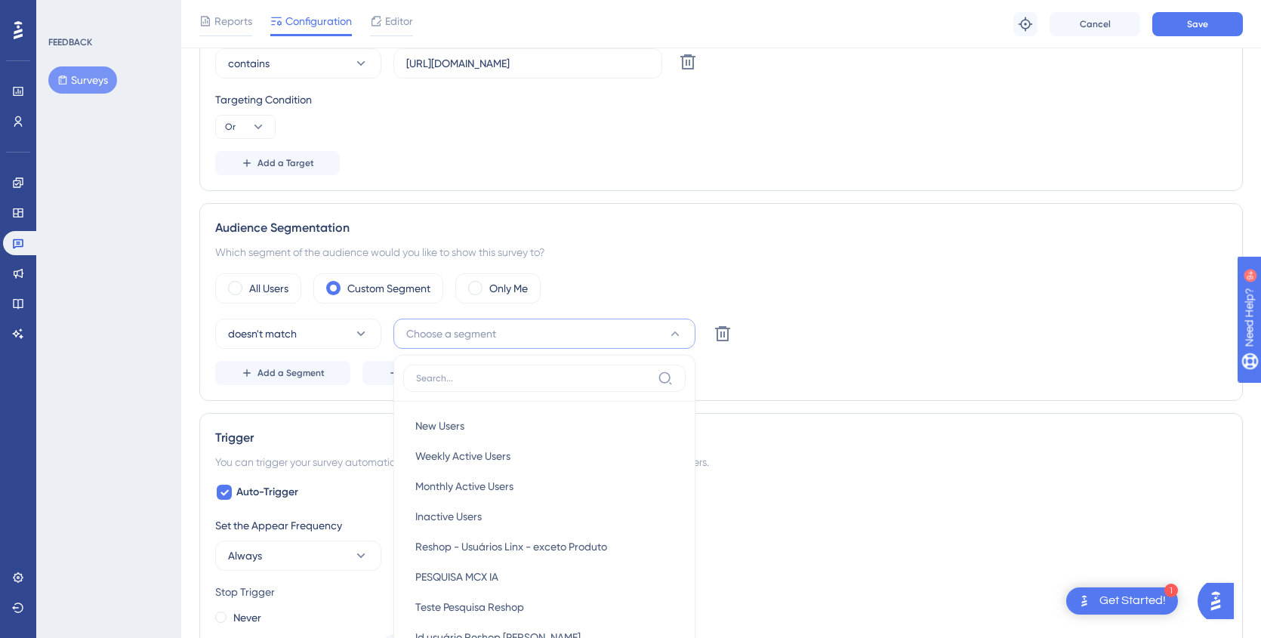
scroll to position [603, 0]
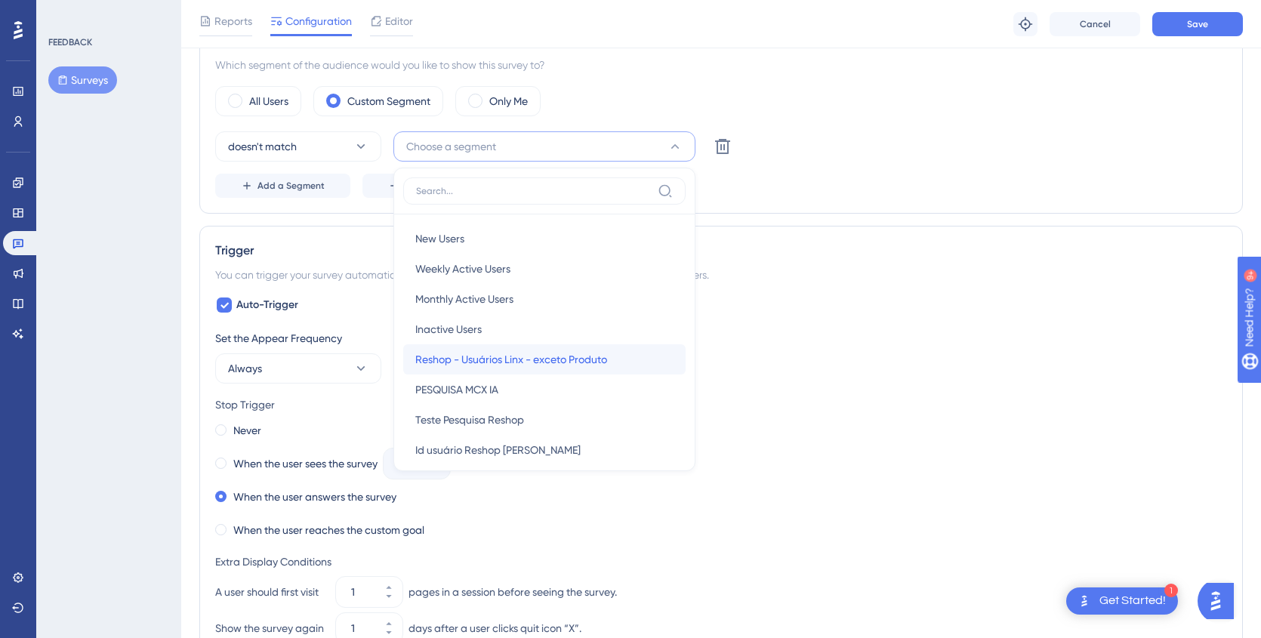
click at [514, 365] on span "Reshop - Usuários Linx - exceto Produto" at bounding box center [511, 359] width 192 height 18
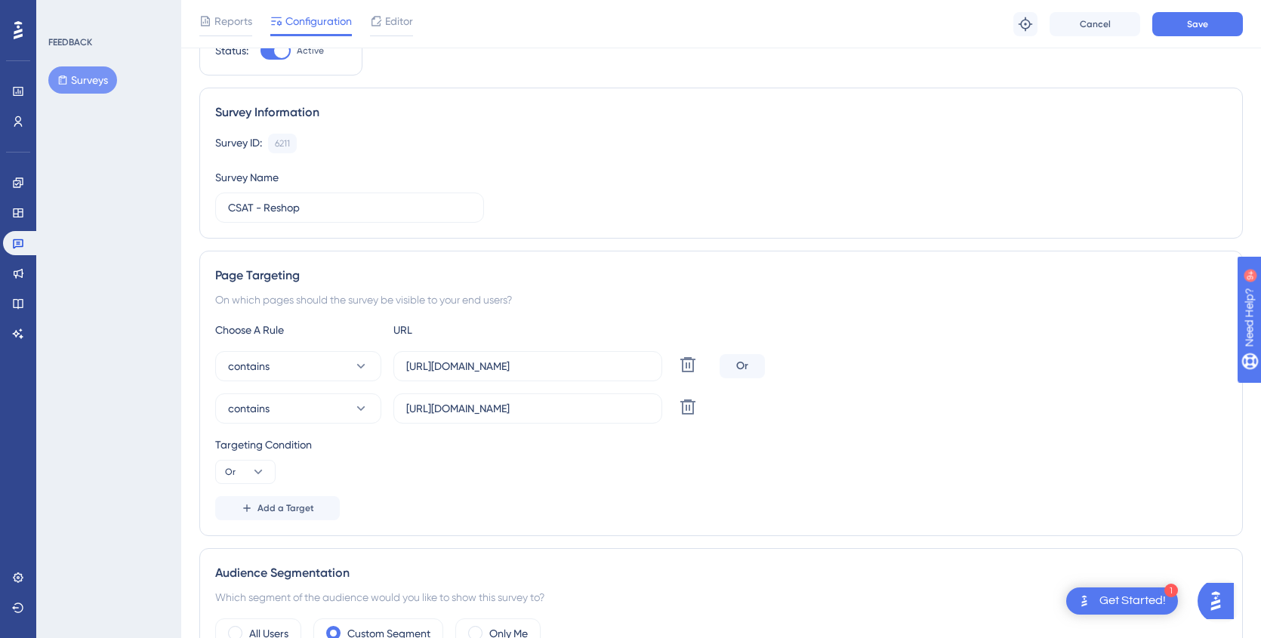
scroll to position [0, 0]
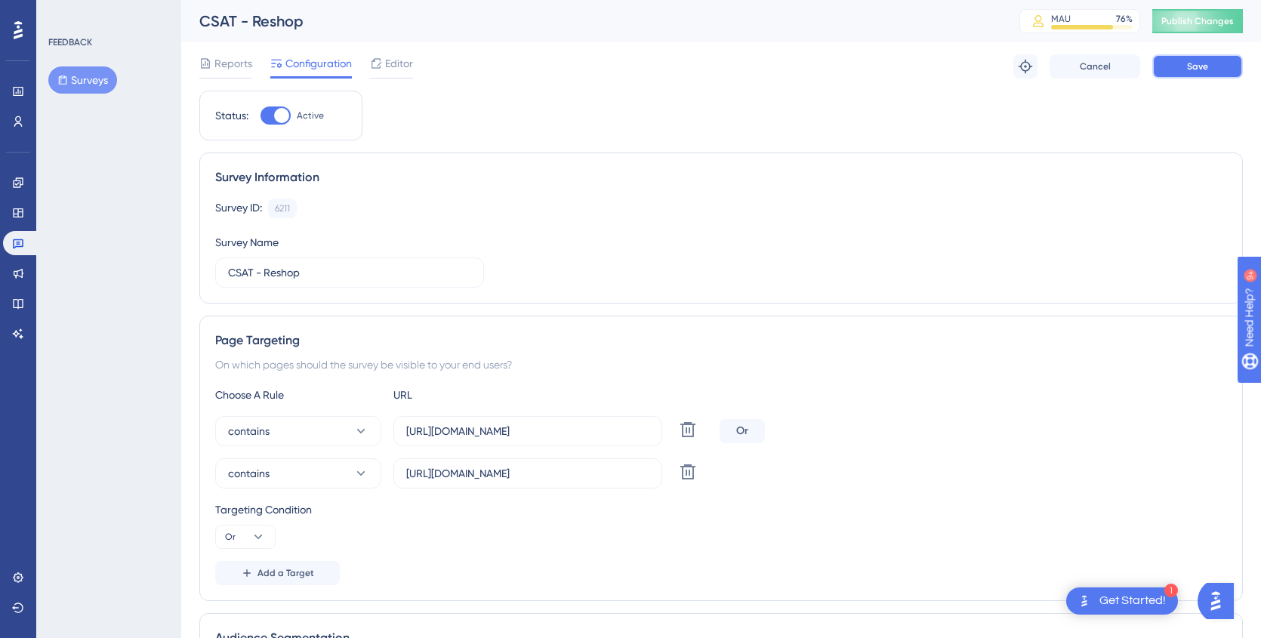
click at [1204, 69] on span "Save" at bounding box center [1197, 66] width 21 height 12
click at [1196, 20] on span "Publish Changes" at bounding box center [1197, 21] width 72 height 12
click at [219, 59] on span "Reports" at bounding box center [233, 63] width 38 height 18
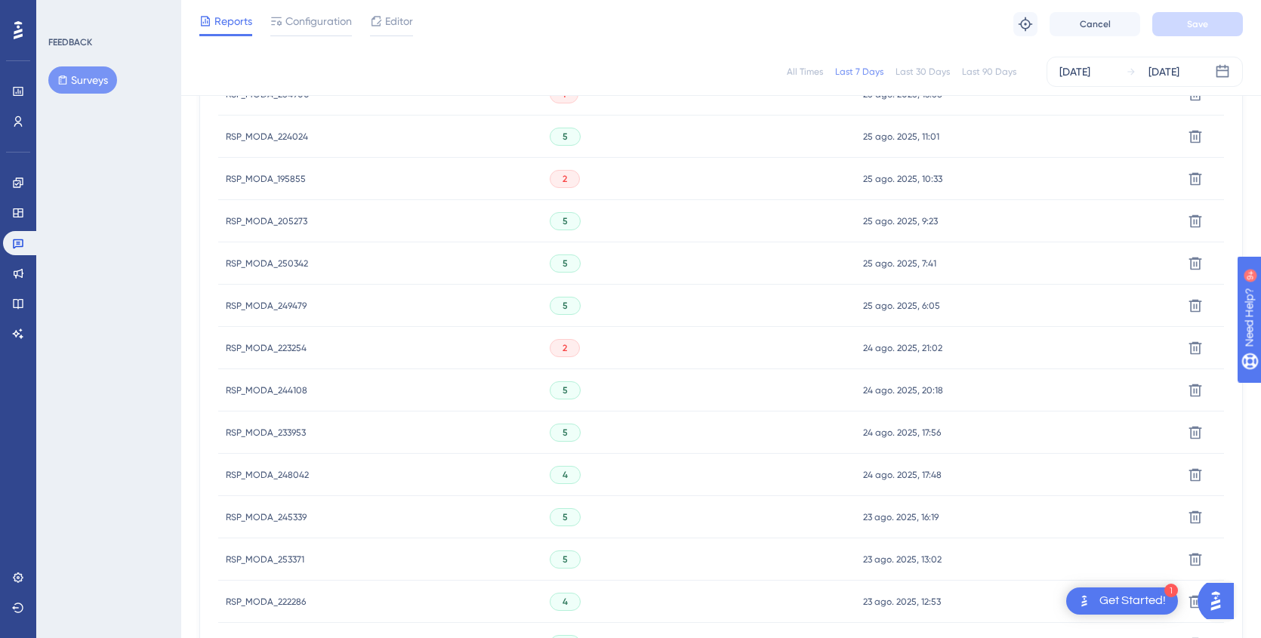
scroll to position [964, 0]
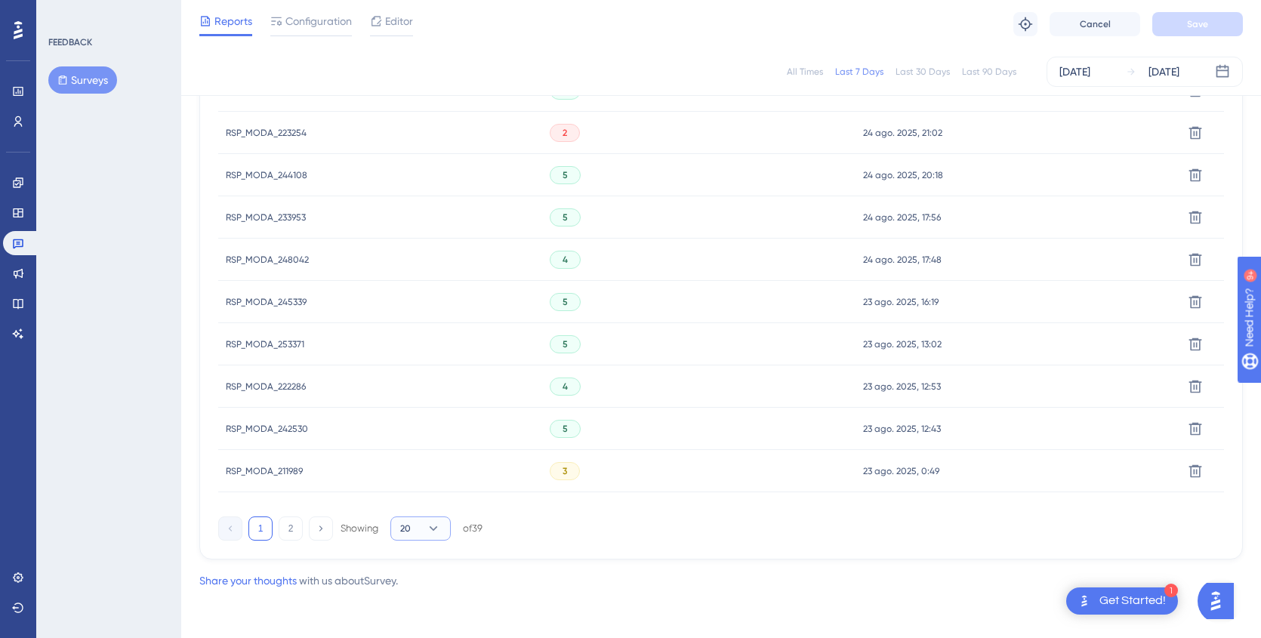
click at [403, 523] on span "20" at bounding box center [405, 529] width 11 height 12
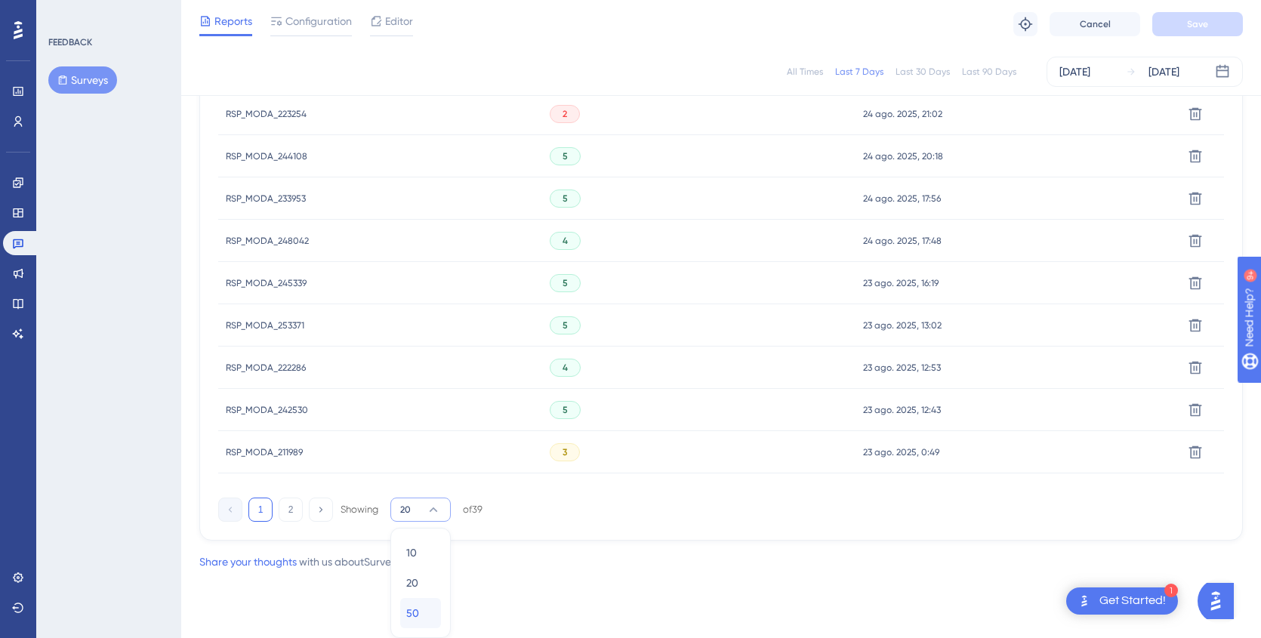
click at [415, 616] on span "50" at bounding box center [412, 613] width 13 height 18
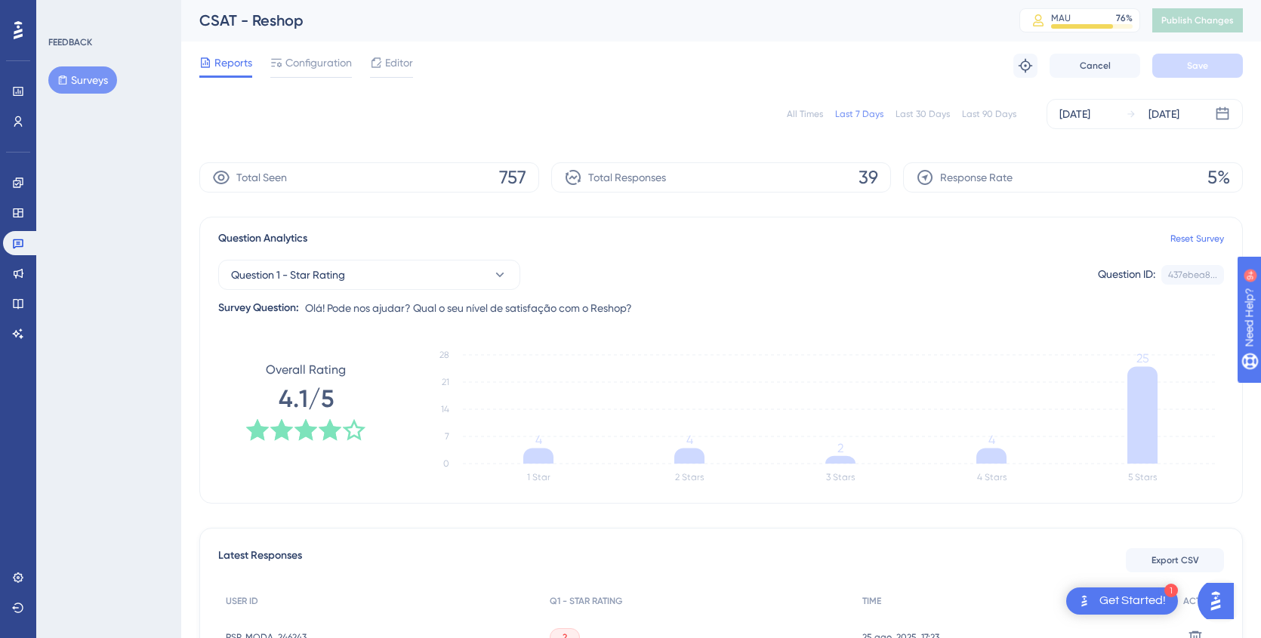
scroll to position [0, 0]
click at [304, 60] on span "Configuration" at bounding box center [318, 63] width 66 height 18
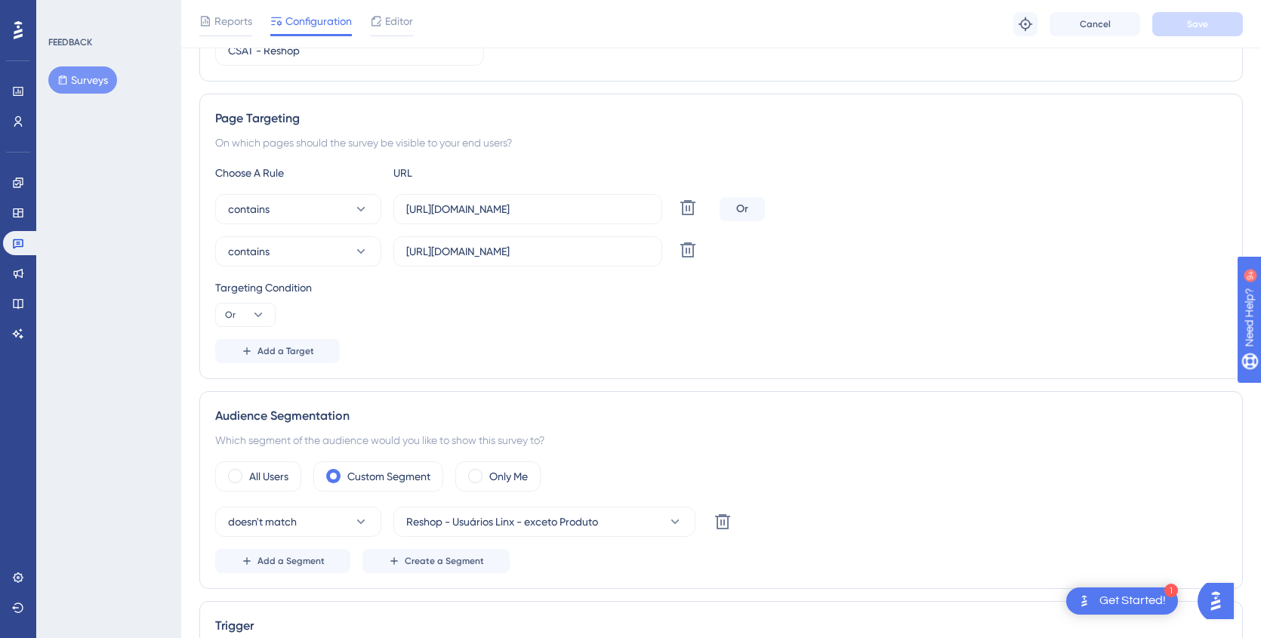
scroll to position [229, 0]
click at [245, 205] on span "contains" at bounding box center [249, 208] width 42 height 18
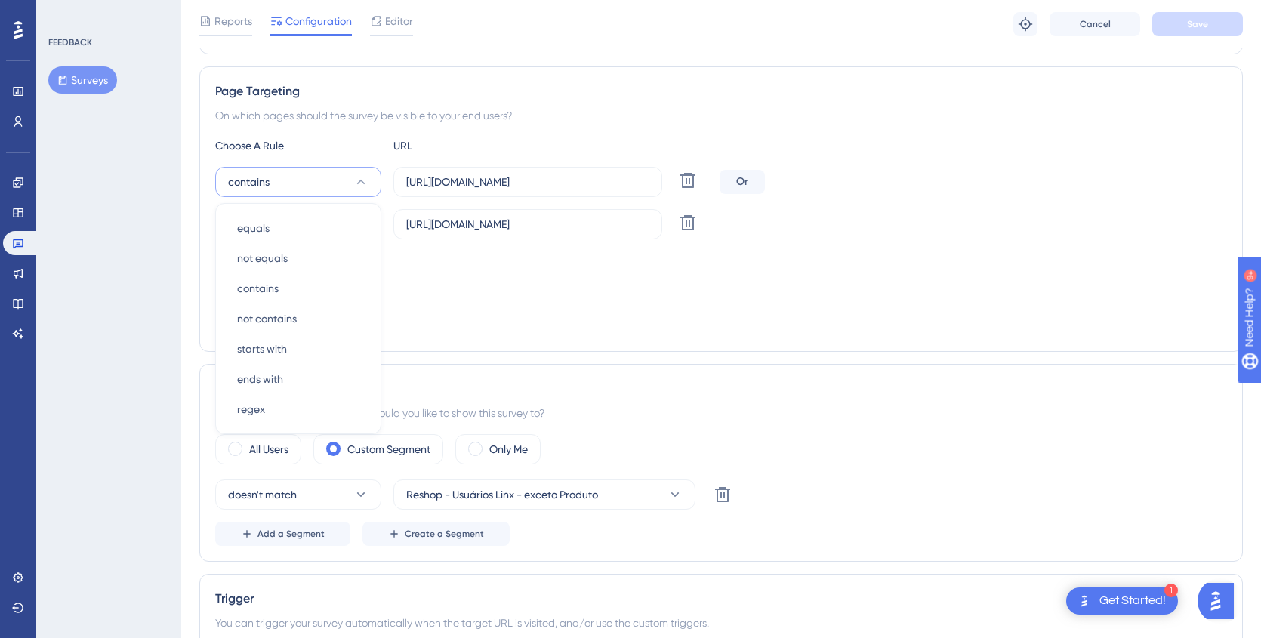
click at [125, 250] on div "FEEDBACK Surveys" at bounding box center [108, 319] width 145 height 638
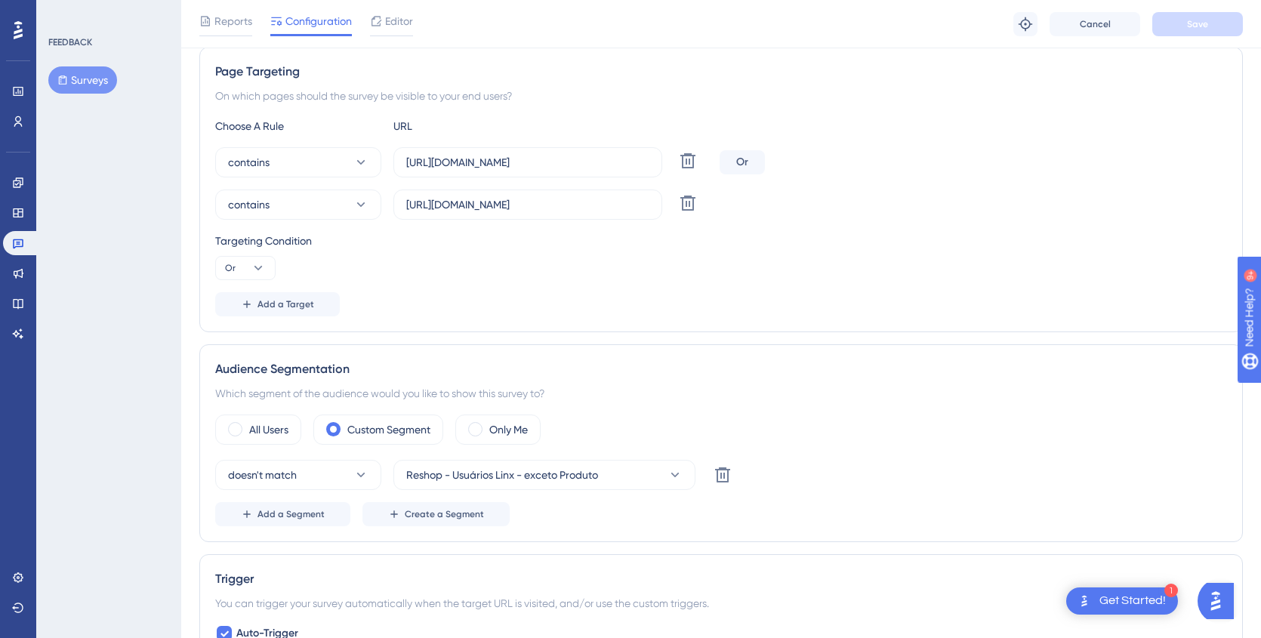
scroll to position [274, 0]
click at [23, 125] on icon at bounding box center [18, 122] width 12 height 12
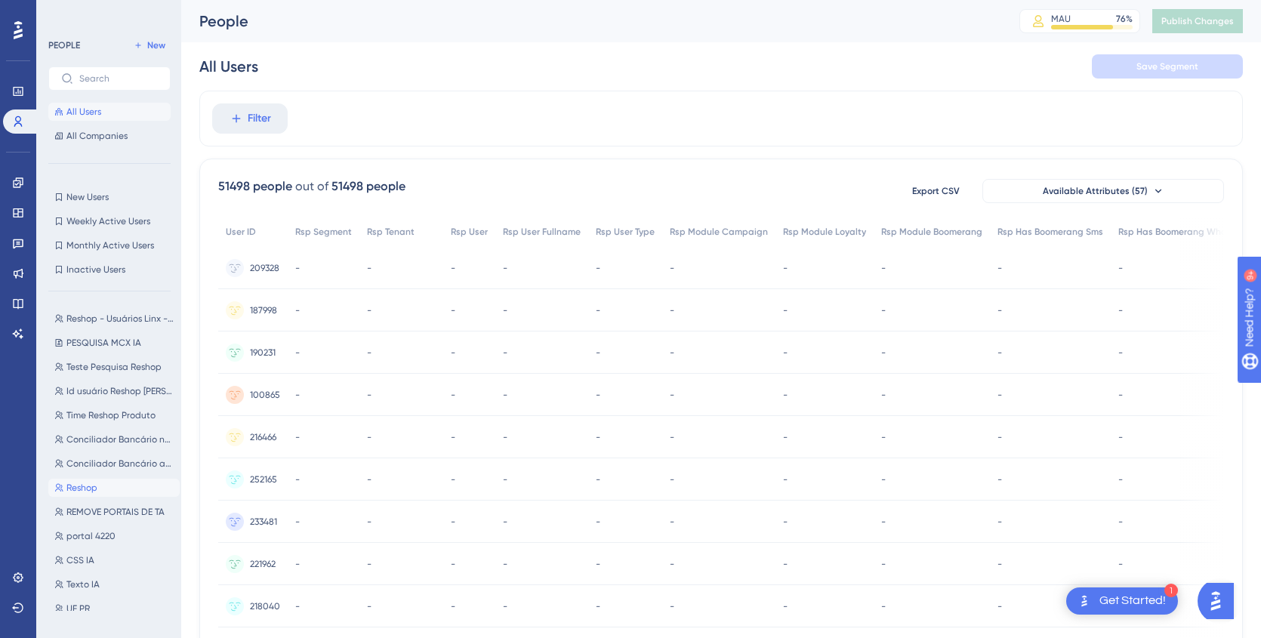
click at [88, 486] on span "Reshop" at bounding box center [81, 488] width 31 height 12
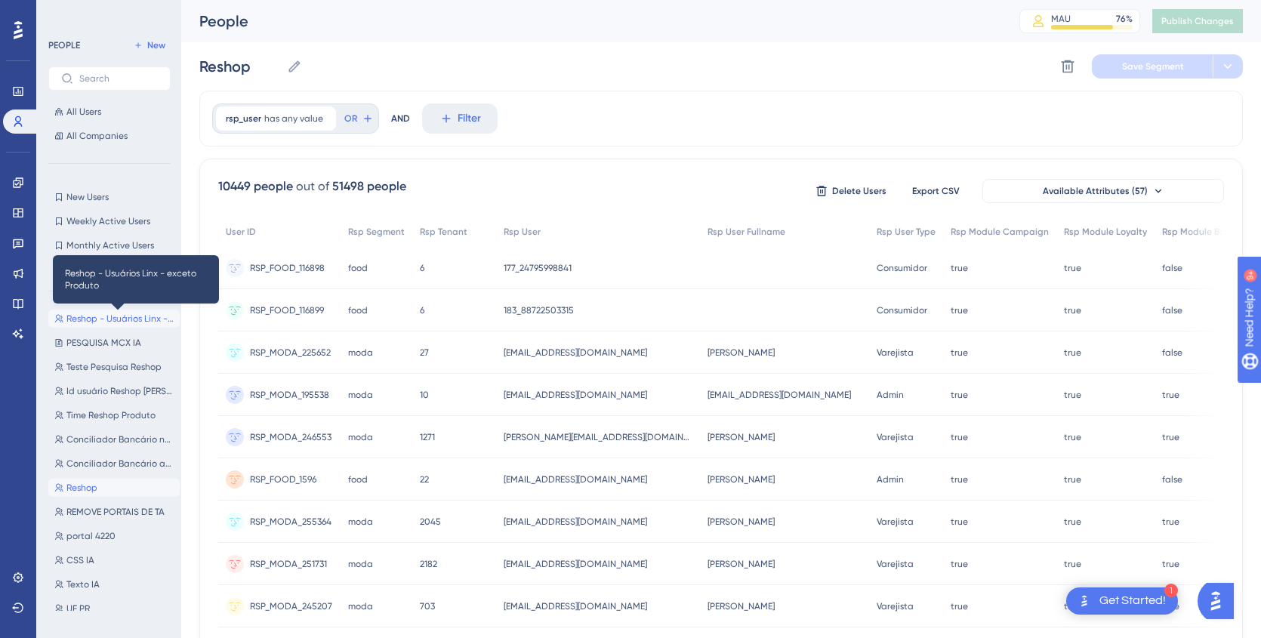
click at [92, 320] on span "Reshop - Usuários Linx - exceto Produto" at bounding box center [119, 319] width 107 height 12
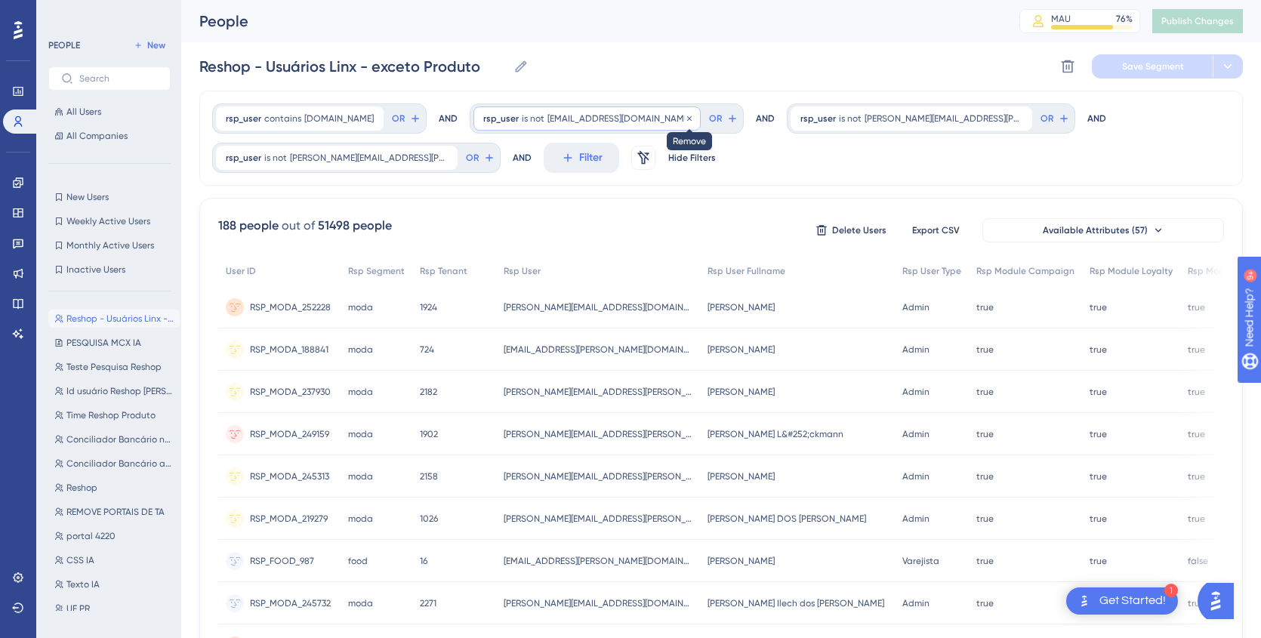
click at [685, 118] on icon at bounding box center [689, 118] width 9 height 9
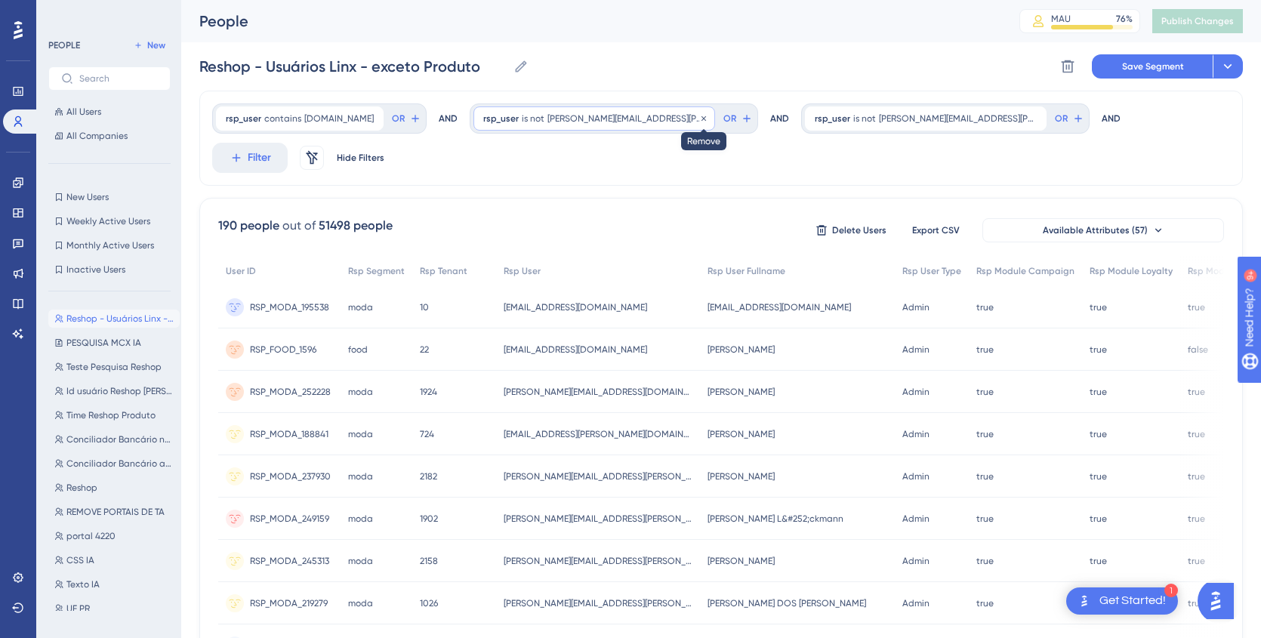
click at [699, 114] on icon at bounding box center [703, 118] width 9 height 9
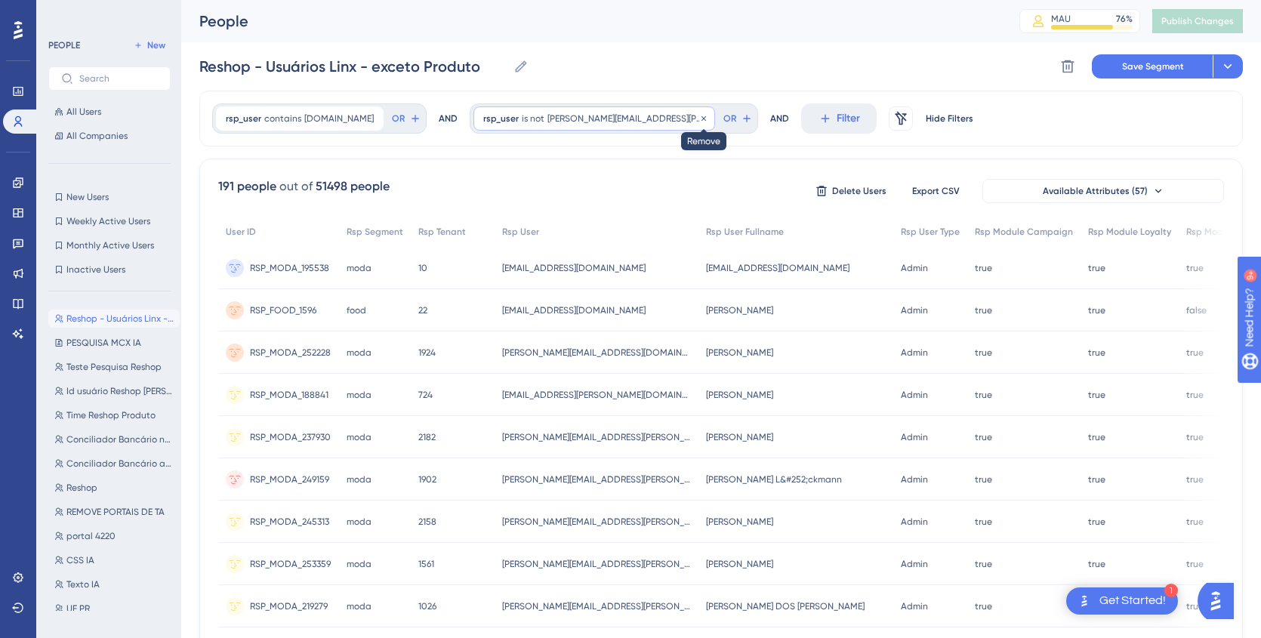
click at [702, 119] on icon at bounding box center [704, 118] width 5 height 5
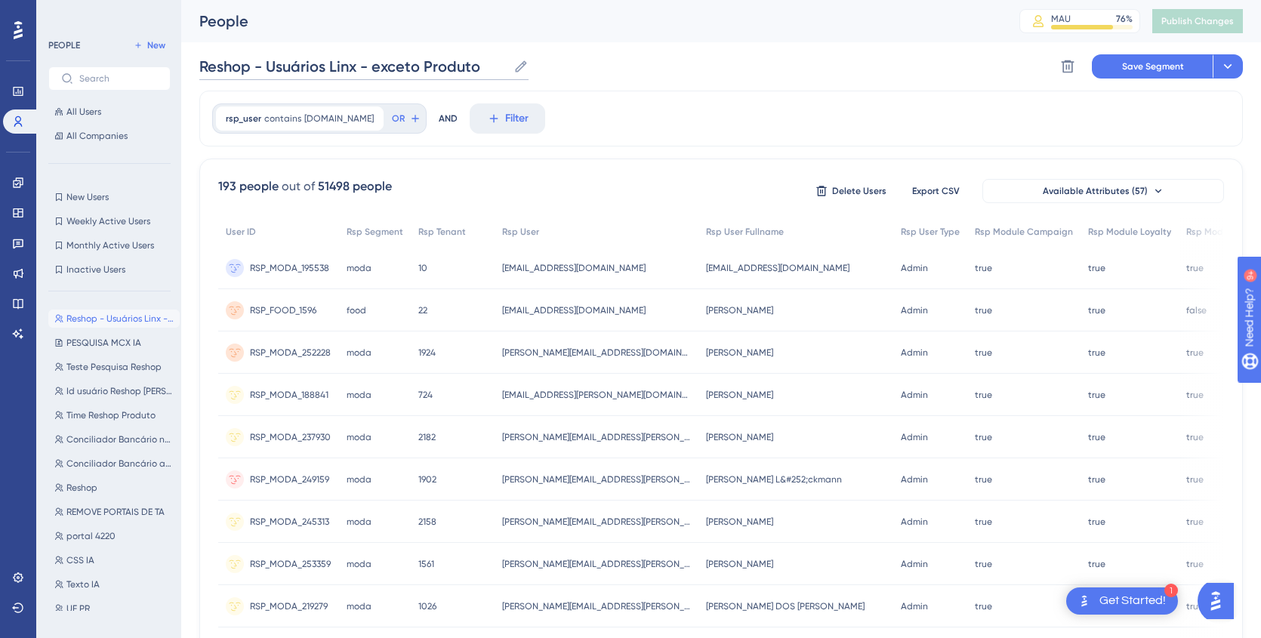
click at [474, 65] on input "Reshop - Usuários Linx - exceto Produto" at bounding box center [353, 66] width 308 height 21
click at [1150, 70] on span "Save Segment" at bounding box center [1153, 66] width 62 height 12
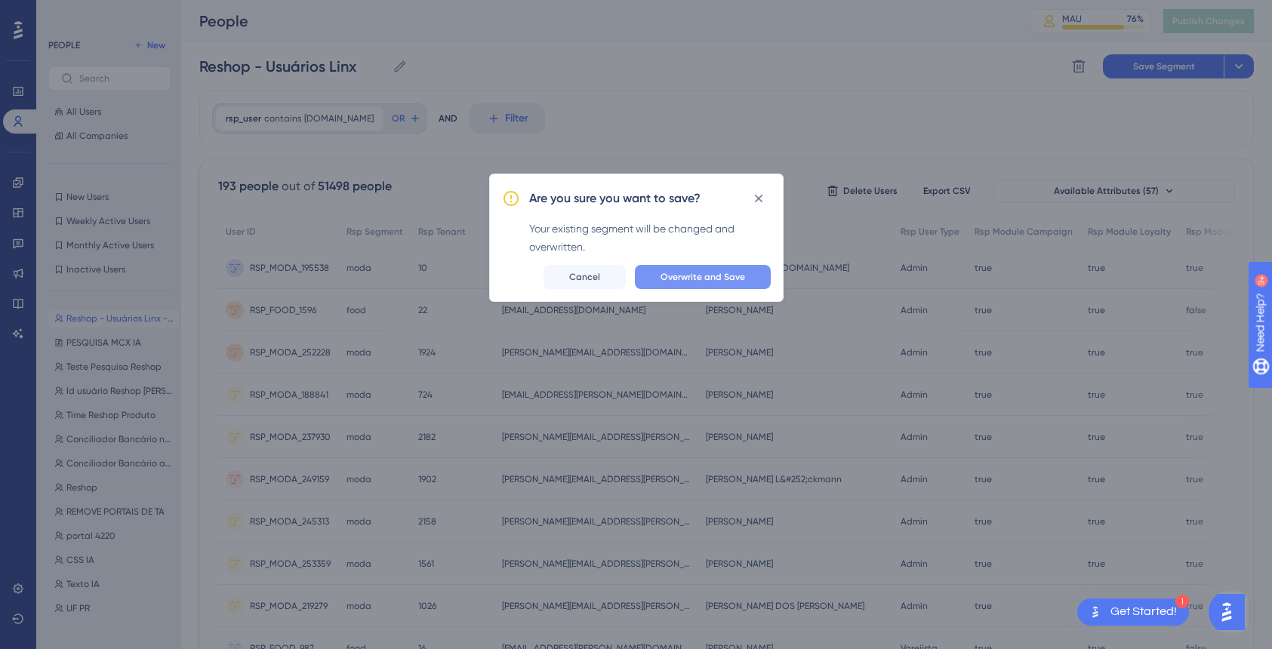
click at [708, 273] on span "Overwrite and Save" at bounding box center [703, 277] width 85 height 12
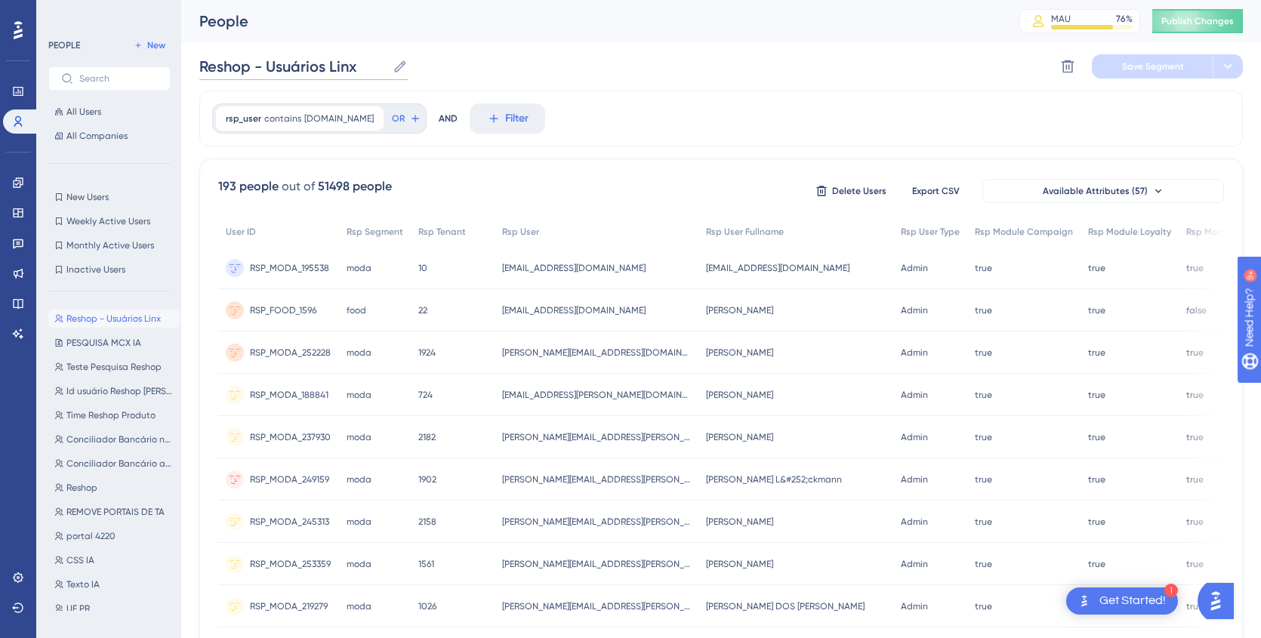
drag, startPoint x: 359, startPoint y: 64, endPoint x: 185, endPoint y: 55, distance: 173.9
click at [0, 0] on div "Performance Users Engagement Widgets Feedback Product Updates Knowledge Base AI…" at bounding box center [0, 0] width 0 height 0
click at [149, 48] on span "New" at bounding box center [156, 45] width 18 height 12
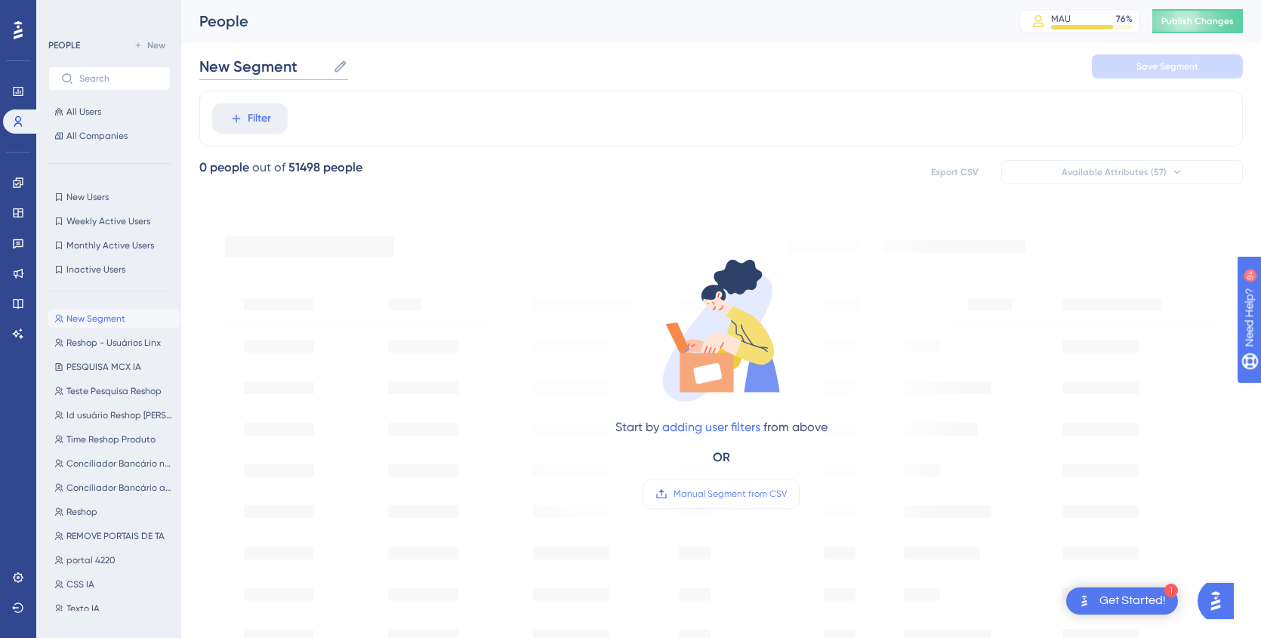
click at [261, 63] on input "New Segment" at bounding box center [263, 66] width 128 height 21
click at [298, 64] on input "New Segment" at bounding box center [263, 66] width 128 height 21
paste input "Reshop - Usuários Linx"
type input "Reshop - Time de Produtos"
click at [248, 119] on span "Filter" at bounding box center [259, 119] width 23 height 18
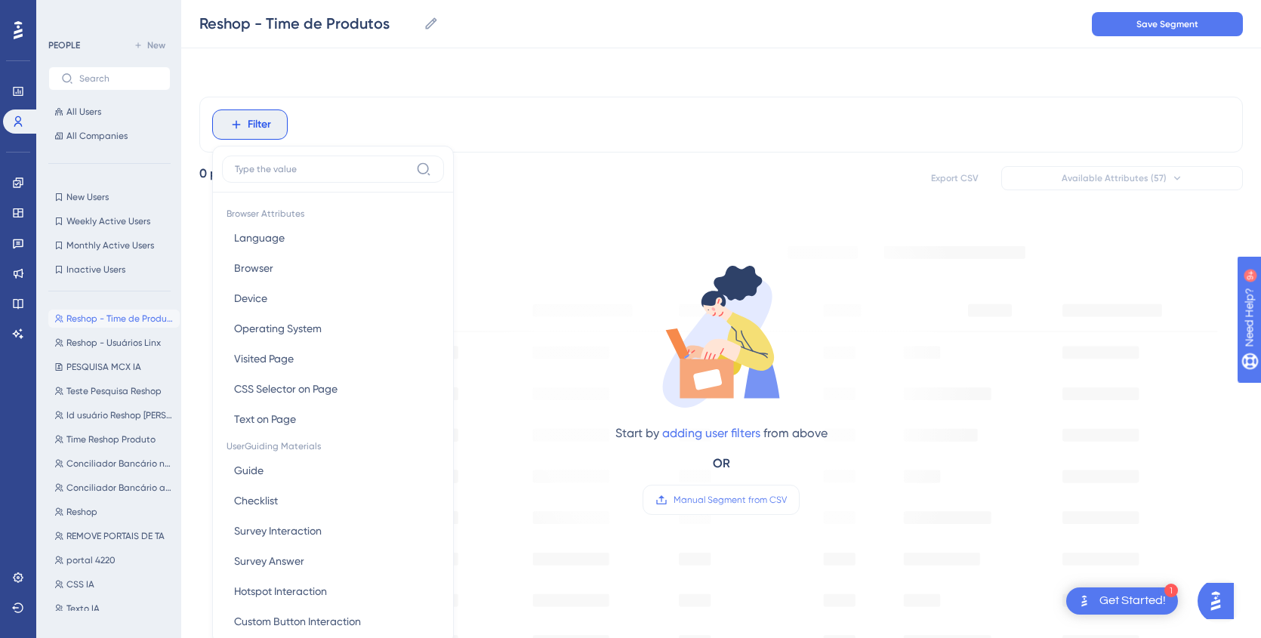
scroll to position [70, 0]
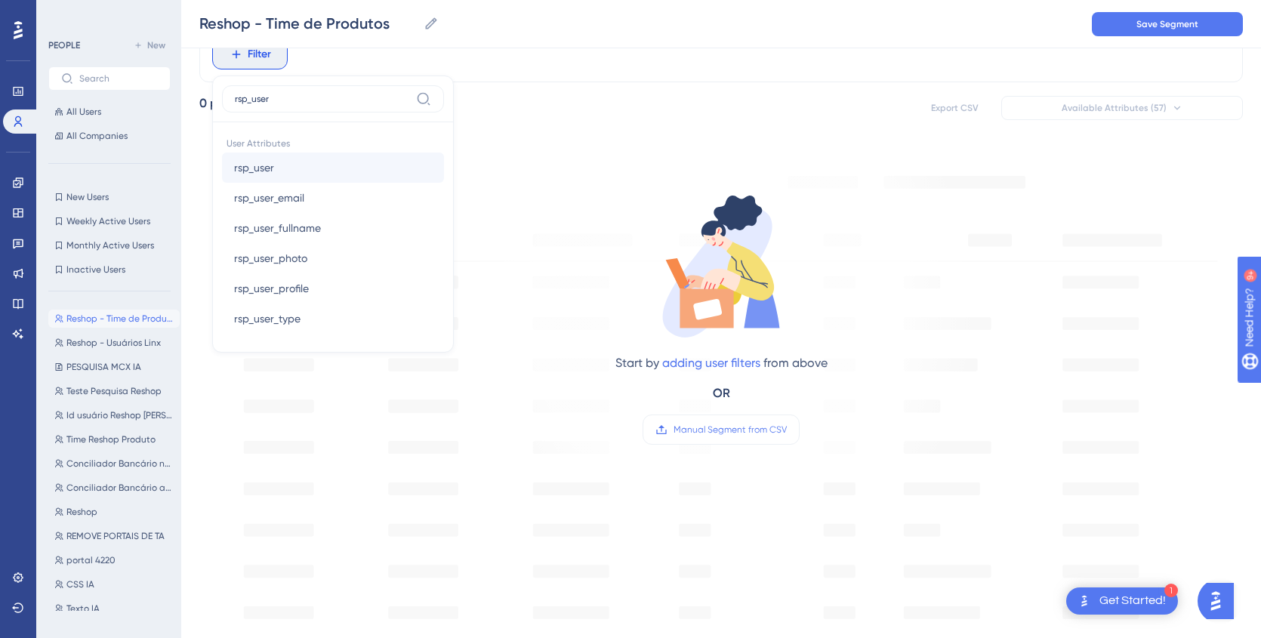
type input "rsp_user"
click at [276, 165] on button "rsp_user rsp_user" at bounding box center [333, 168] width 222 height 30
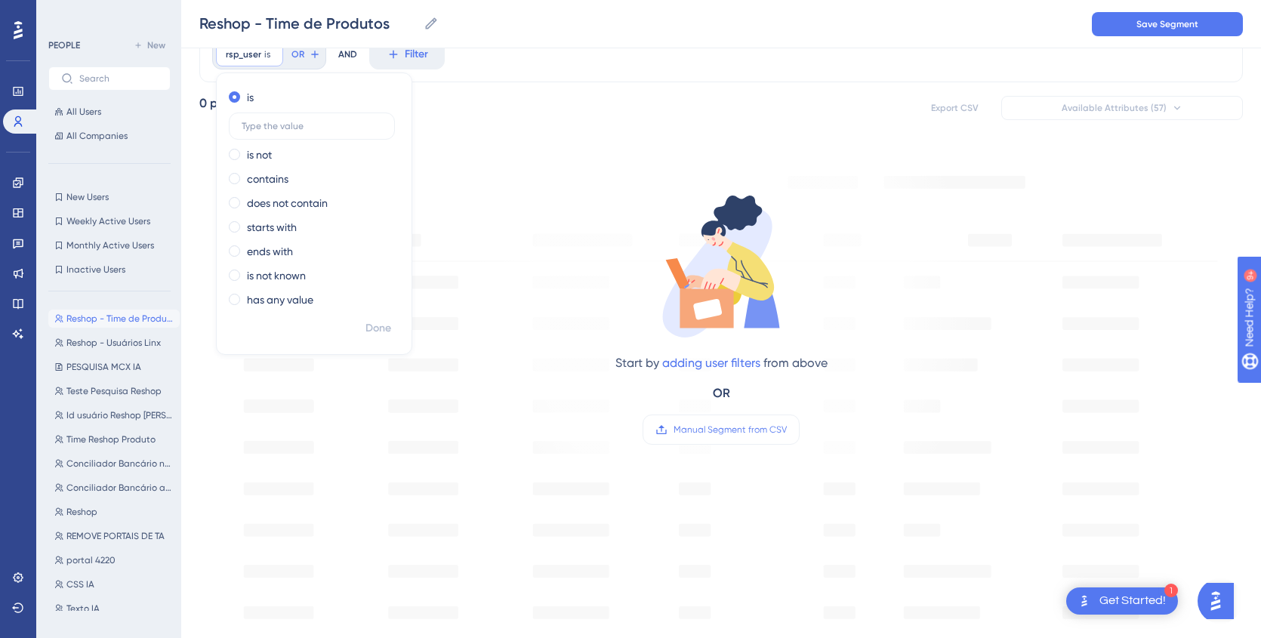
scroll to position [0, 0]
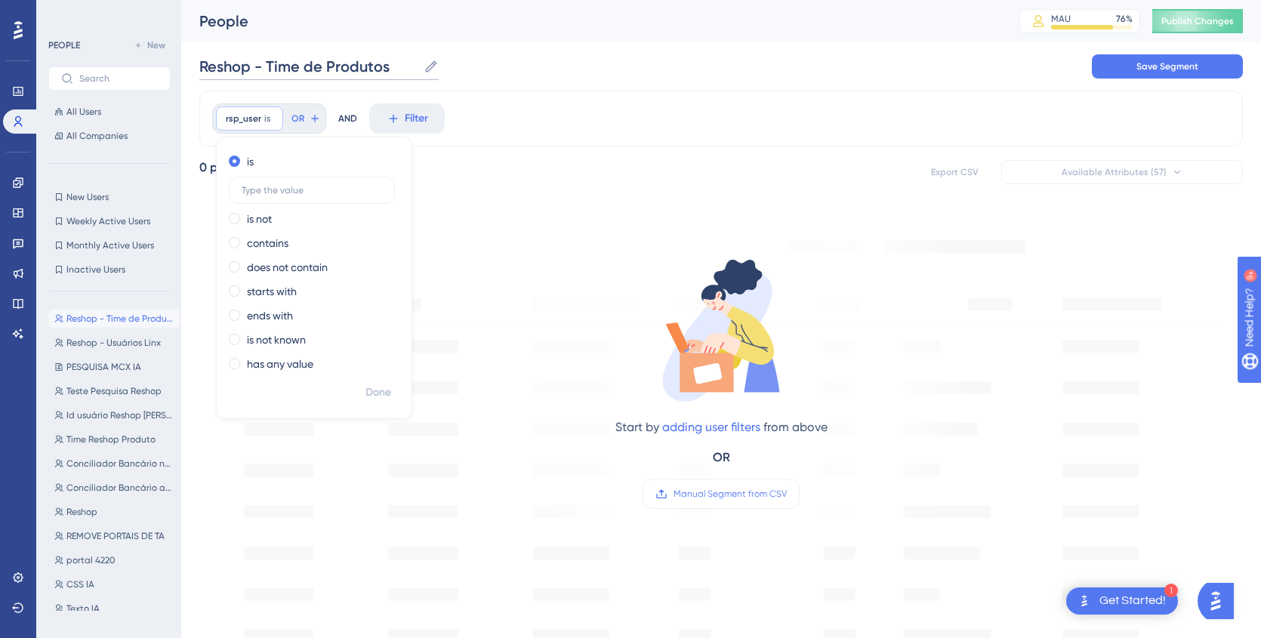
click at [389, 66] on input "Reshop - Time de Produtos" at bounding box center [308, 66] width 218 height 21
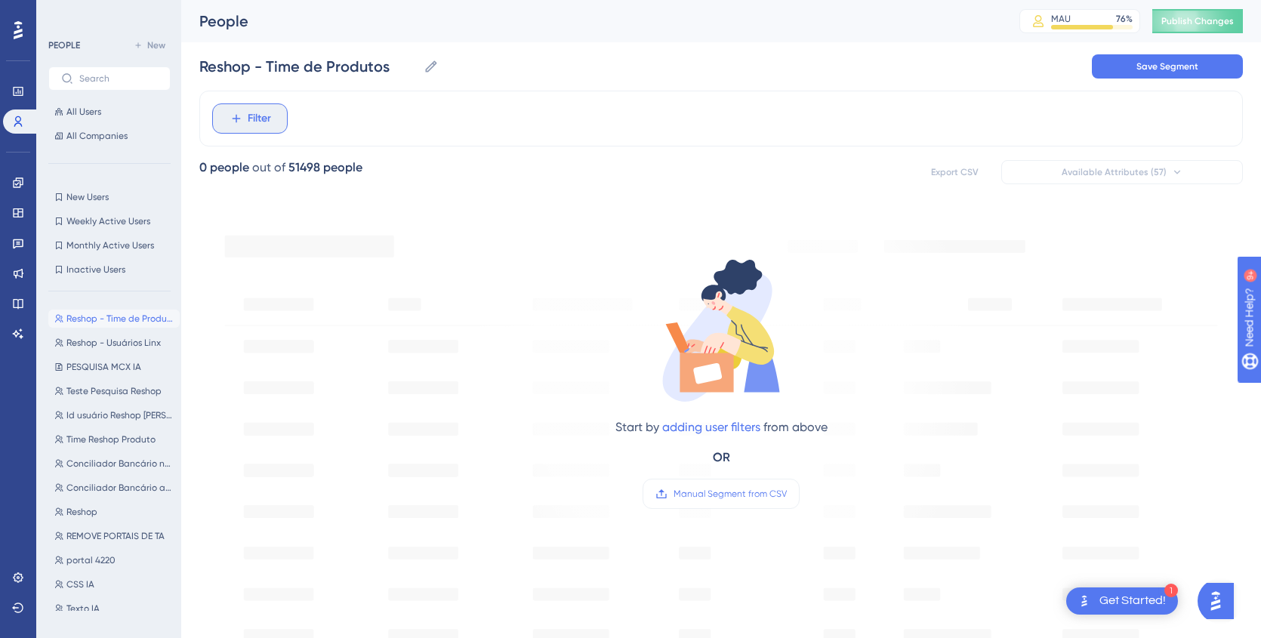
click at [254, 128] on button "Filter" at bounding box center [250, 118] width 76 height 30
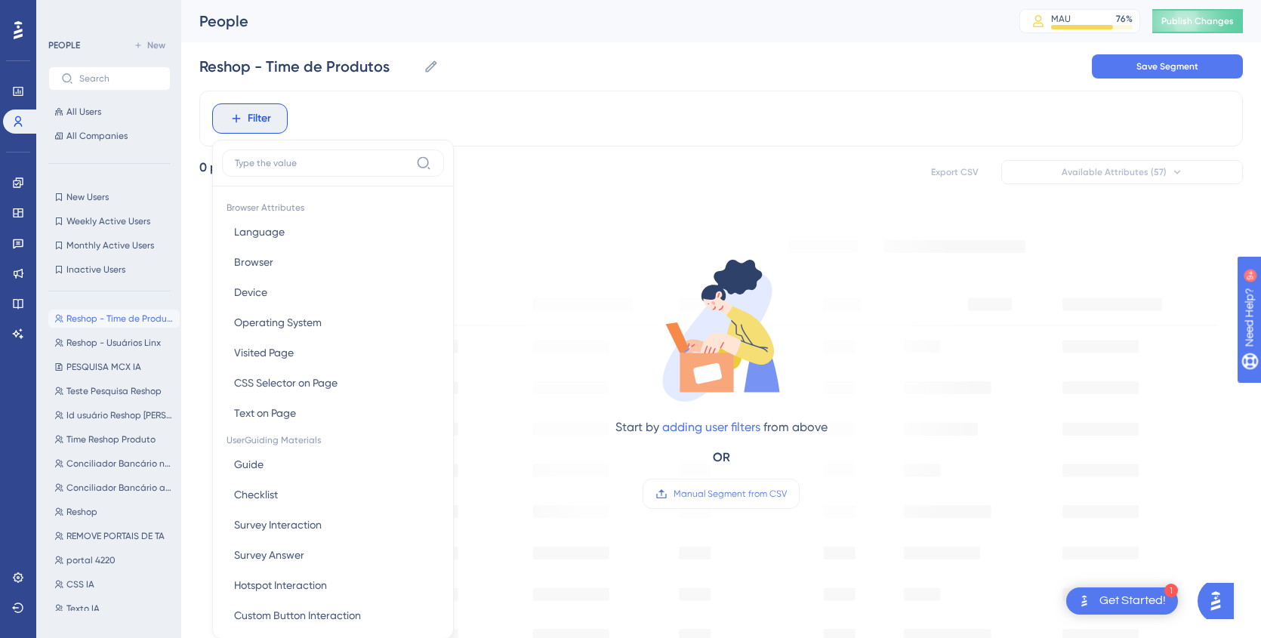
scroll to position [20, 0]
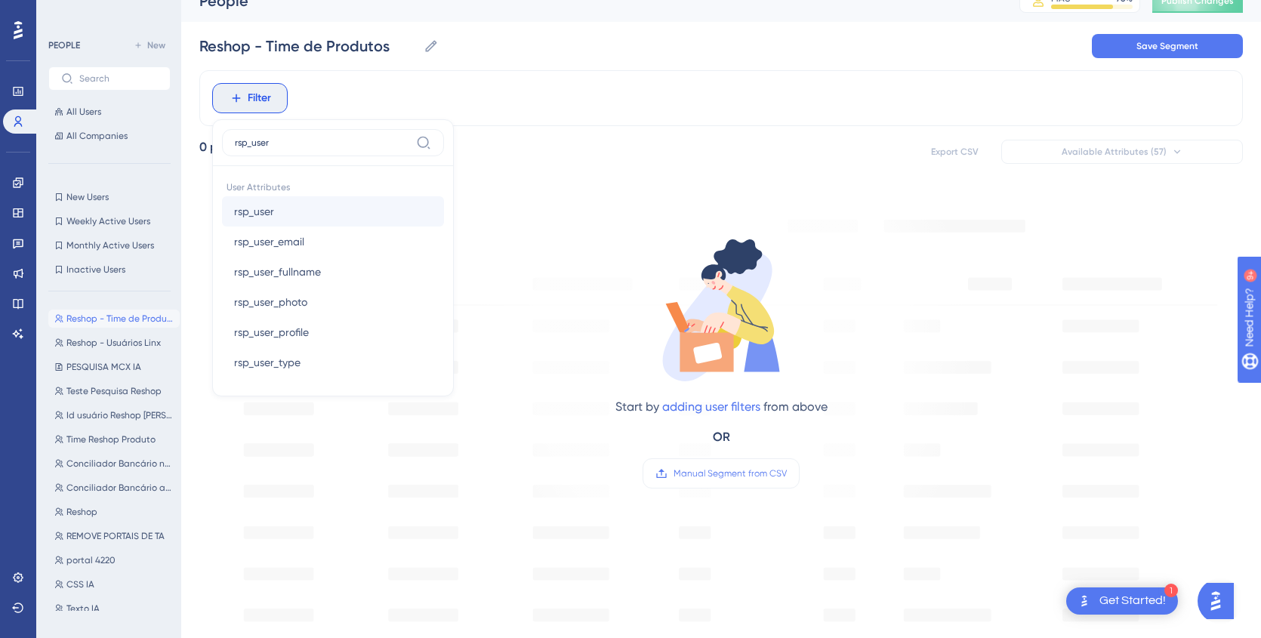
type input "rsp_user"
click at [273, 210] on span "rsp_user" at bounding box center [254, 211] width 40 height 18
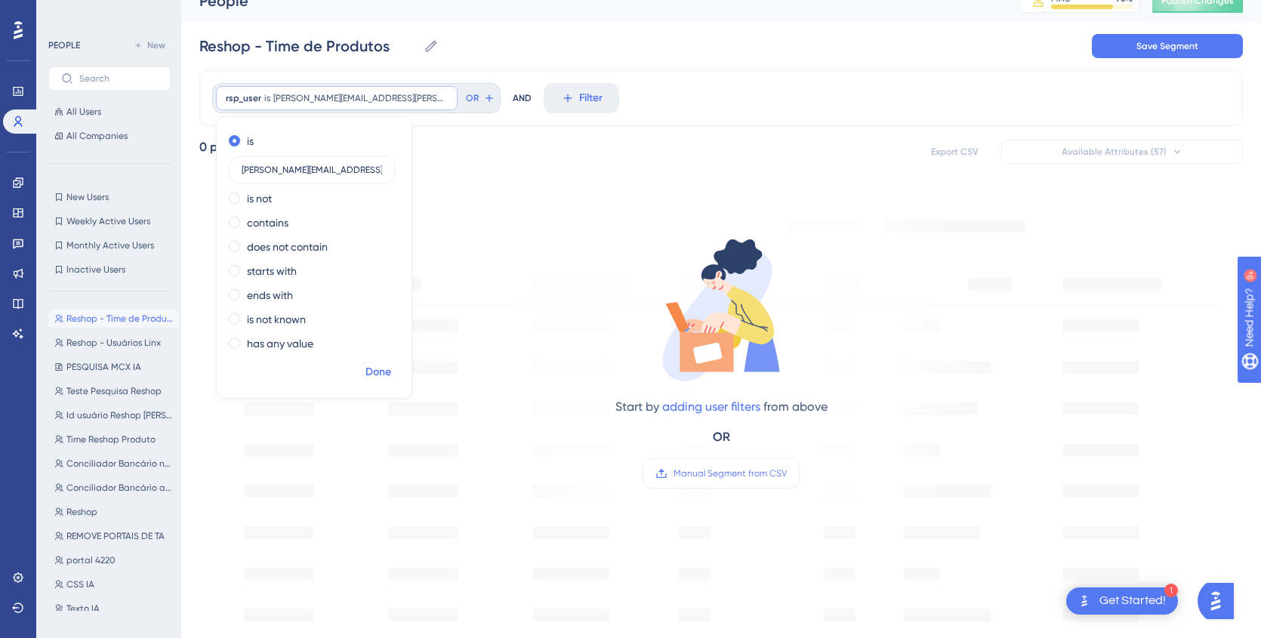
type input "pamela.rocha@linx.com.br"
click at [372, 374] on span "Done" at bounding box center [379, 372] width 26 height 18
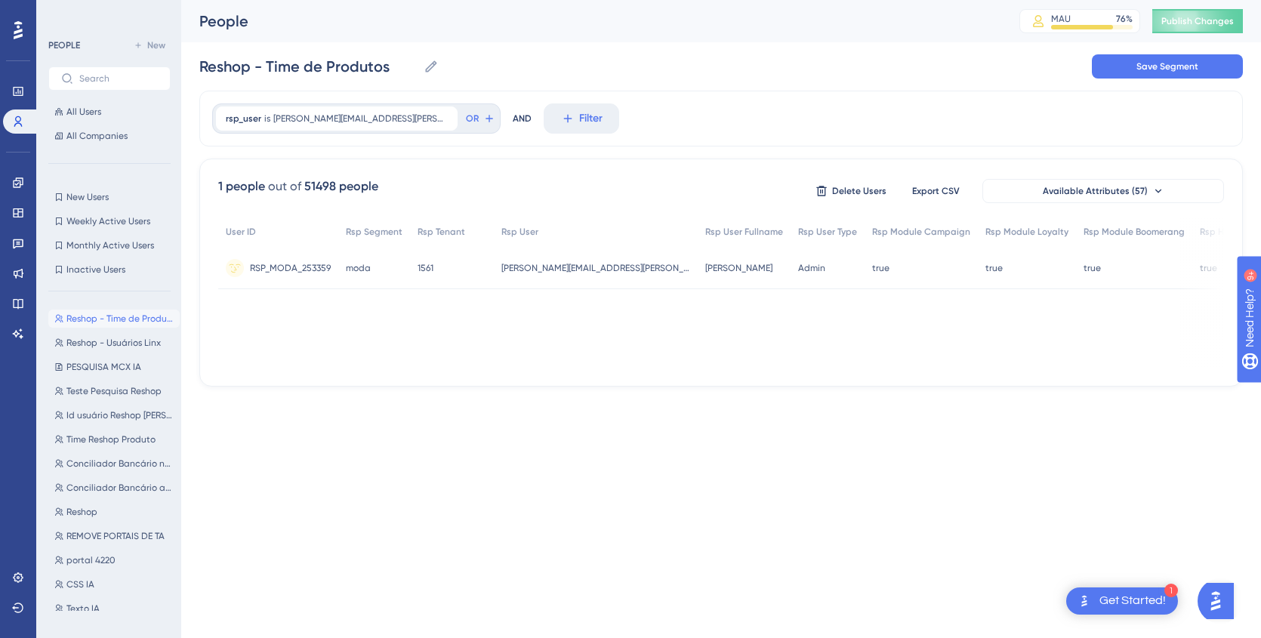
scroll to position [0, 0]
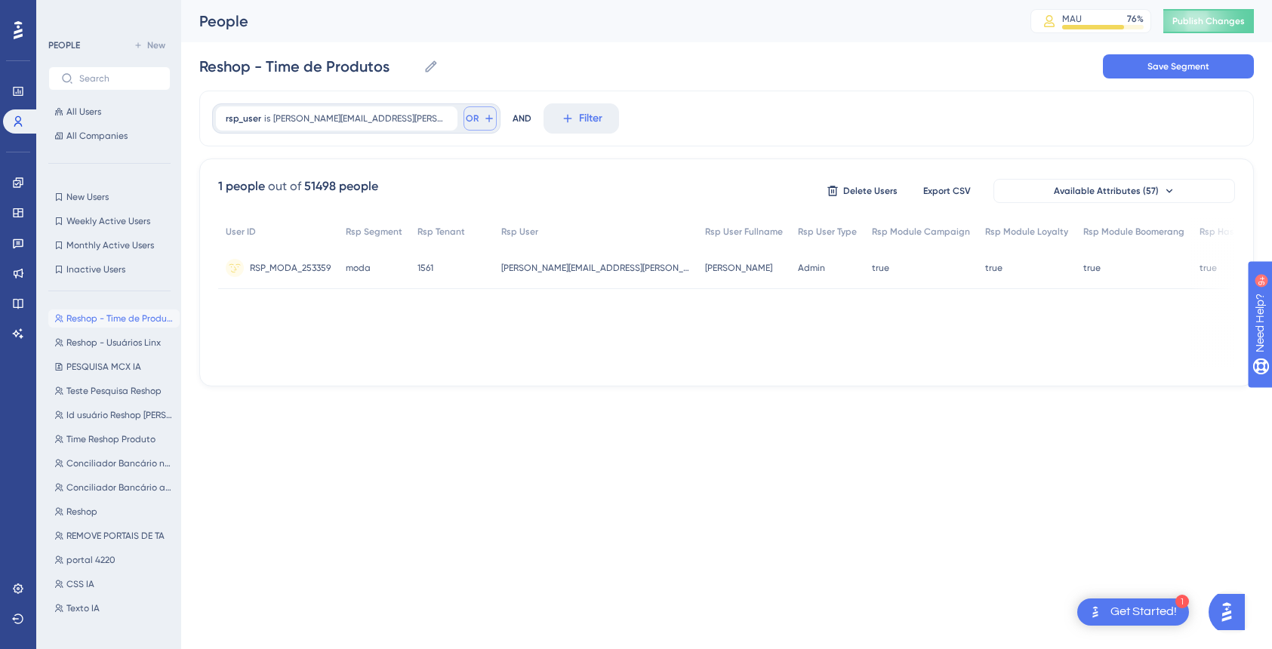
click at [466, 119] on span "OR" at bounding box center [472, 119] width 13 height 12
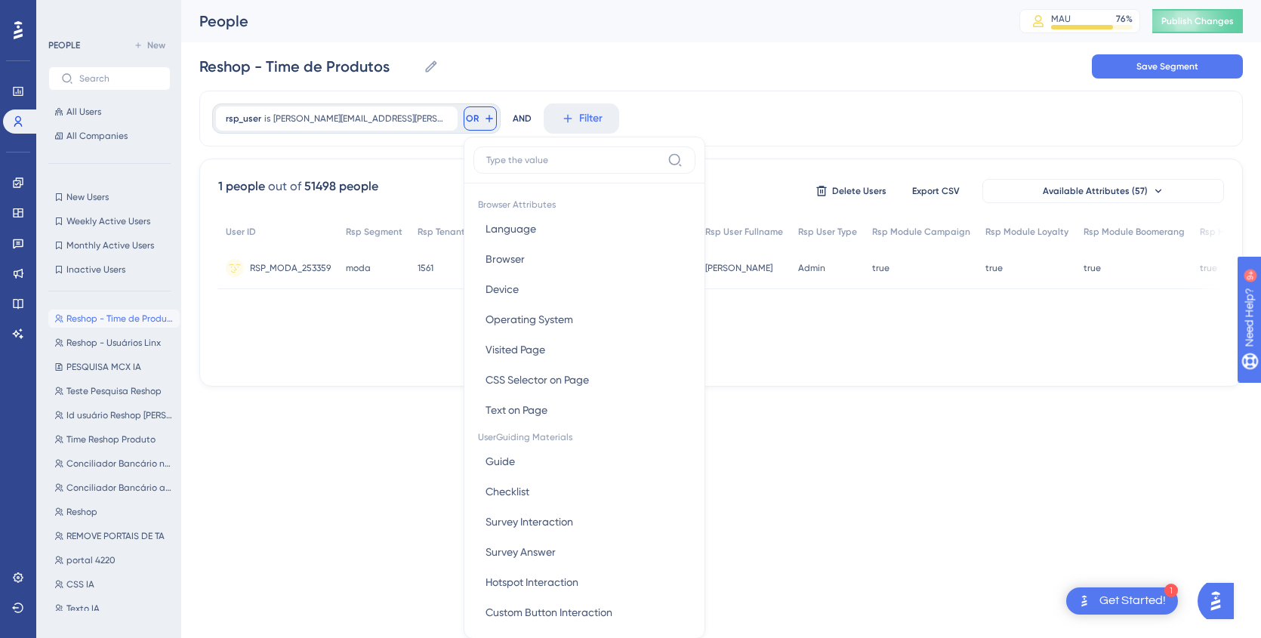
scroll to position [69, 0]
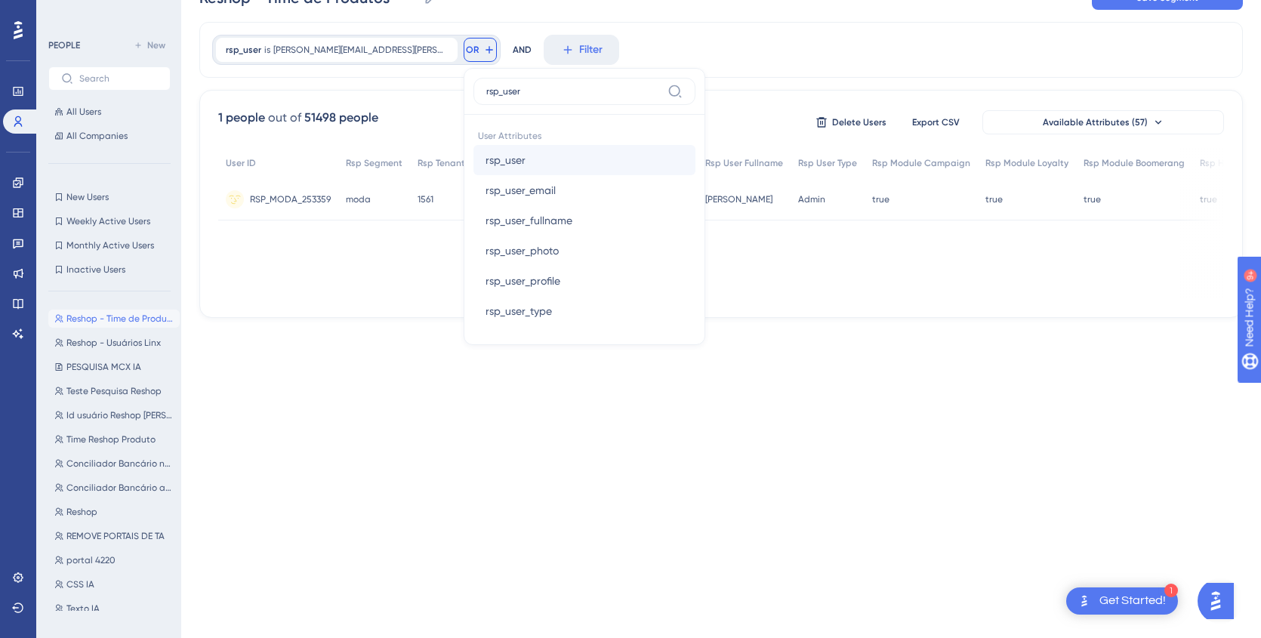
type input "rsp_user"
click at [486, 161] on span "rsp_user" at bounding box center [506, 160] width 40 height 18
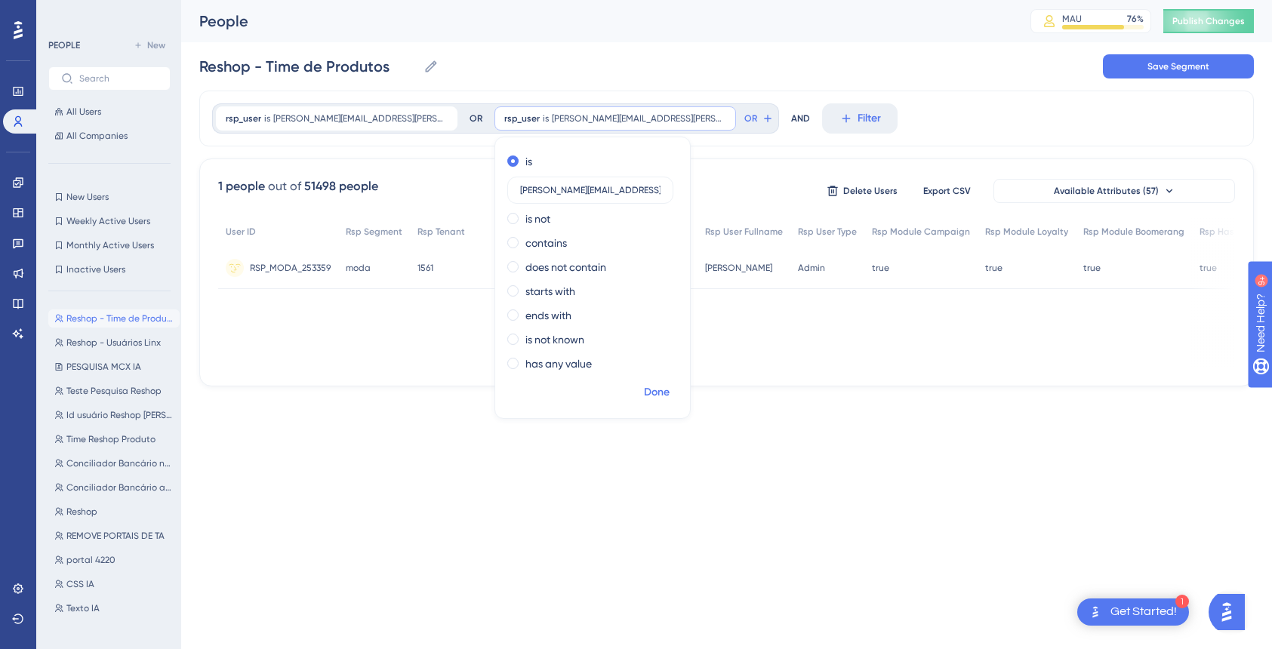
type input "juan.ricardo@linx.com.br"
click at [644, 391] on span "Done" at bounding box center [657, 393] width 26 height 18
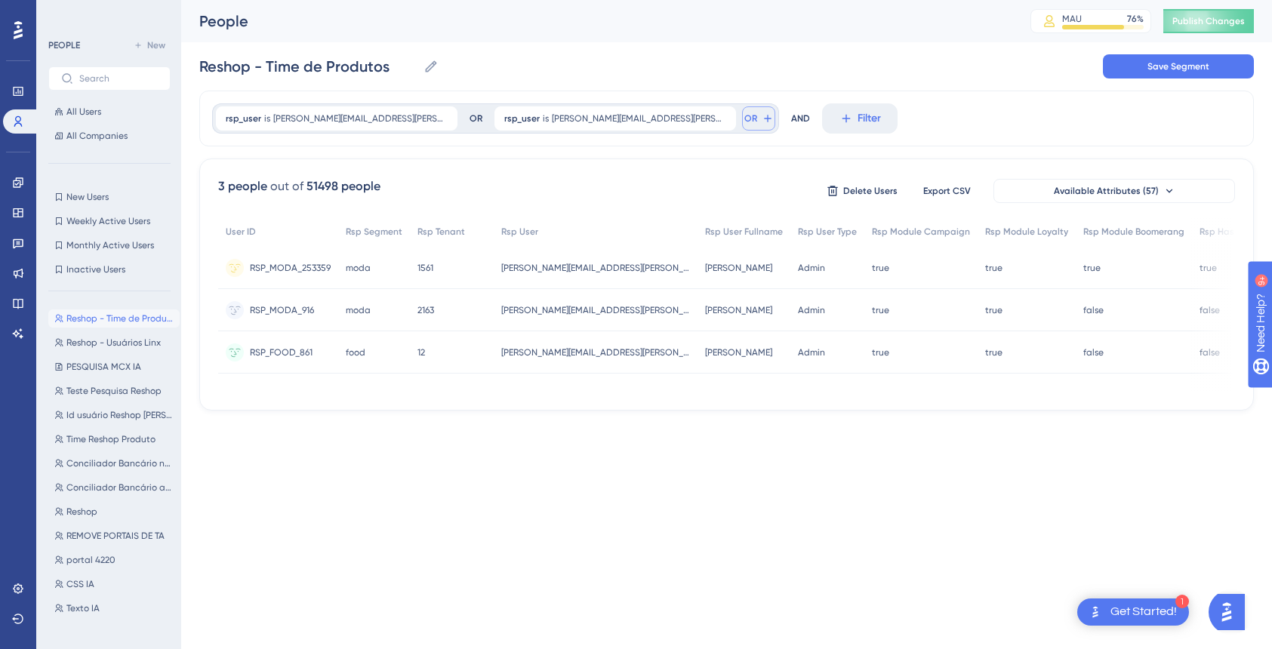
click at [745, 116] on span "OR" at bounding box center [751, 119] width 13 height 12
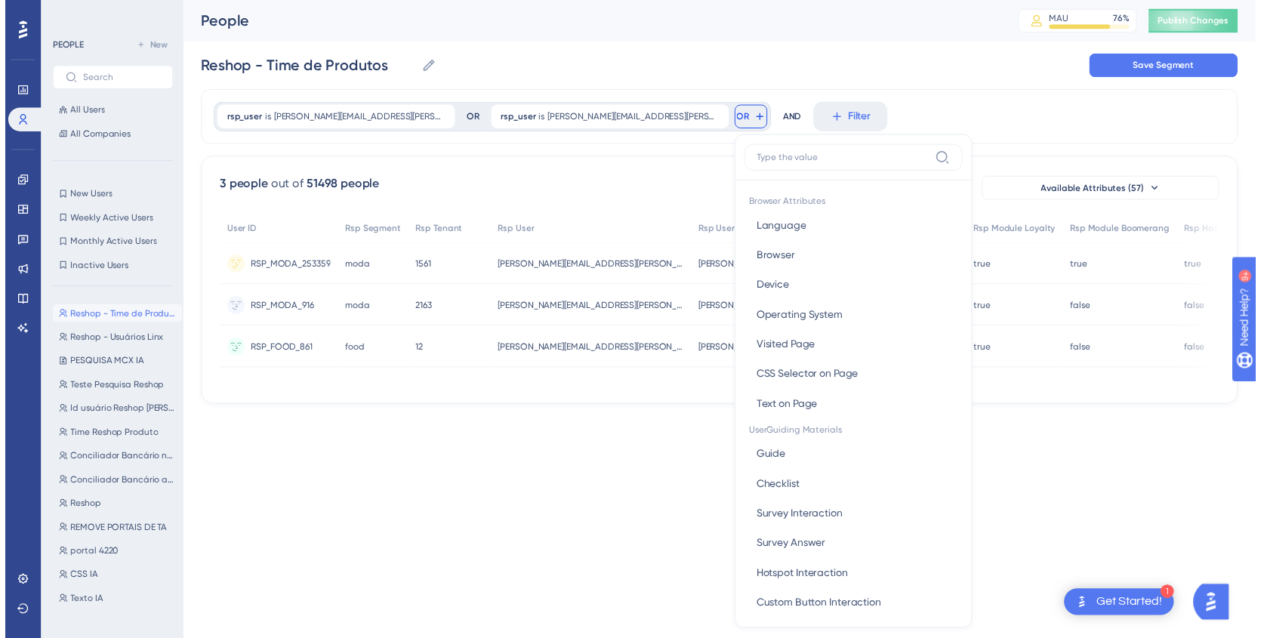
scroll to position [69, 0]
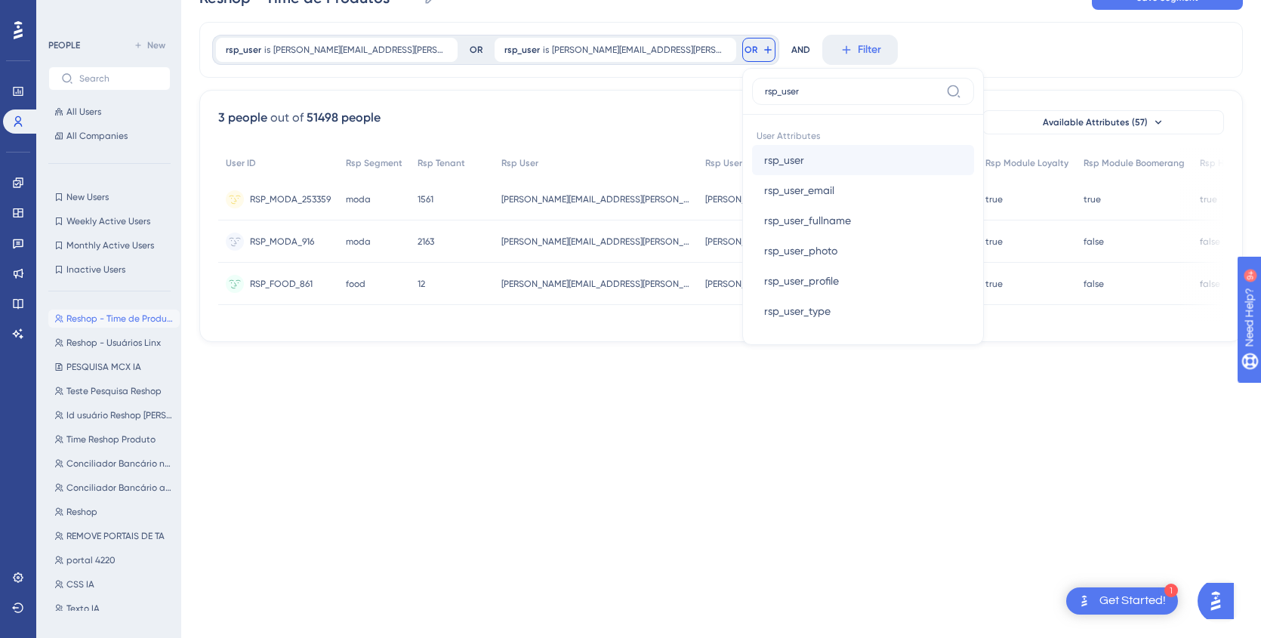
type input "rsp_user"
click at [764, 166] on span "rsp_user" at bounding box center [784, 160] width 40 height 18
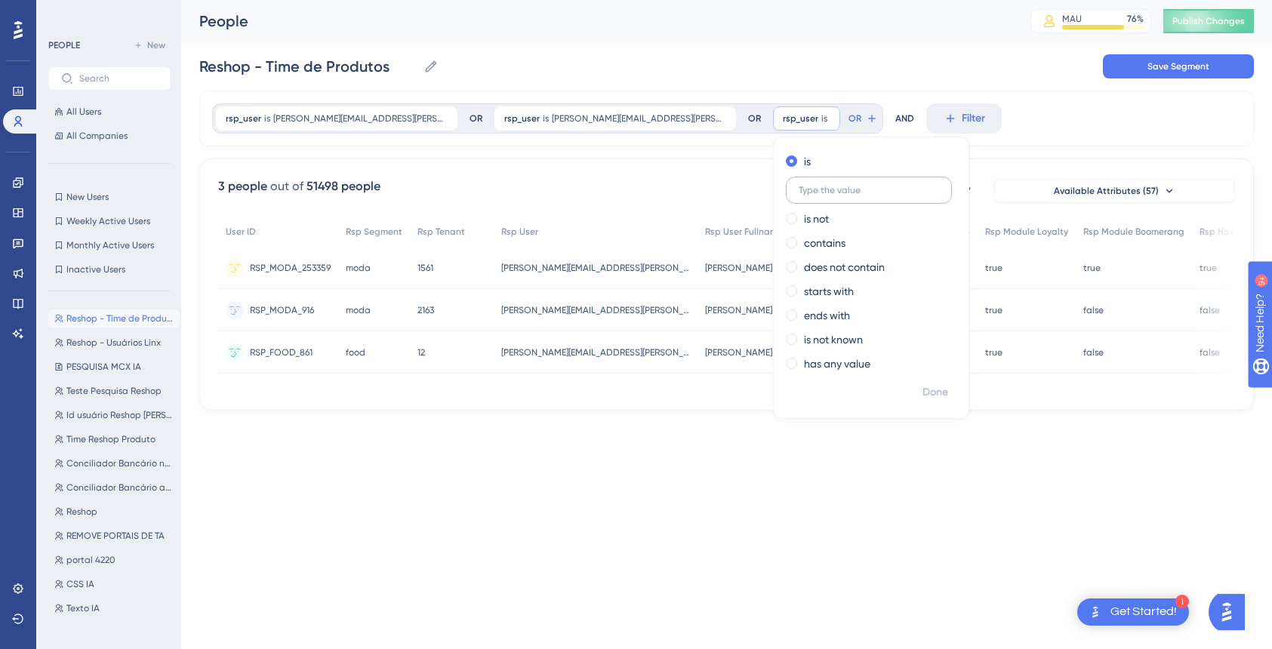
click at [799, 190] on input "text" at bounding box center [869, 190] width 140 height 11
type input "thiago.marcon@linx.com.br"
click at [923, 391] on span "Done" at bounding box center [936, 393] width 26 height 18
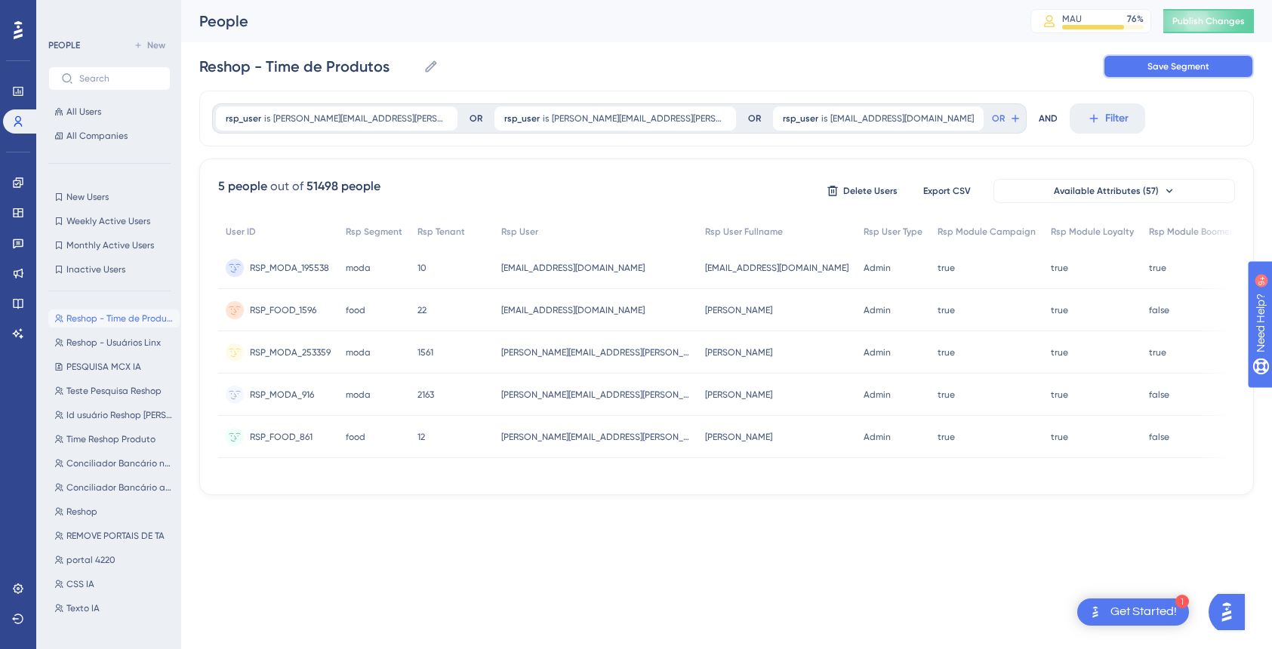
click at [1145, 66] on button "Save Segment" at bounding box center [1178, 66] width 151 height 24
click at [1212, 18] on span "Publish Changes" at bounding box center [1209, 21] width 72 height 12
click at [98, 339] on span "Reshop - Usuários Linx" at bounding box center [113, 343] width 94 height 12
type input "Reshop - Usuários Linx"
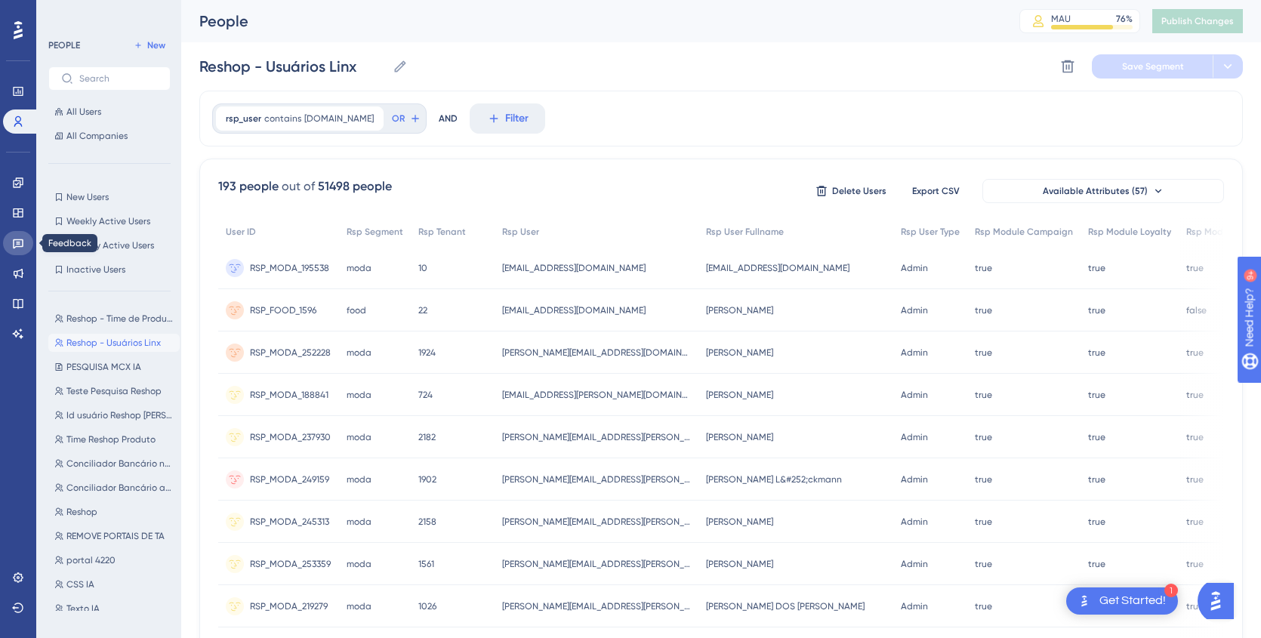
click at [15, 249] on link at bounding box center [18, 243] width 30 height 24
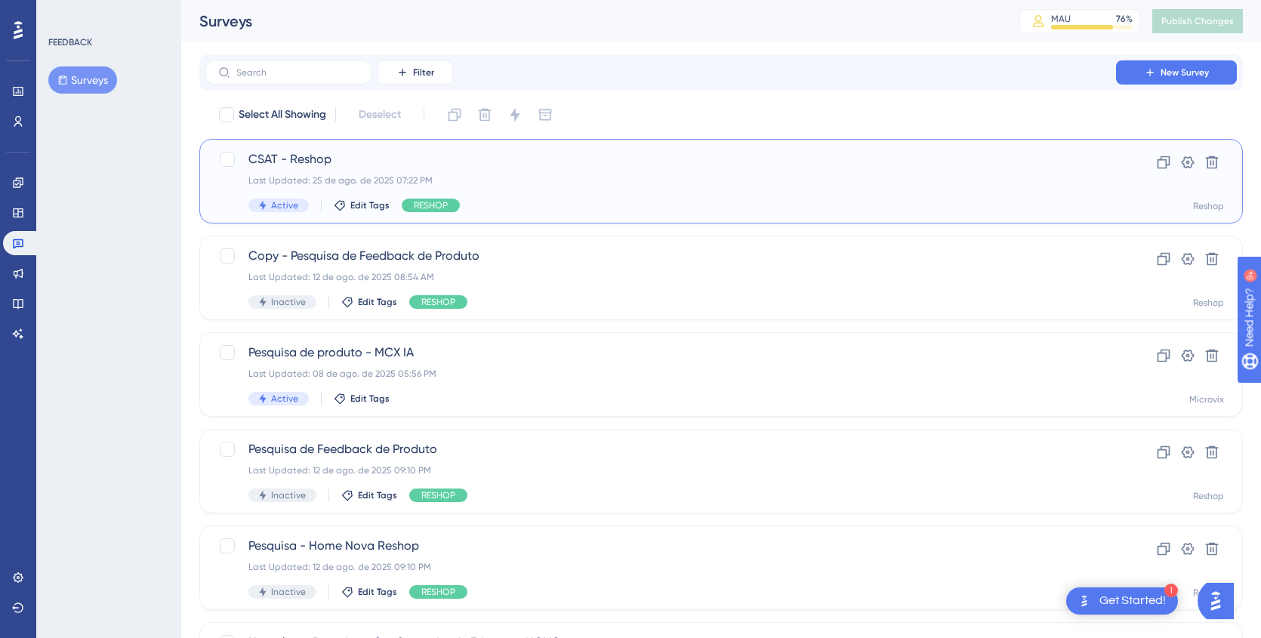
click at [493, 171] on div "CSAT - Reshop Last Updated: 25 de ago. de 2025 07:22 PM Active Edit Tags RESHOP" at bounding box center [660, 181] width 825 height 62
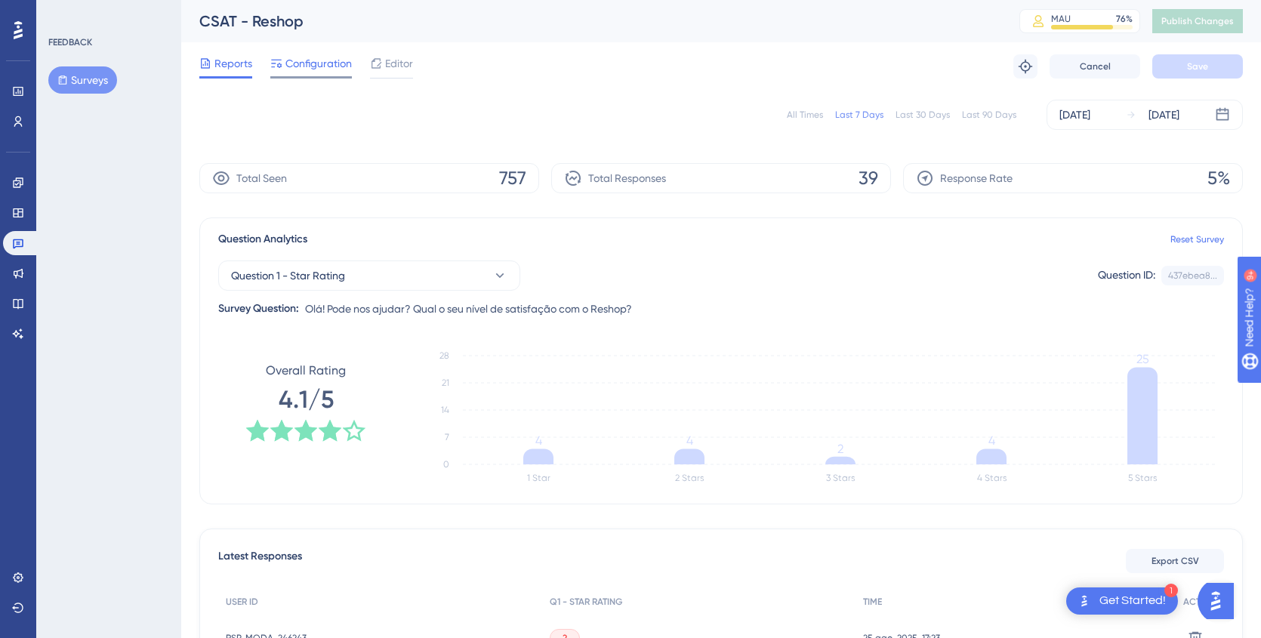
click at [310, 66] on span "Configuration" at bounding box center [318, 63] width 66 height 18
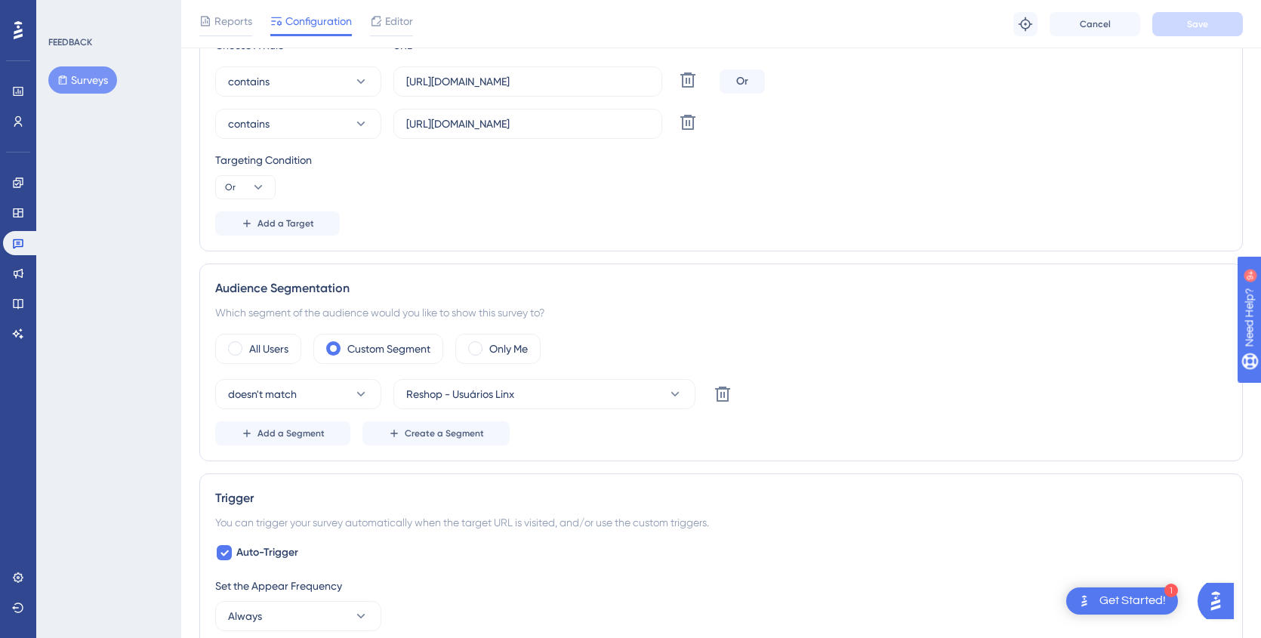
scroll to position [368, 0]
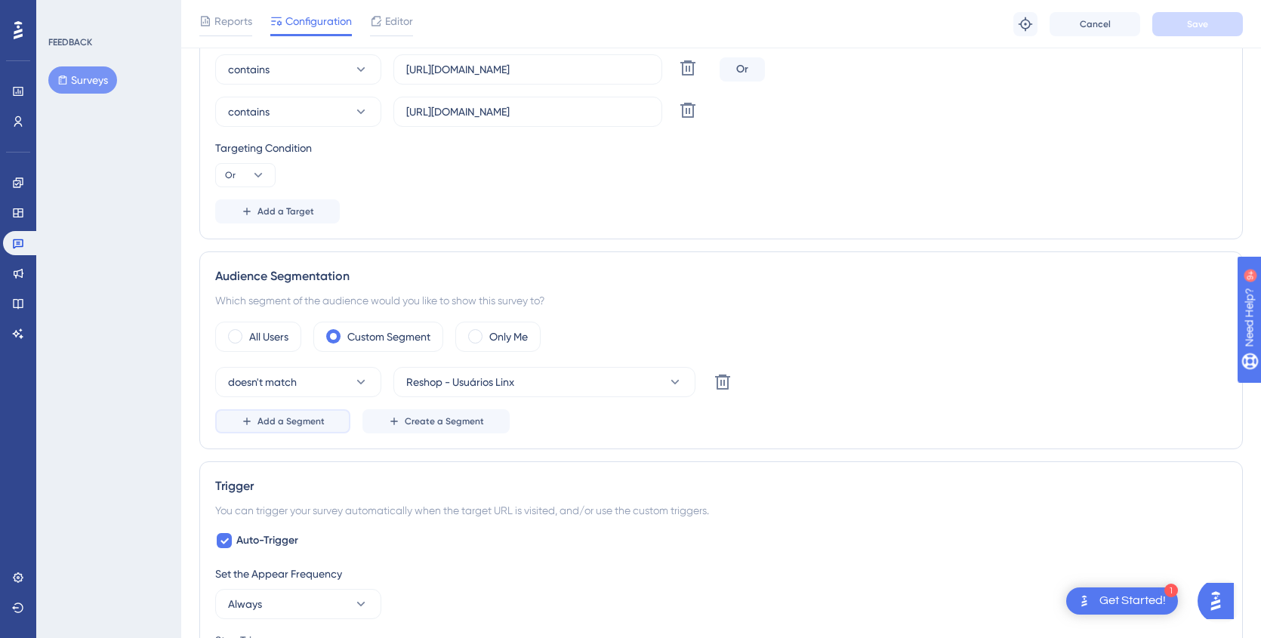
click at [276, 424] on span "Add a Segment" at bounding box center [291, 421] width 67 height 12
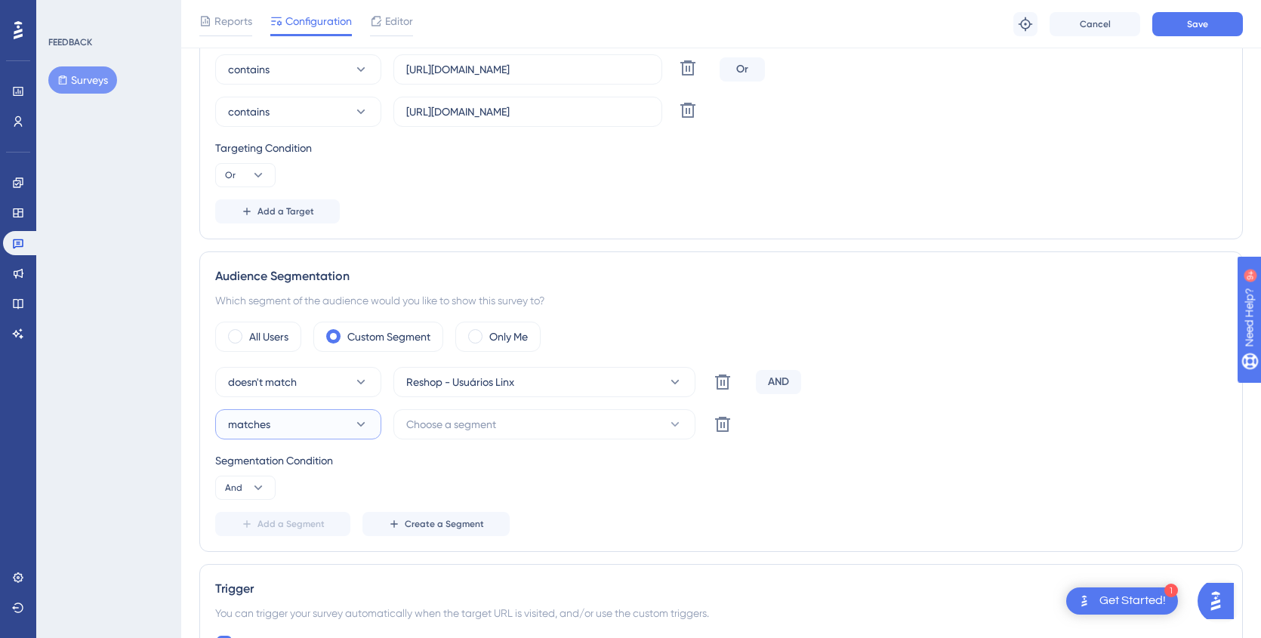
click at [306, 424] on button "matches" at bounding box center [298, 424] width 166 height 30
click at [722, 424] on icon at bounding box center [722, 424] width 15 height 15
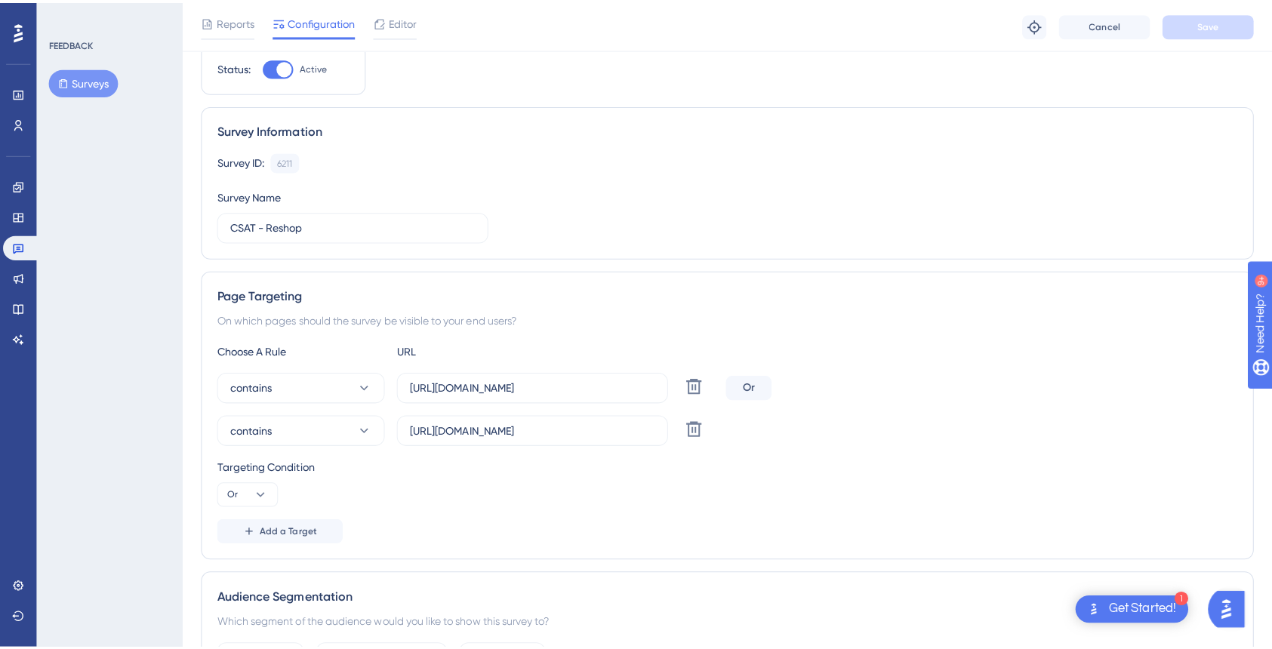
scroll to position [0, 0]
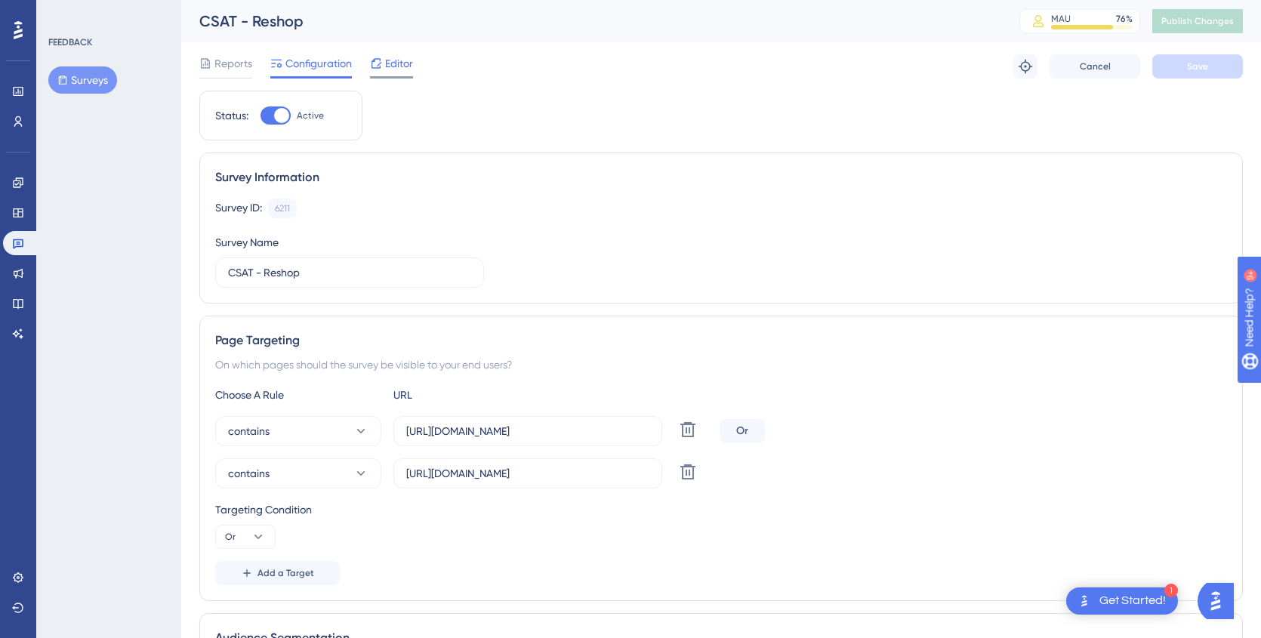
click at [387, 60] on span "Editor" at bounding box center [399, 63] width 28 height 18
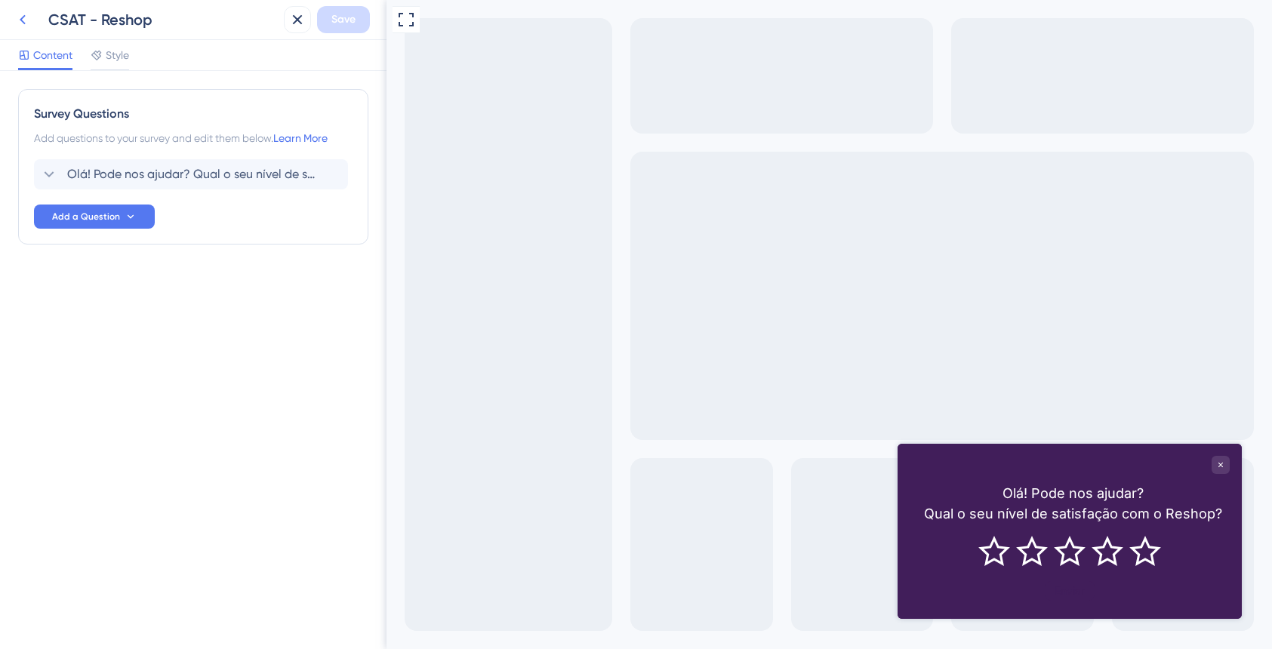
click at [17, 20] on icon at bounding box center [23, 20] width 18 height 18
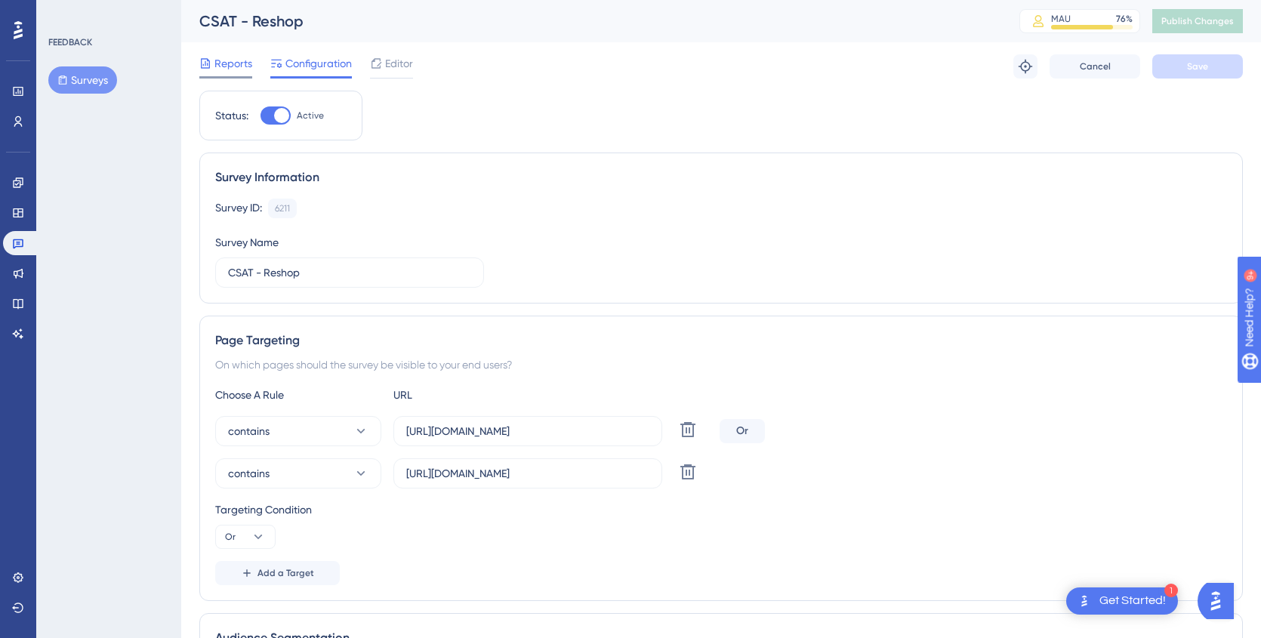
click at [243, 59] on span "Reports" at bounding box center [233, 63] width 38 height 18
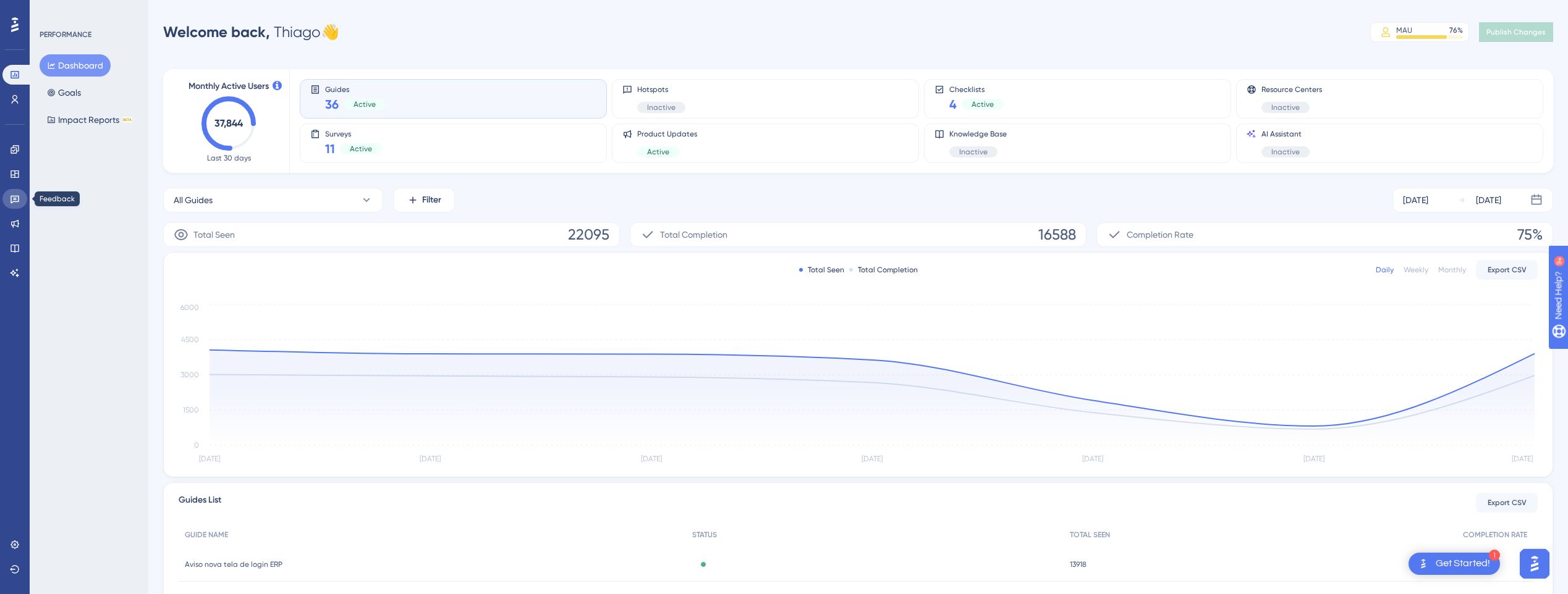
click at [11, 200] on icon at bounding box center [15, 199] width 10 height 10
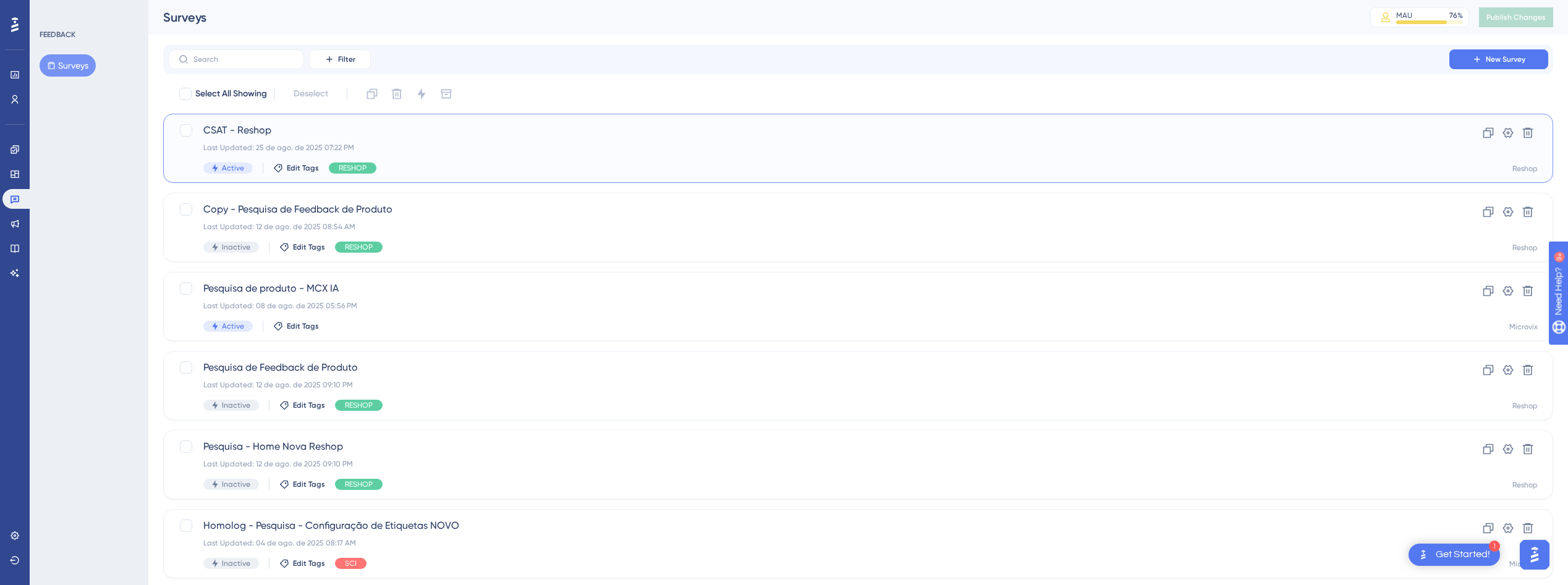
click at [488, 138] on div "CSAT - Reshop Last Updated: 25 de ago. de 2025 07:22 PM Active Edit Tags RESHOP" at bounding box center [808, 148] width 1210 height 51
